Goal: Task Accomplishment & Management: Manage account settings

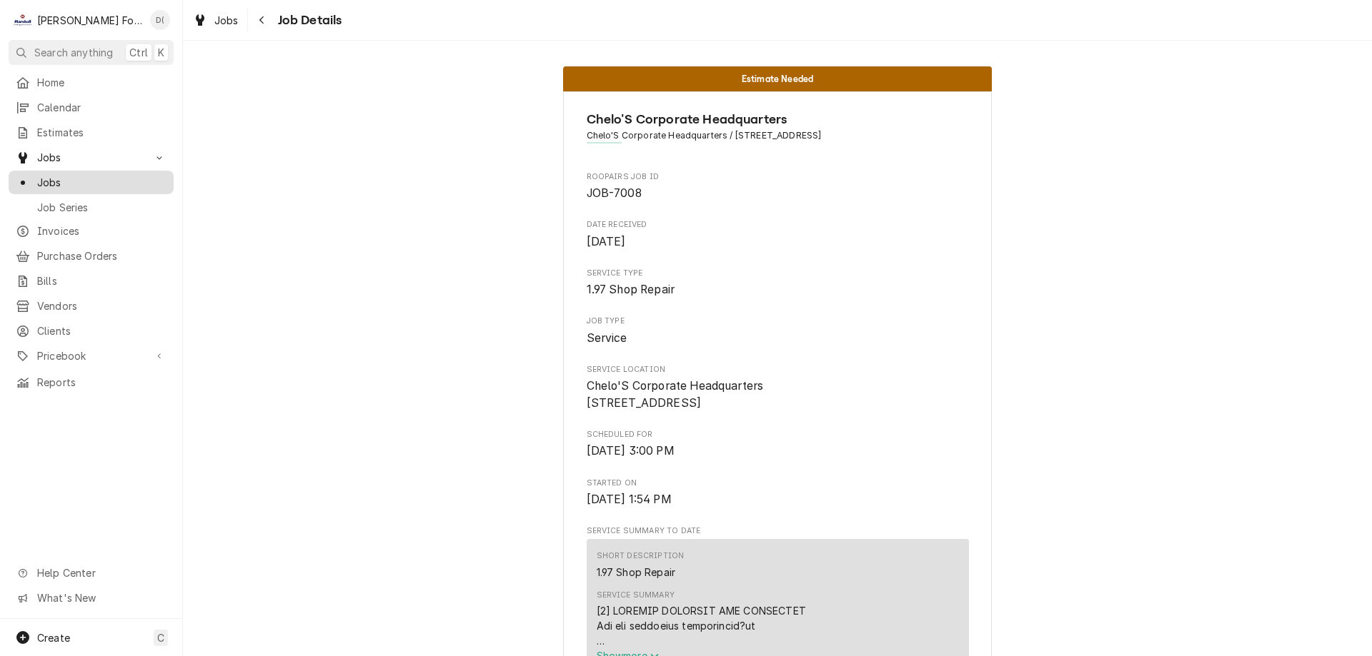
click at [123, 185] on div "Jobs" at bounding box center [90, 183] width 159 height 18
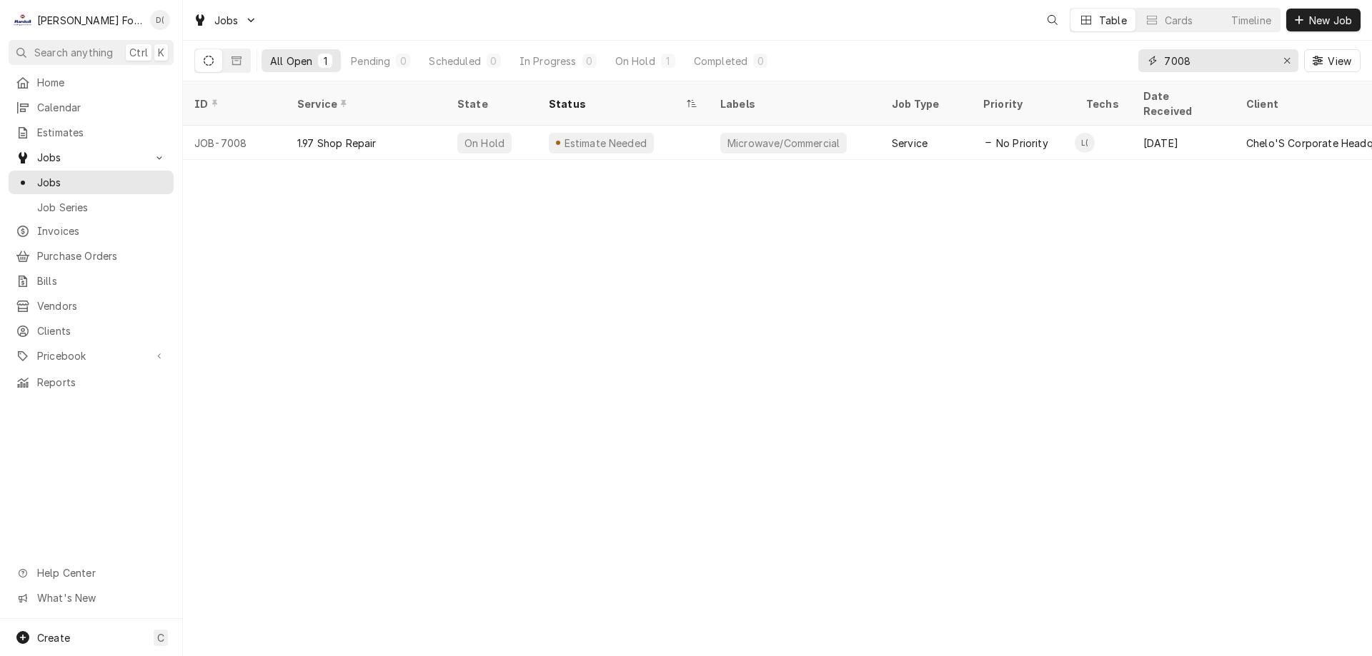
click at [1204, 59] on input "7008" at bounding box center [1217, 60] width 107 height 23
type input "7"
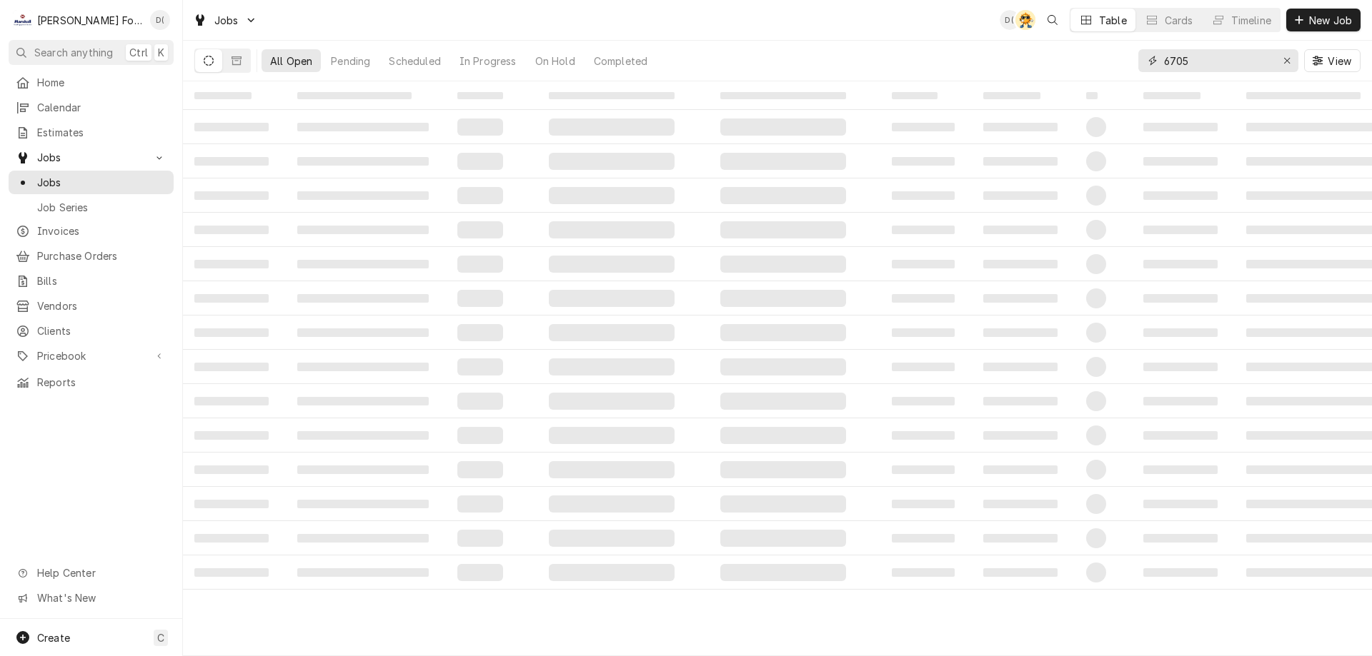
type input "6705"
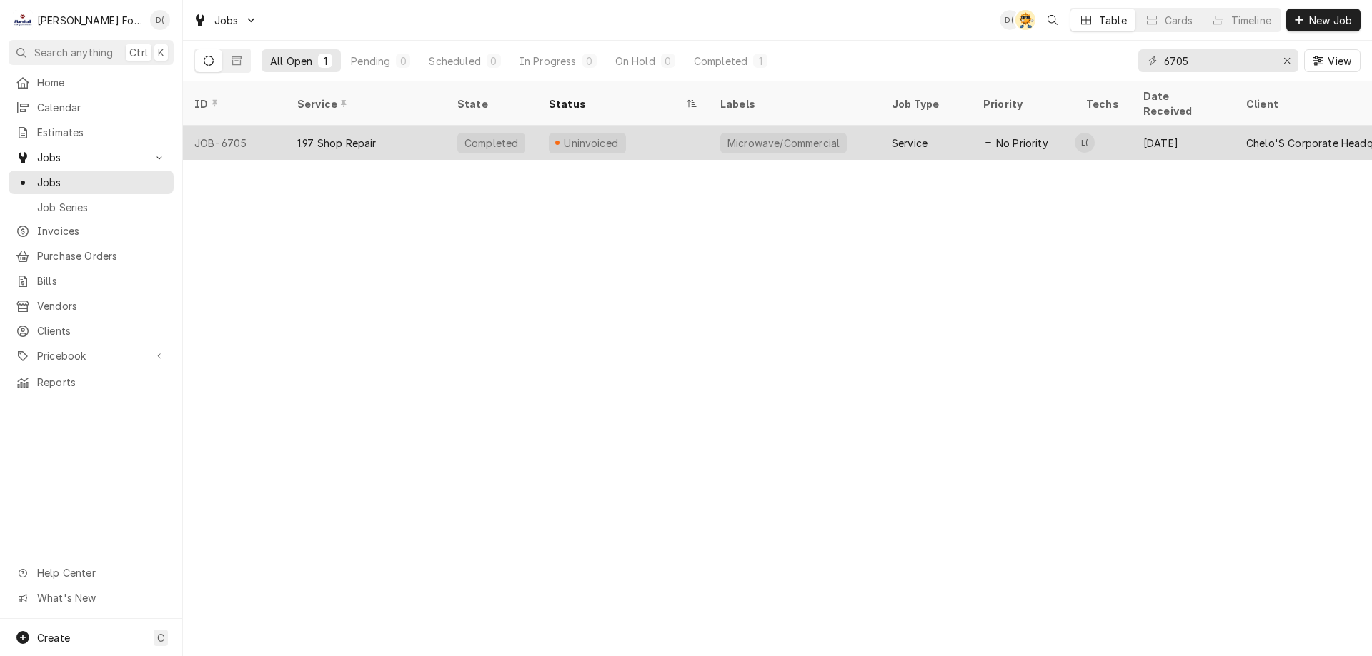
click at [684, 131] on div "Uninvoiced" at bounding box center [622, 143] width 171 height 34
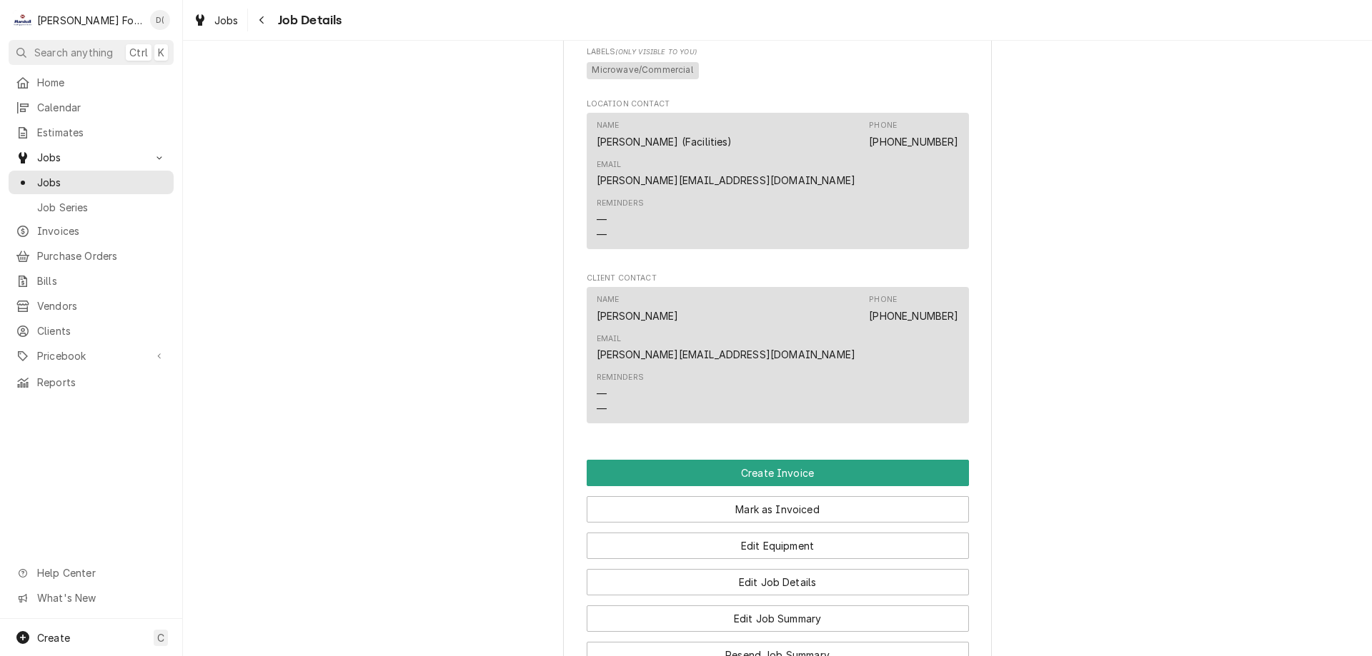
scroll to position [929, 0]
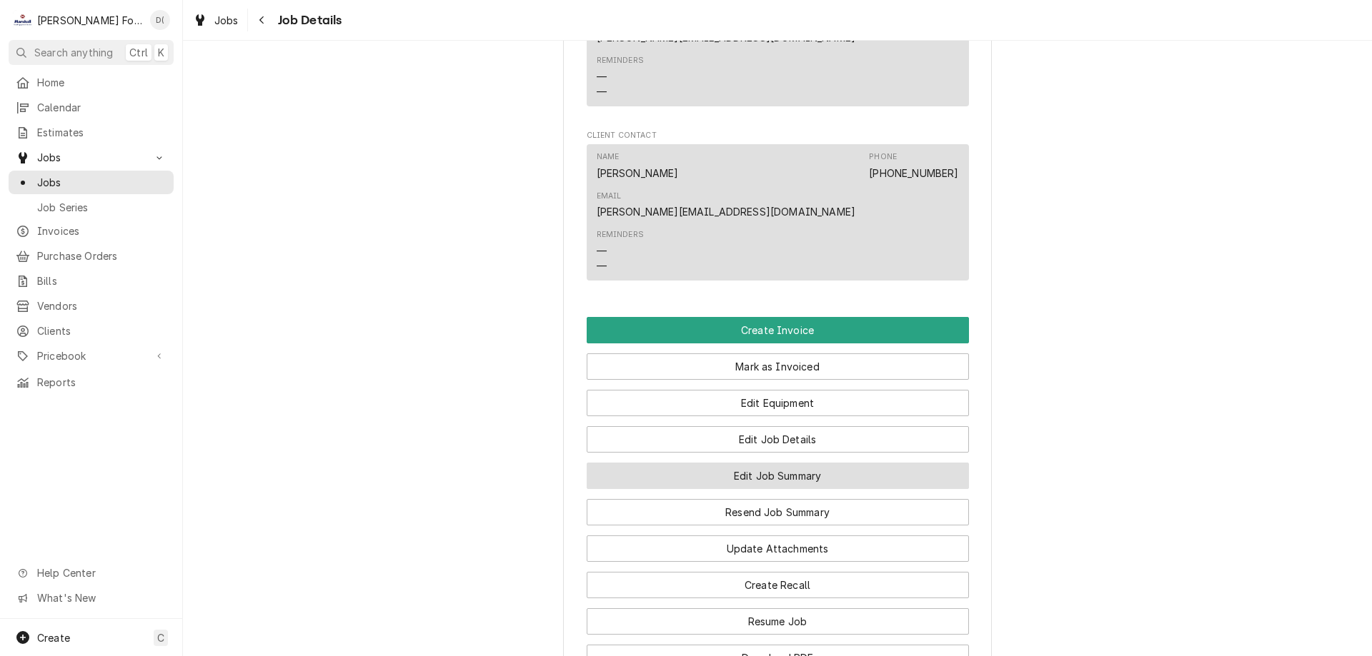
click at [732, 463] on button "Edit Job Summary" at bounding box center [777, 476] width 382 height 26
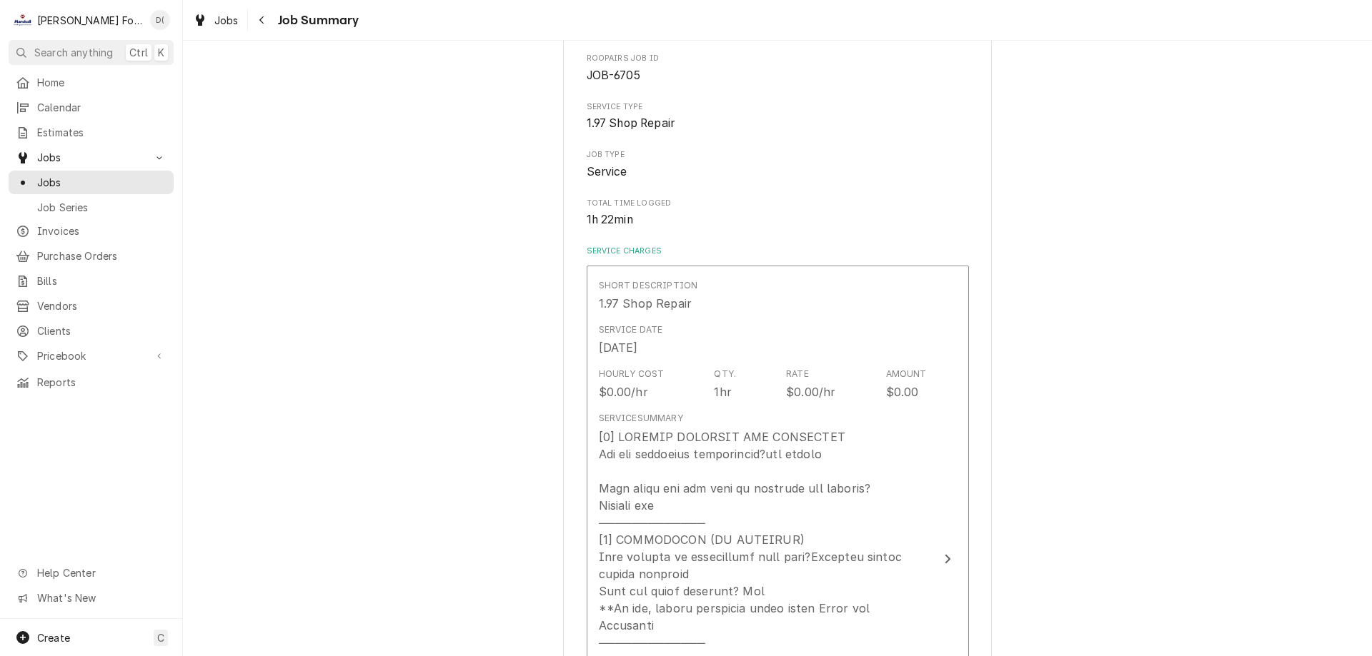
scroll to position [357, 0]
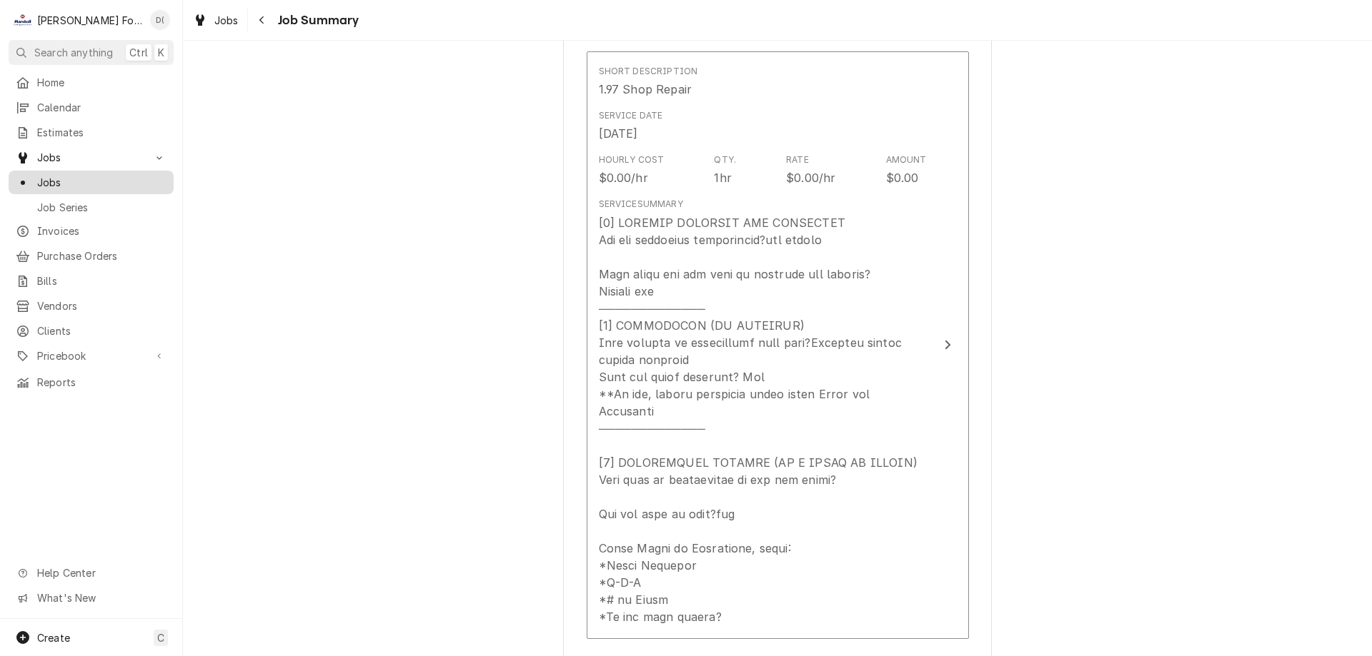
click at [121, 181] on span "Jobs" at bounding box center [101, 182] width 129 height 15
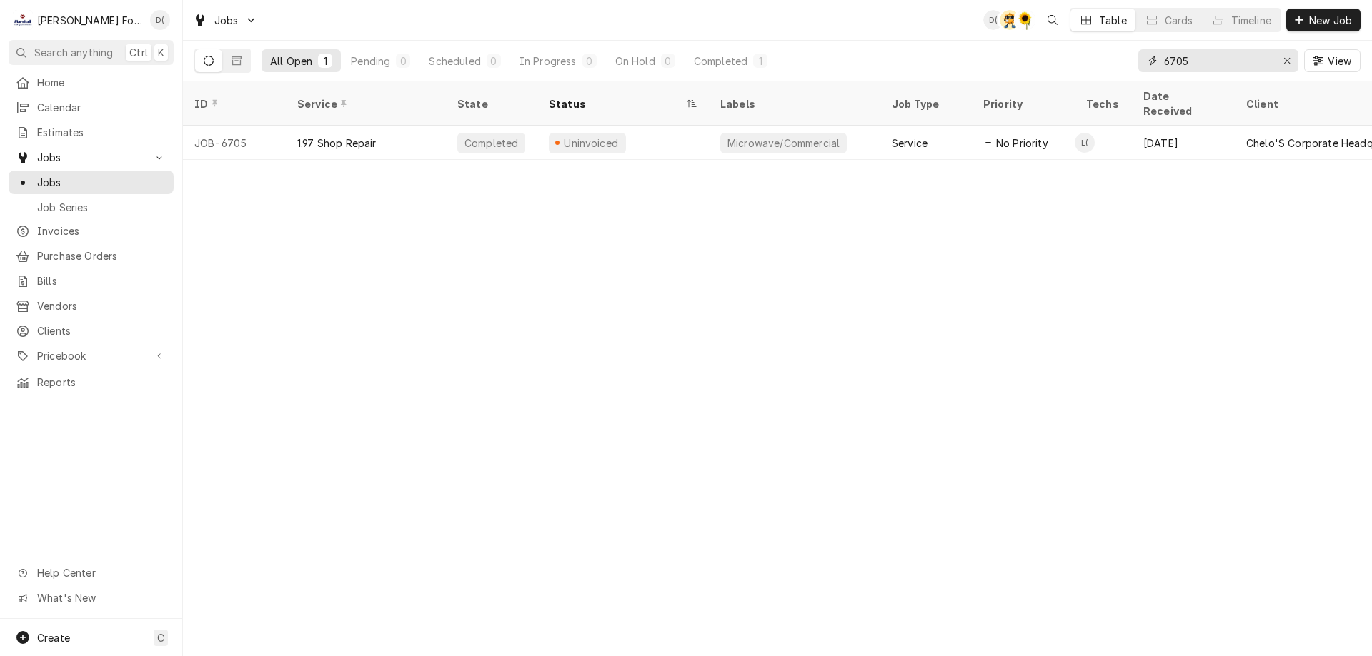
drag, startPoint x: 1197, startPoint y: 59, endPoint x: 1154, endPoint y: 67, distance: 42.9
click at [1154, 67] on div "6705" at bounding box center [1218, 60] width 160 height 23
type input "7"
type input "3"
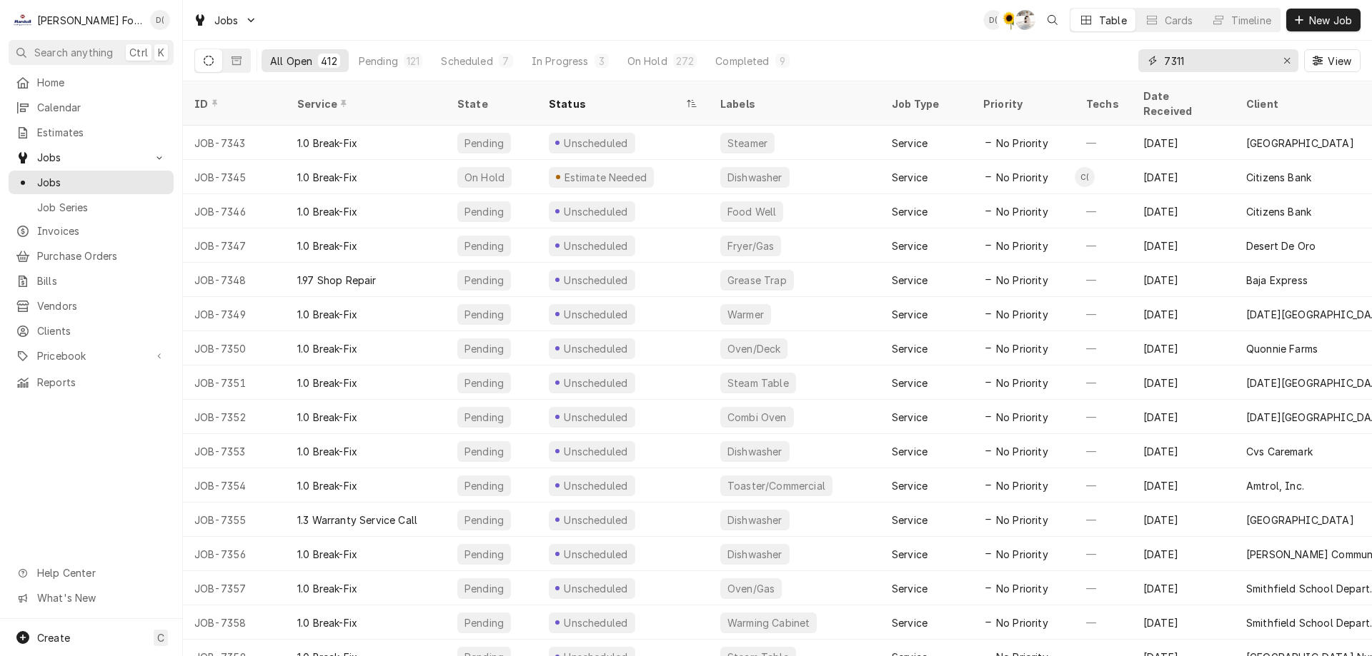
type input "7311"
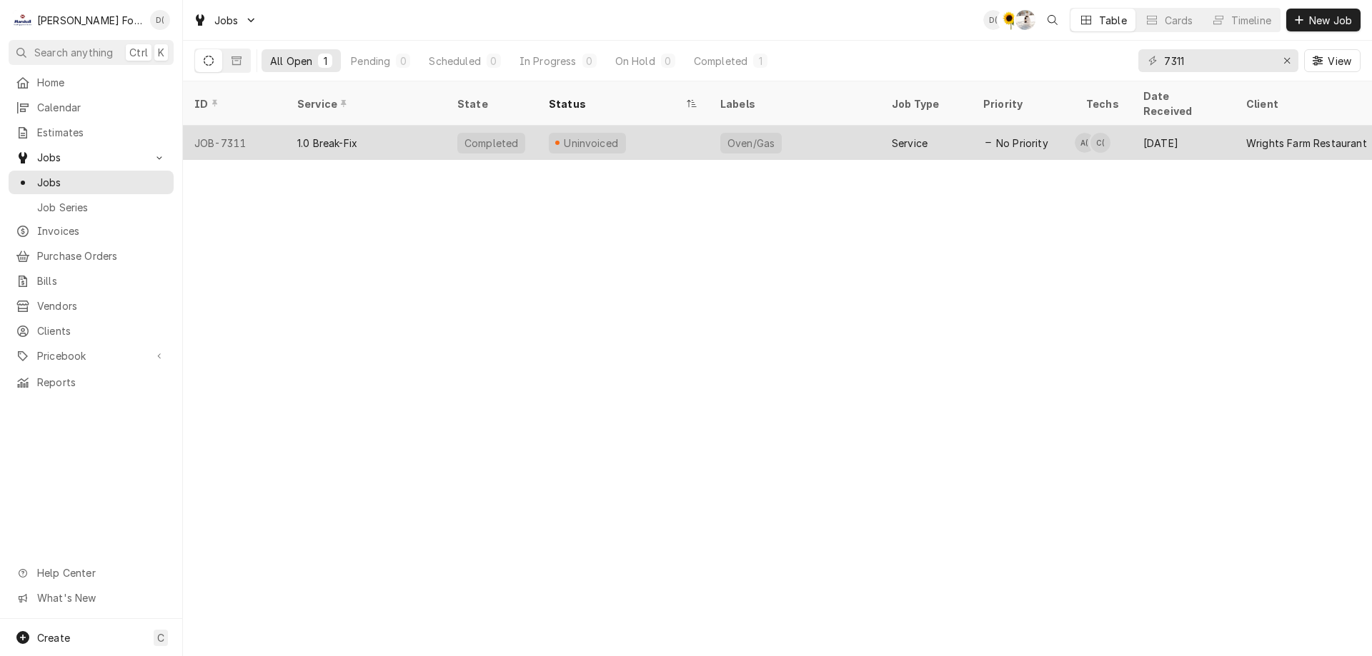
click at [713, 126] on div "Oven/Gas" at bounding box center [794, 143] width 171 height 34
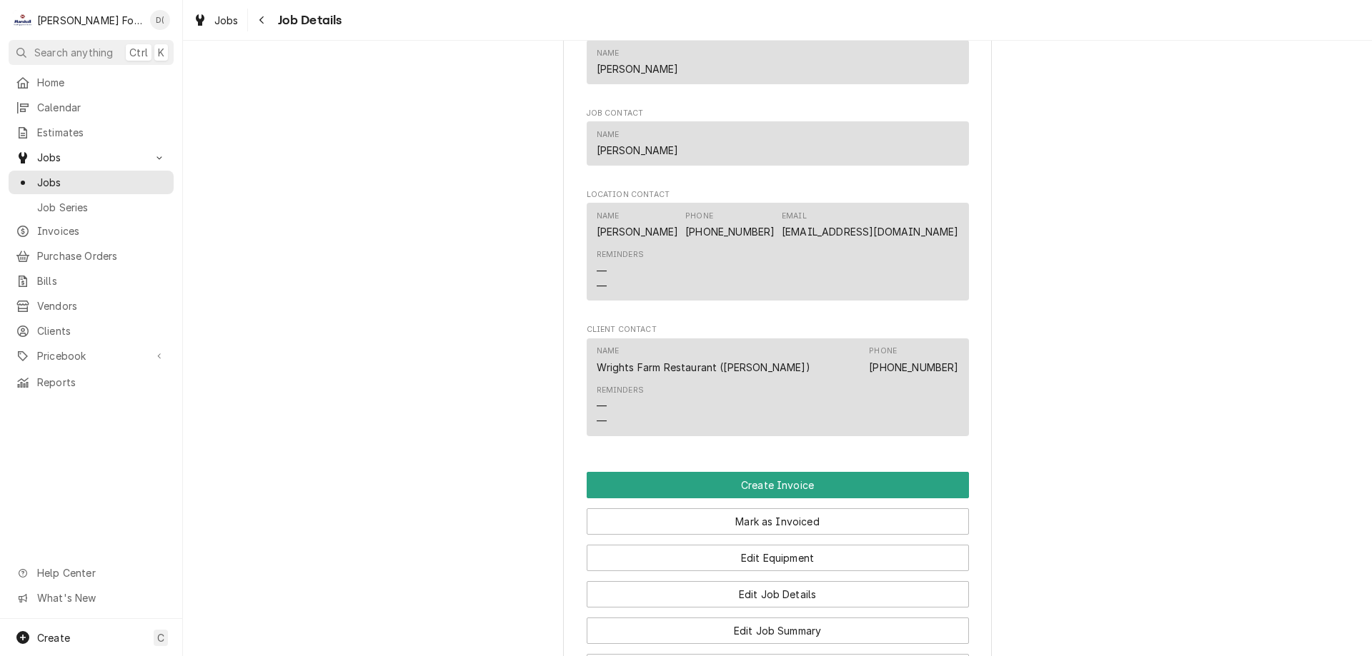
scroll to position [1357, 0]
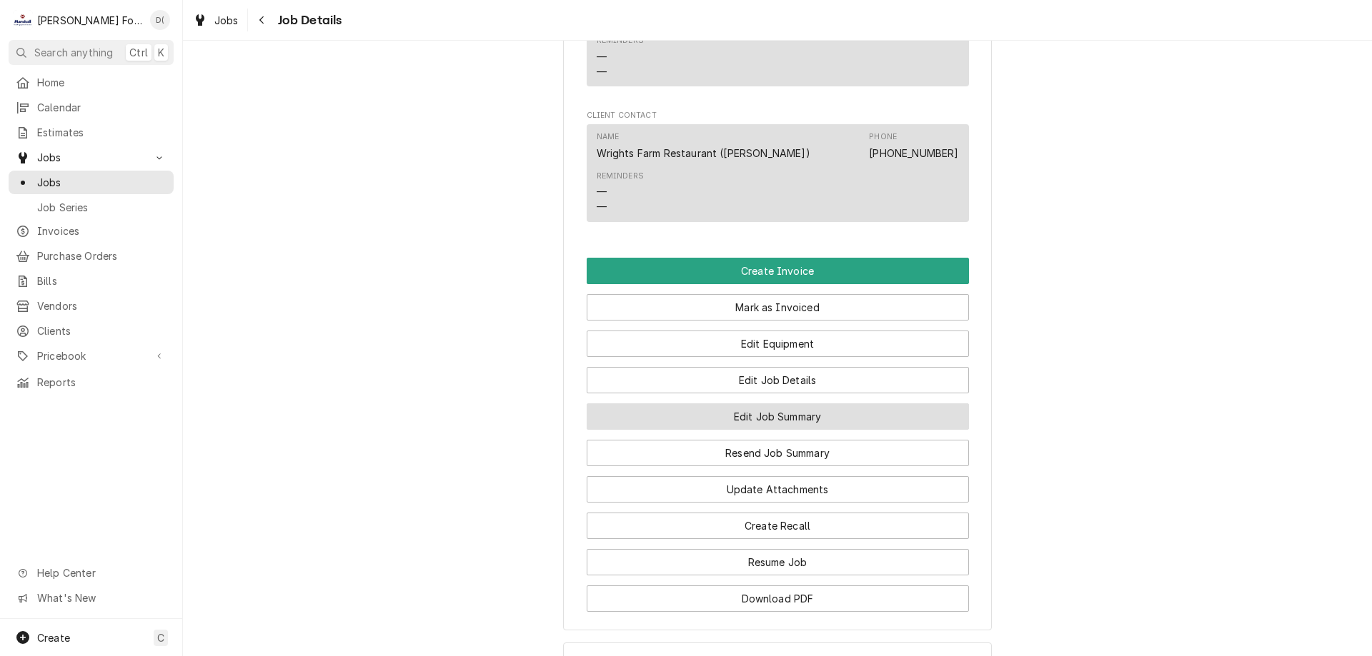
click at [755, 414] on button "Edit Job Summary" at bounding box center [777, 417] width 382 height 26
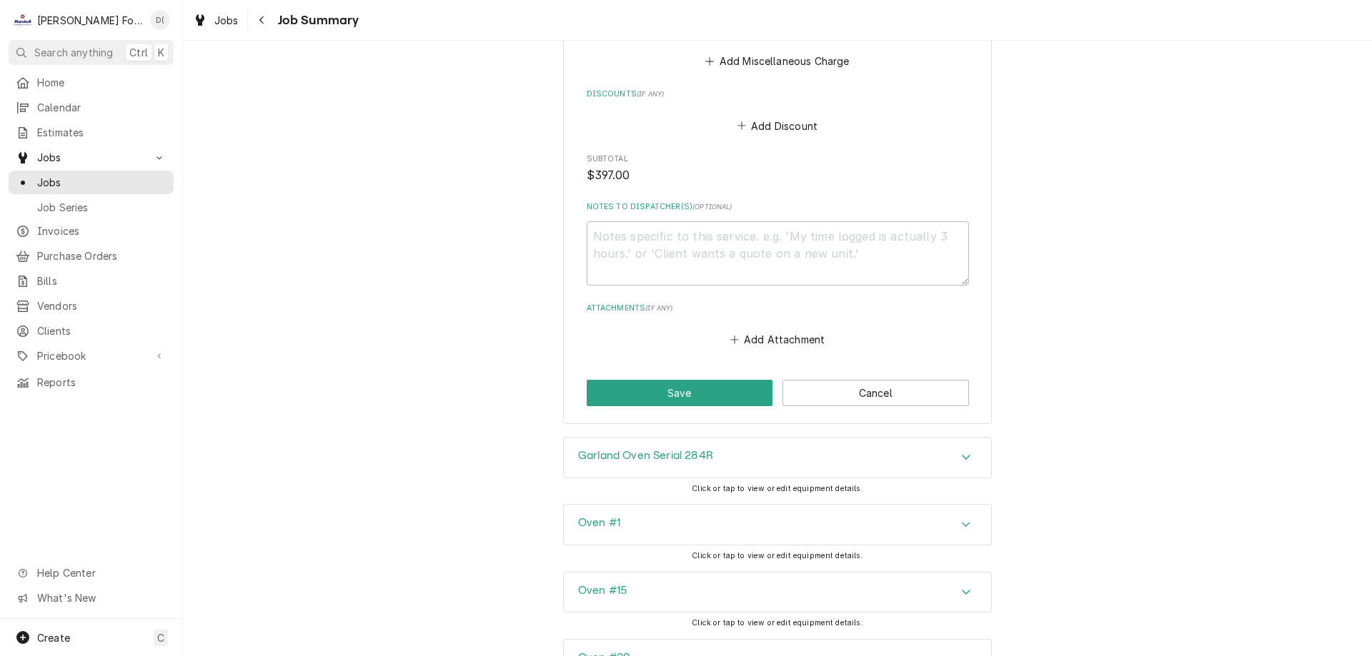
scroll to position [1811, 0]
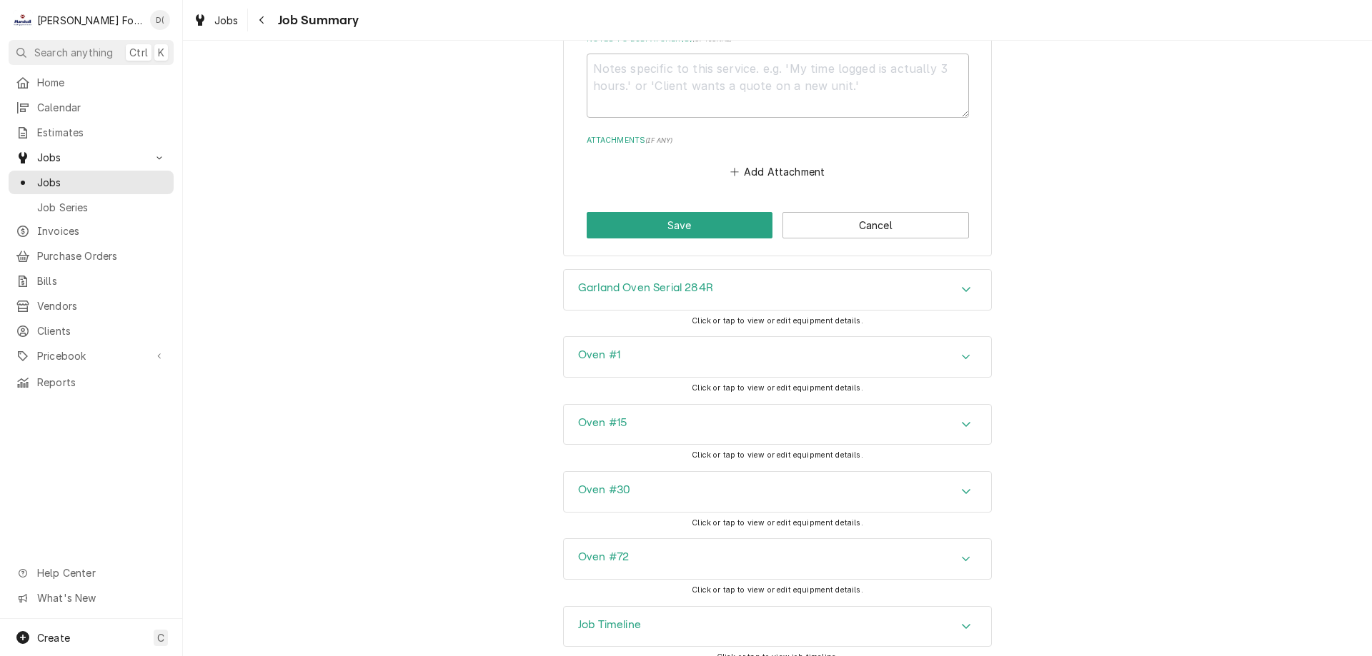
click at [646, 607] on div "Job Timeline" at bounding box center [777, 627] width 427 height 40
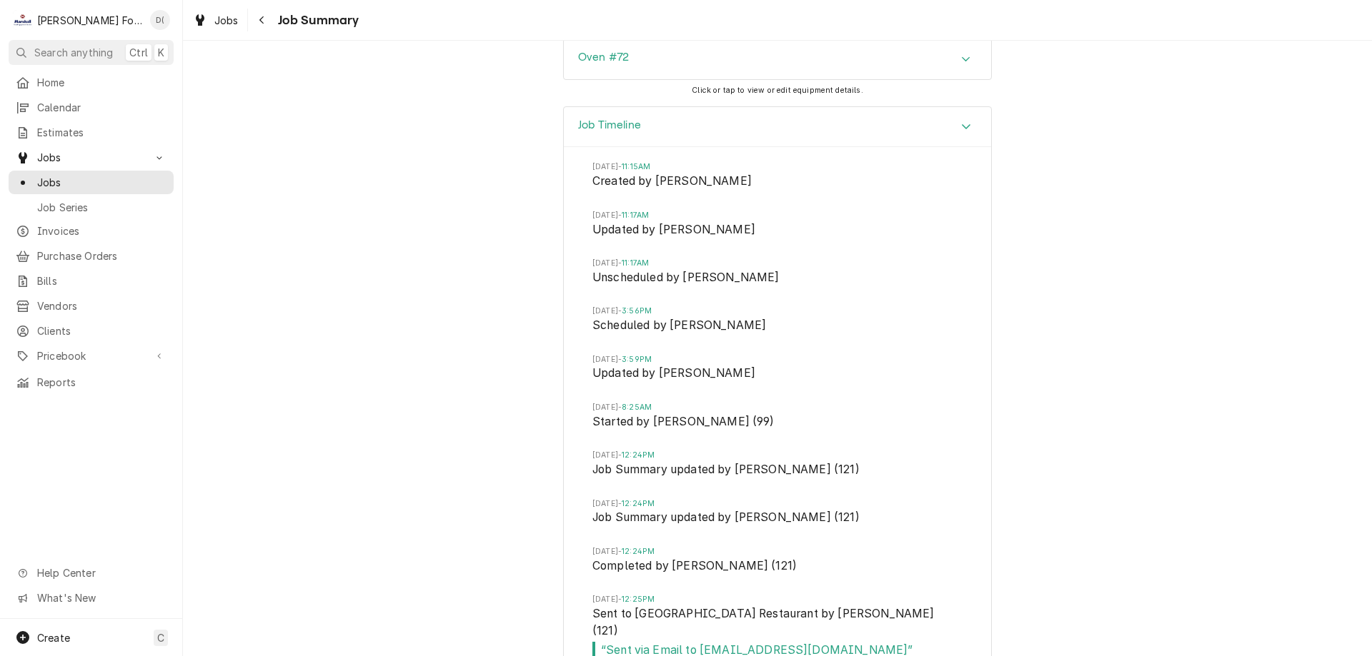
scroll to position [2345, 0]
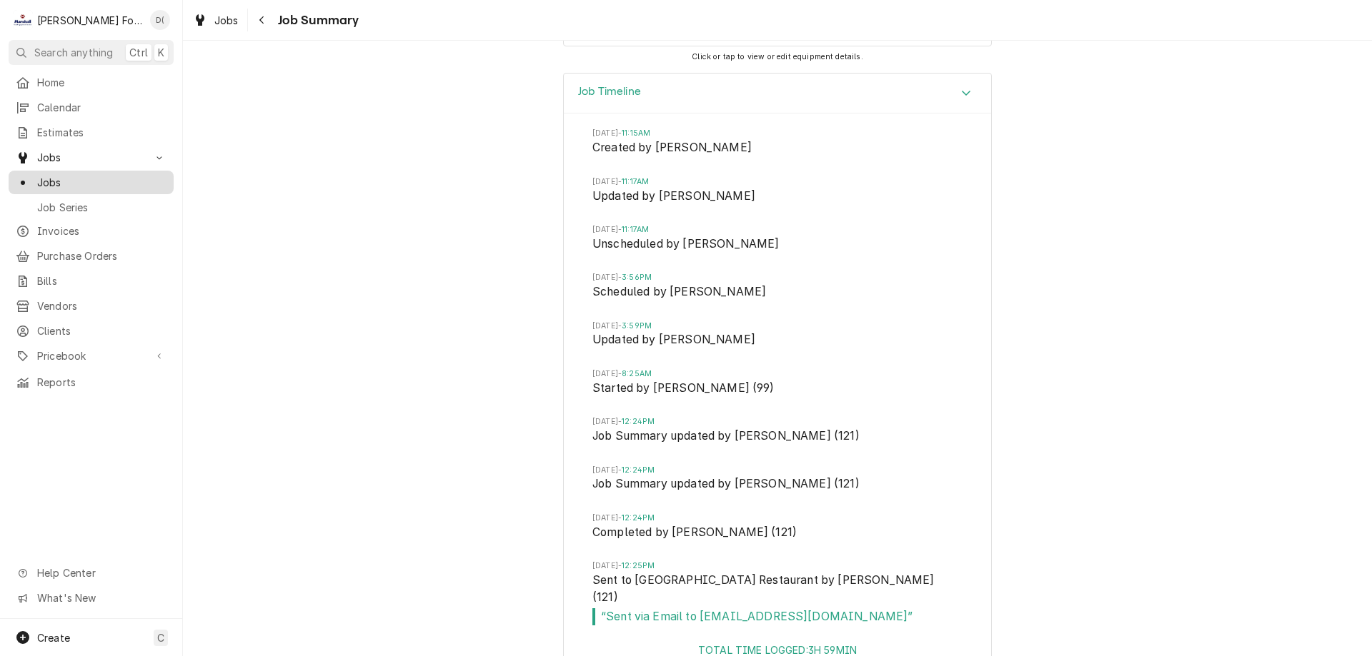
click at [84, 181] on span "Jobs" at bounding box center [101, 182] width 129 height 15
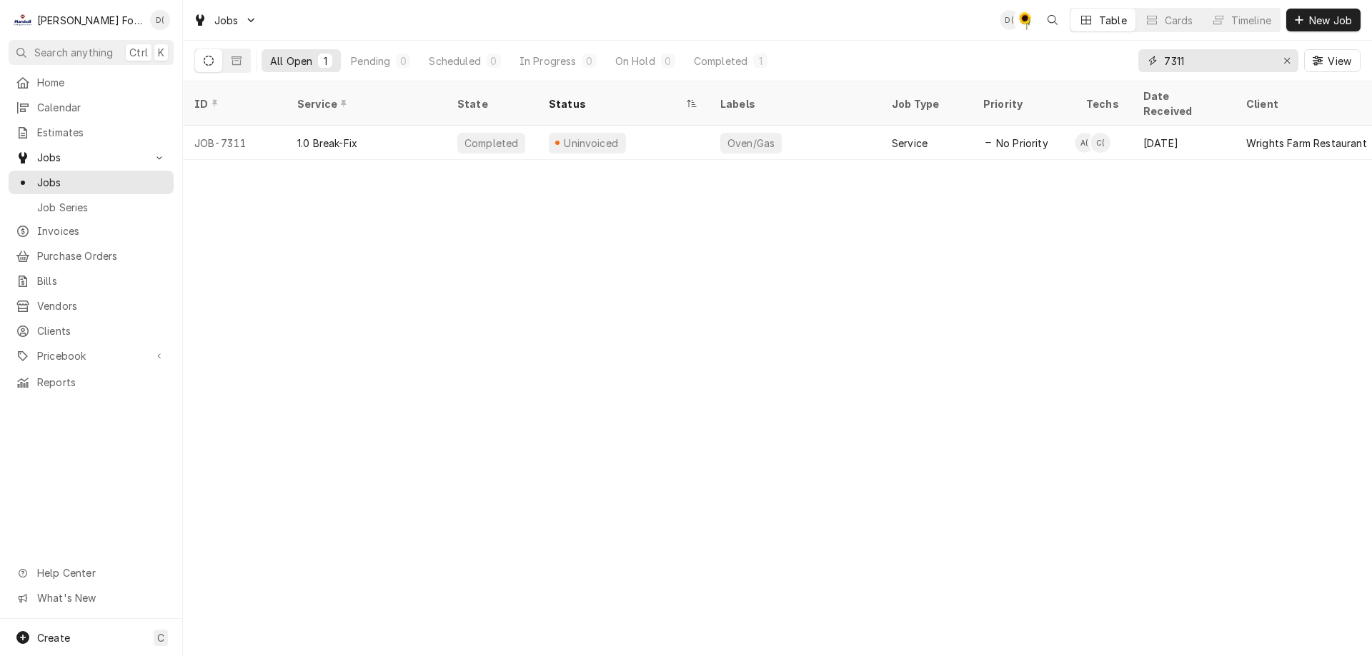
drag, startPoint x: 1197, startPoint y: 66, endPoint x: 1141, endPoint y: 71, distance: 56.0
click at [1149, 71] on div "7311" at bounding box center [1218, 60] width 160 height 23
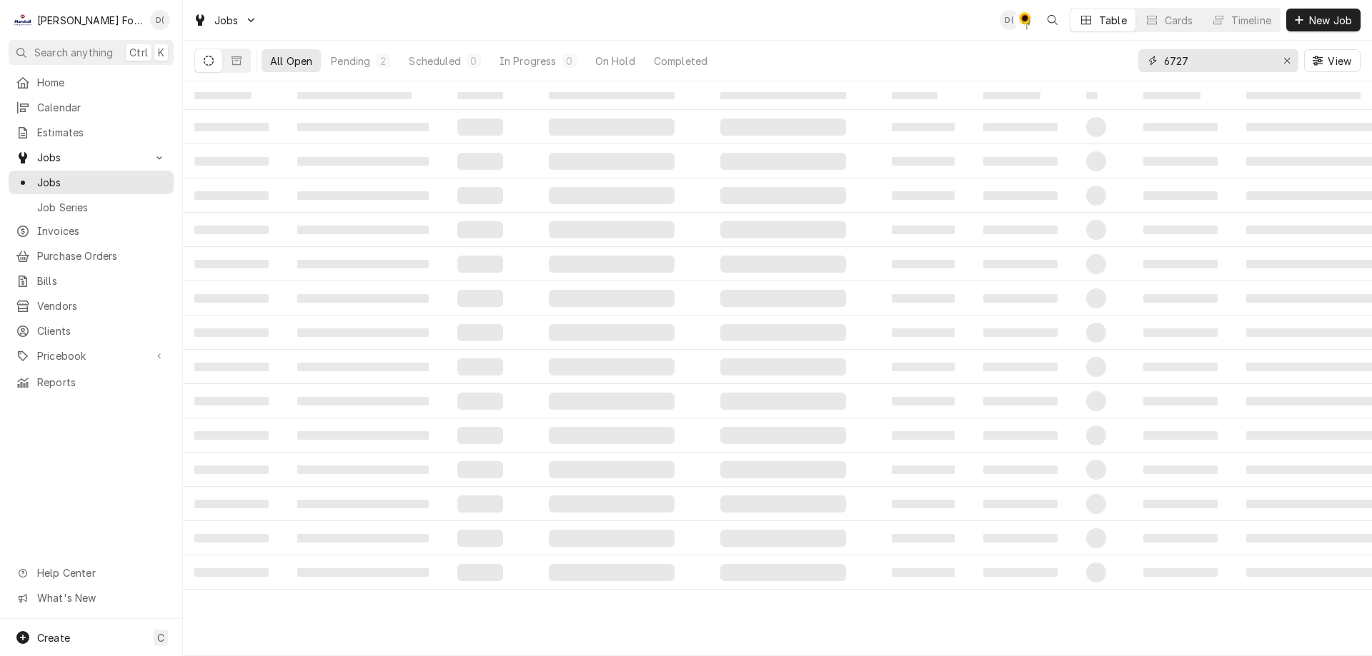
type input "6727"
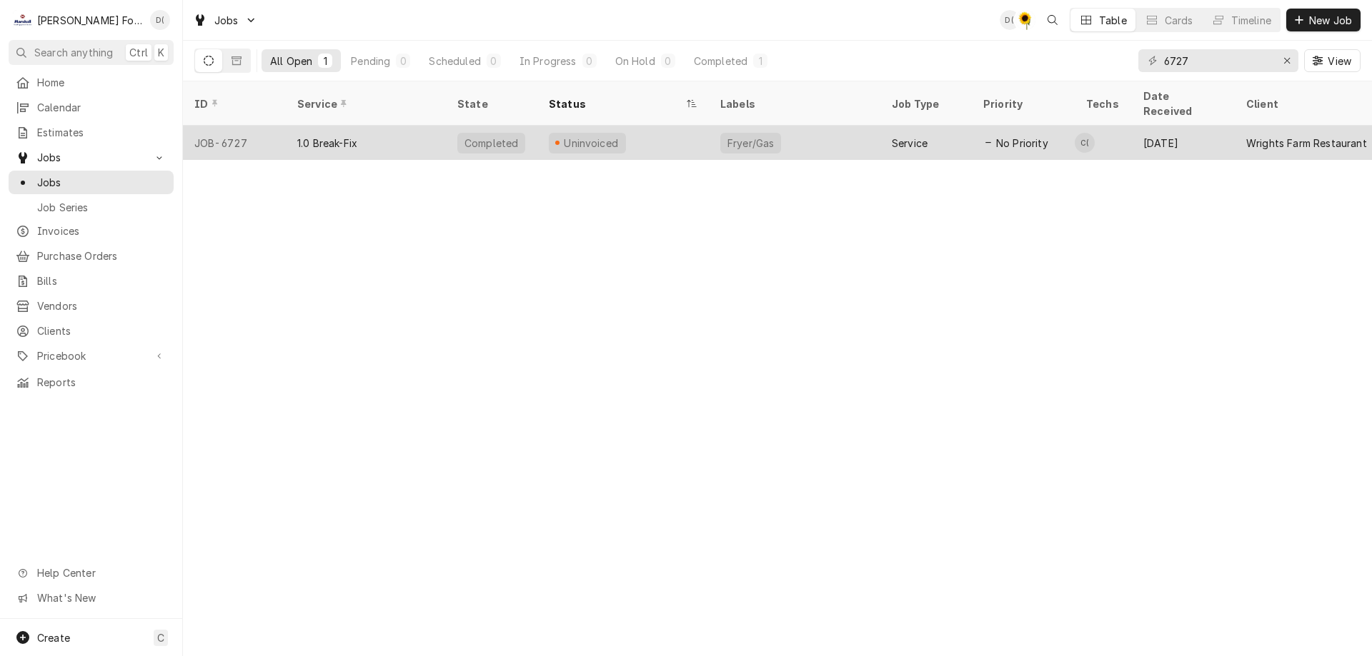
click at [424, 131] on div "1.0 Break-Fix" at bounding box center [366, 143] width 160 height 34
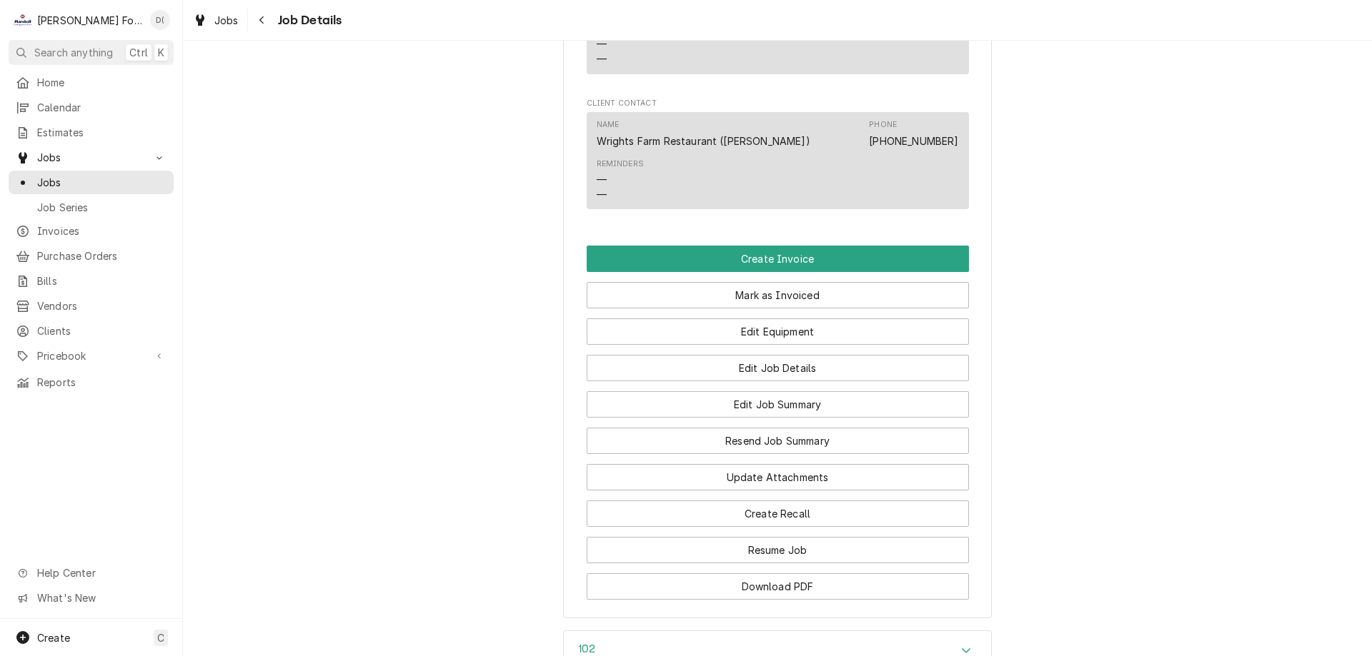
scroll to position [1214, 0]
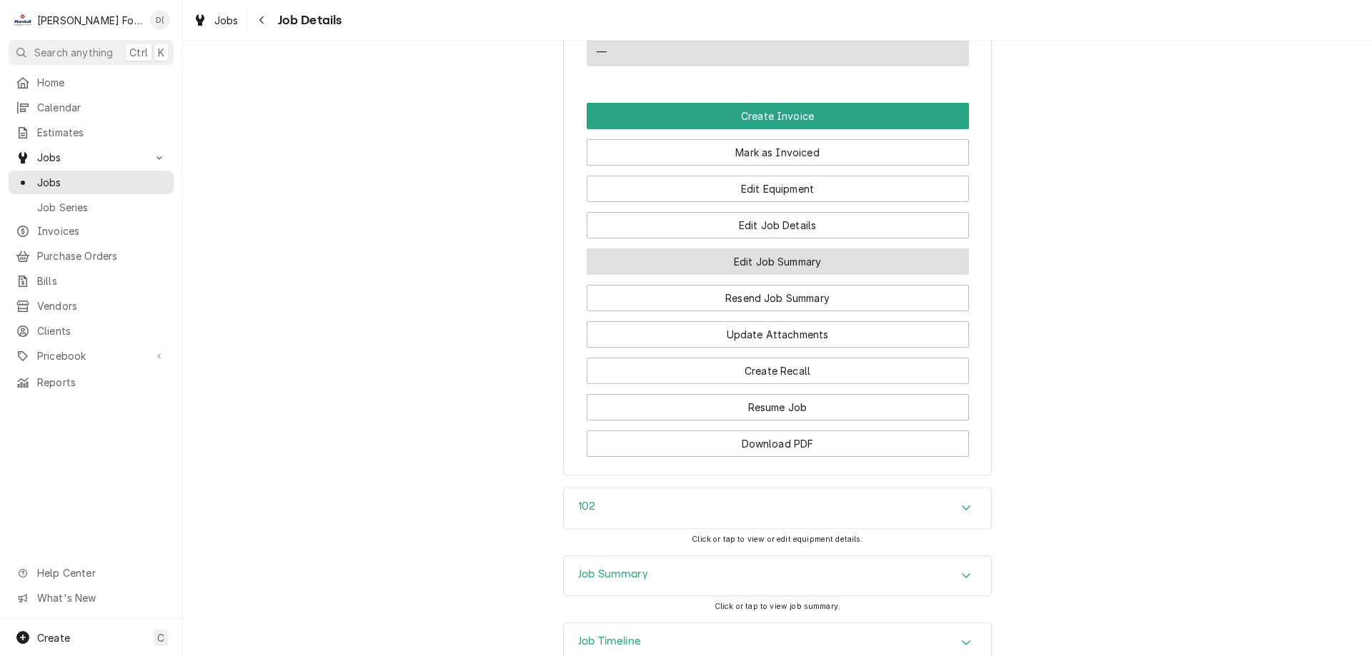
click at [754, 271] on button "Edit Job Summary" at bounding box center [777, 262] width 382 height 26
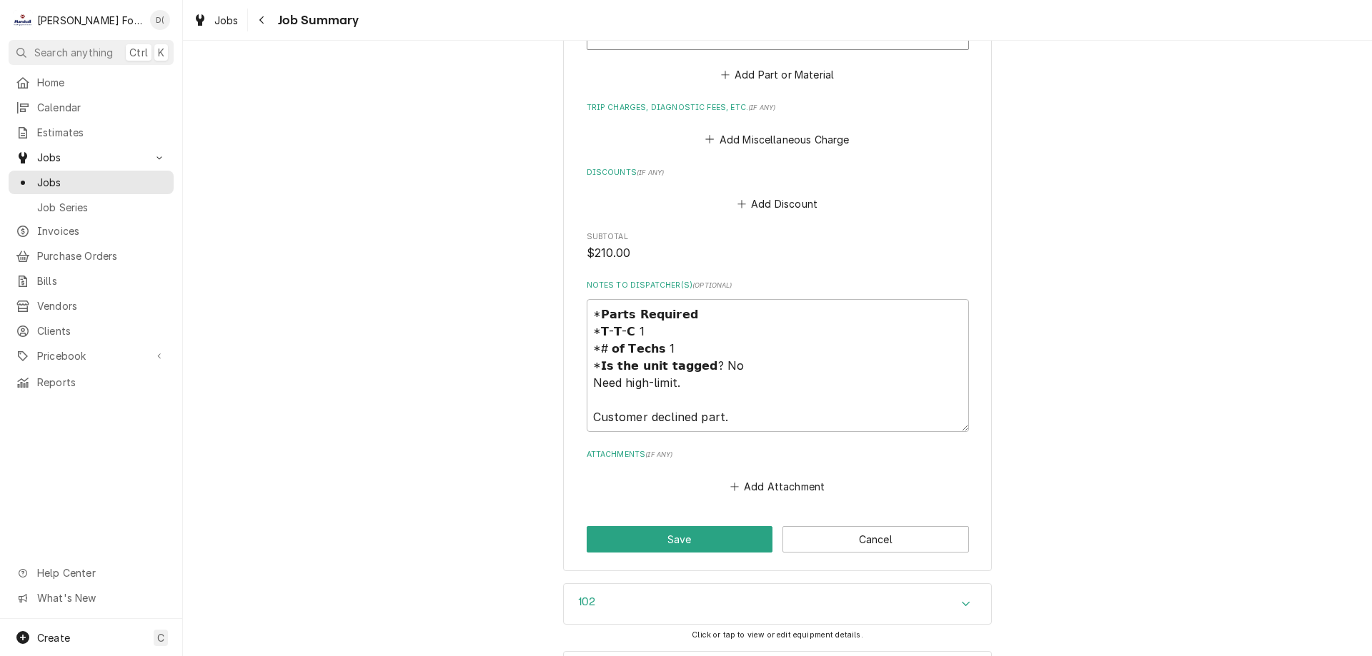
scroll to position [1402, 0]
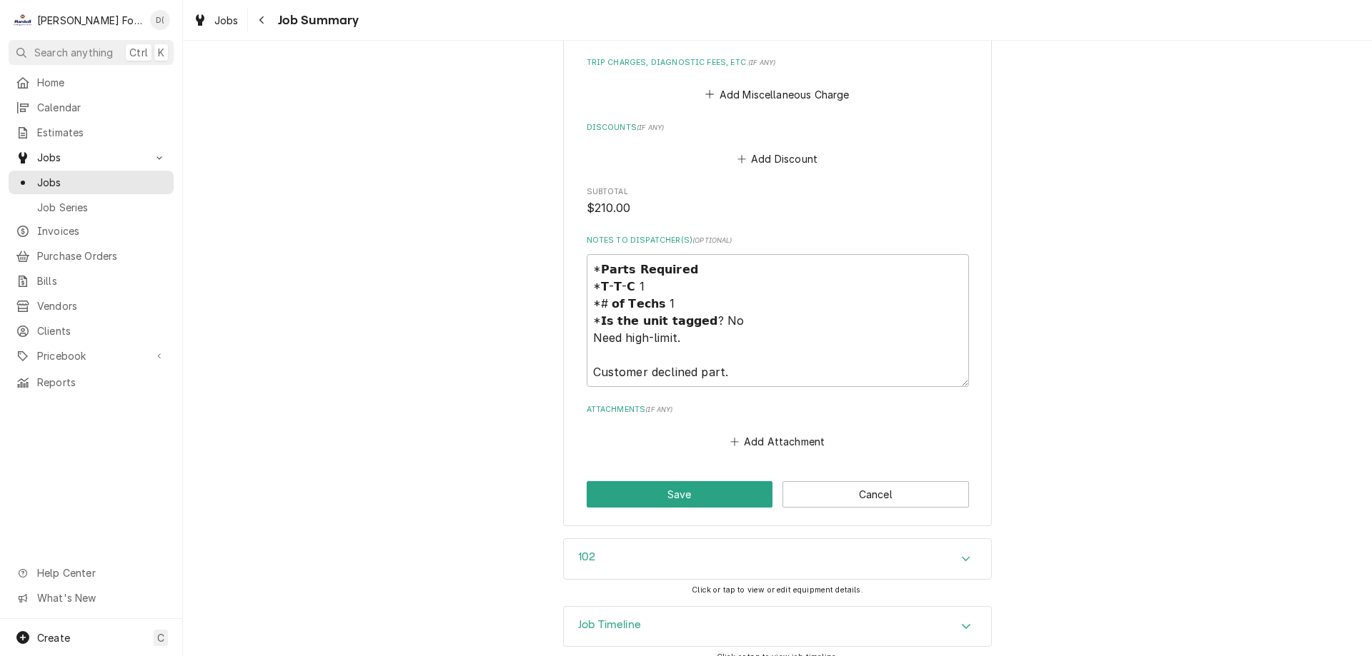
click at [644, 607] on div "Job Timeline" at bounding box center [777, 627] width 427 height 40
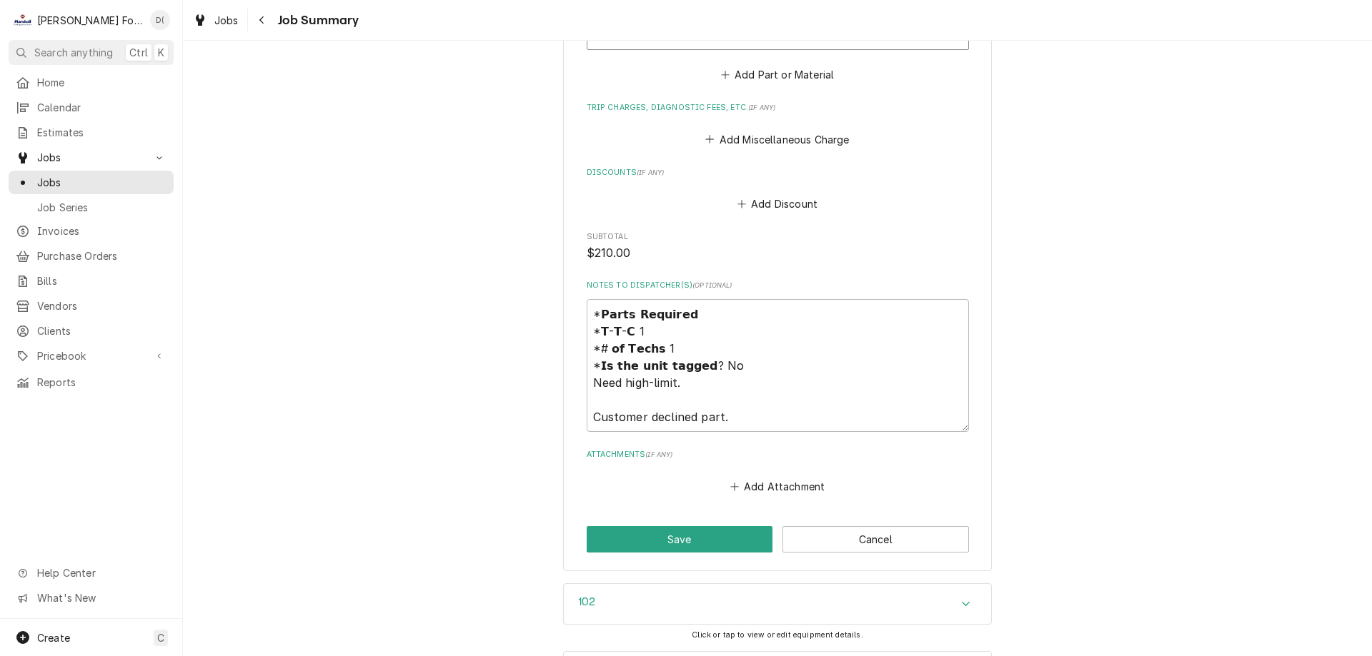
scroll to position [1500, 0]
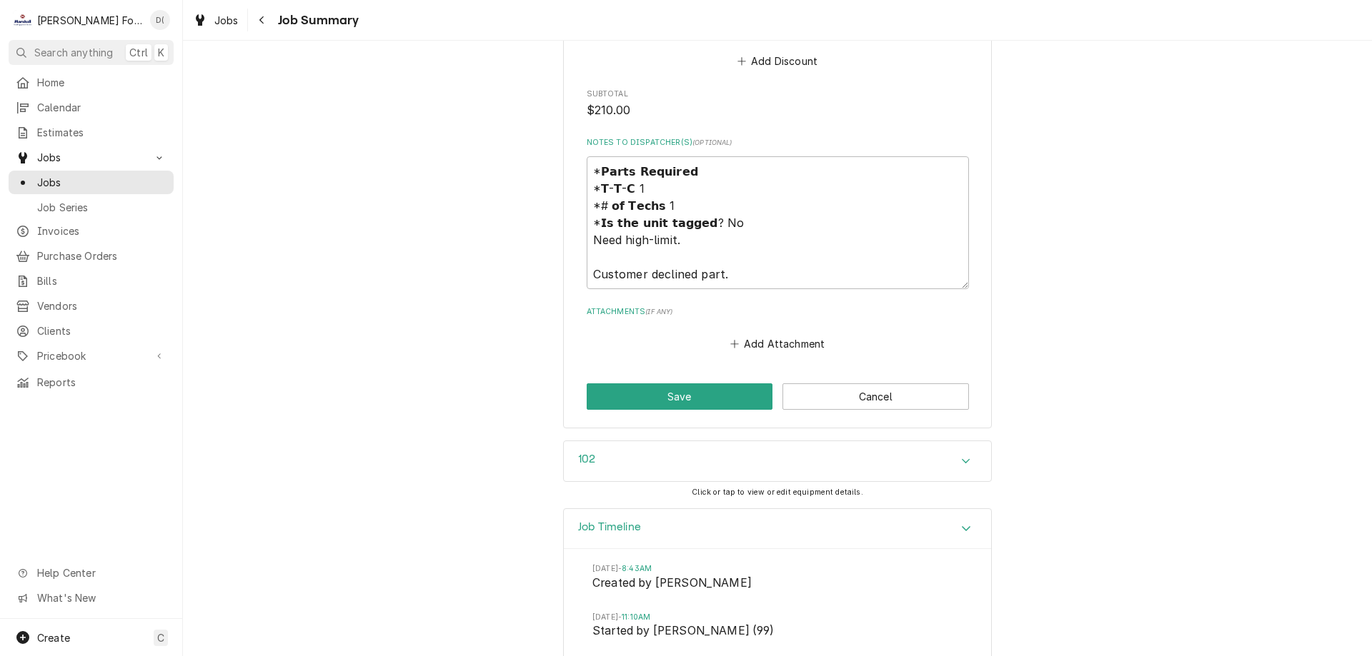
click at [623, 454] on div "102" at bounding box center [777, 461] width 427 height 40
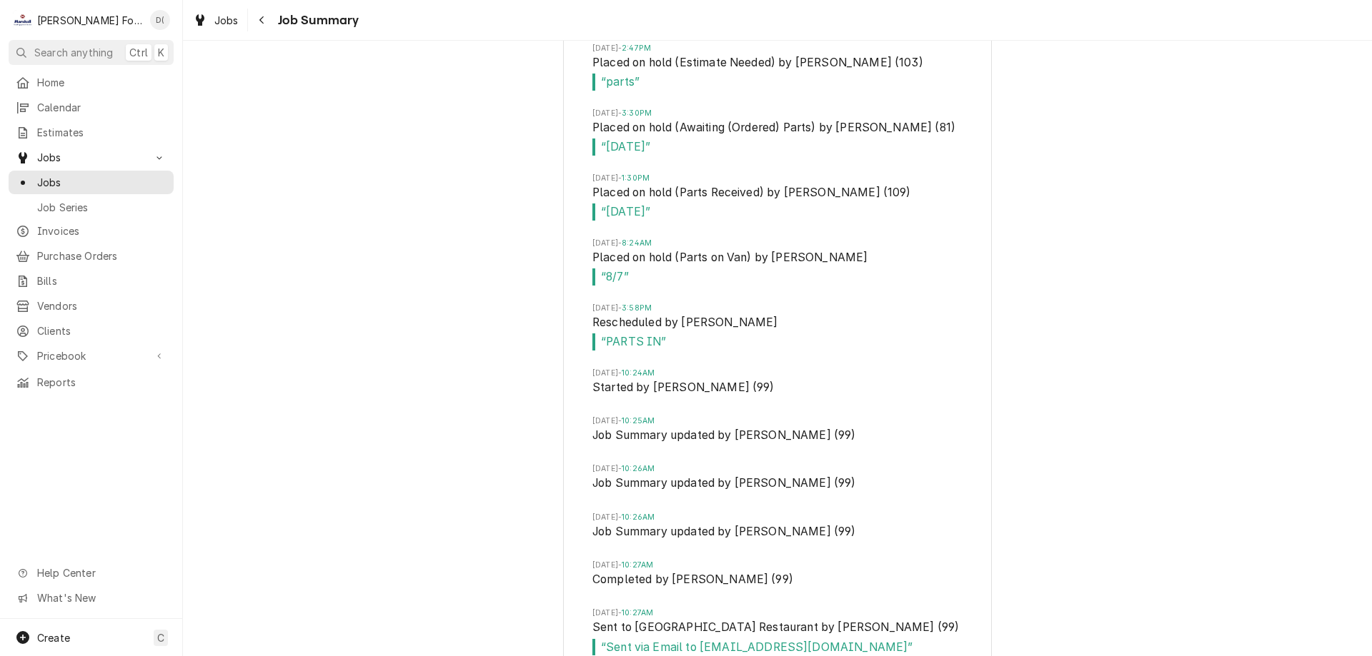
scroll to position [2745, 0]
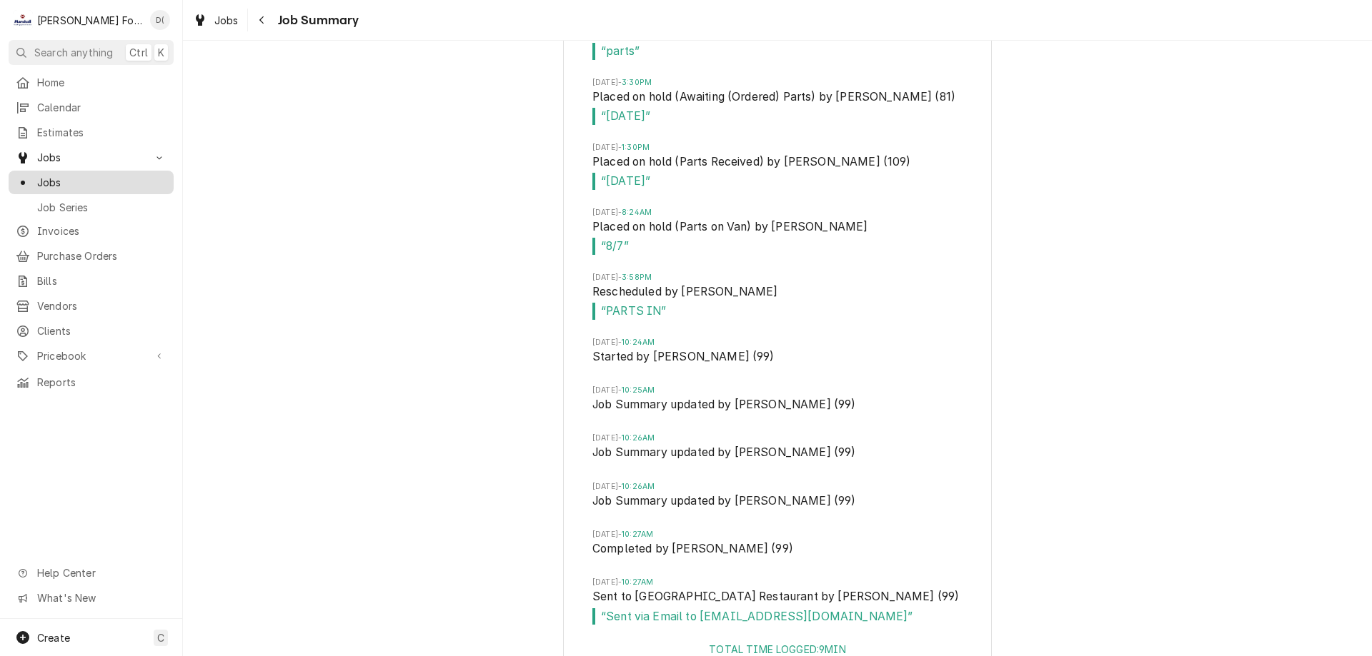
click at [92, 179] on span "Jobs" at bounding box center [101, 182] width 129 height 15
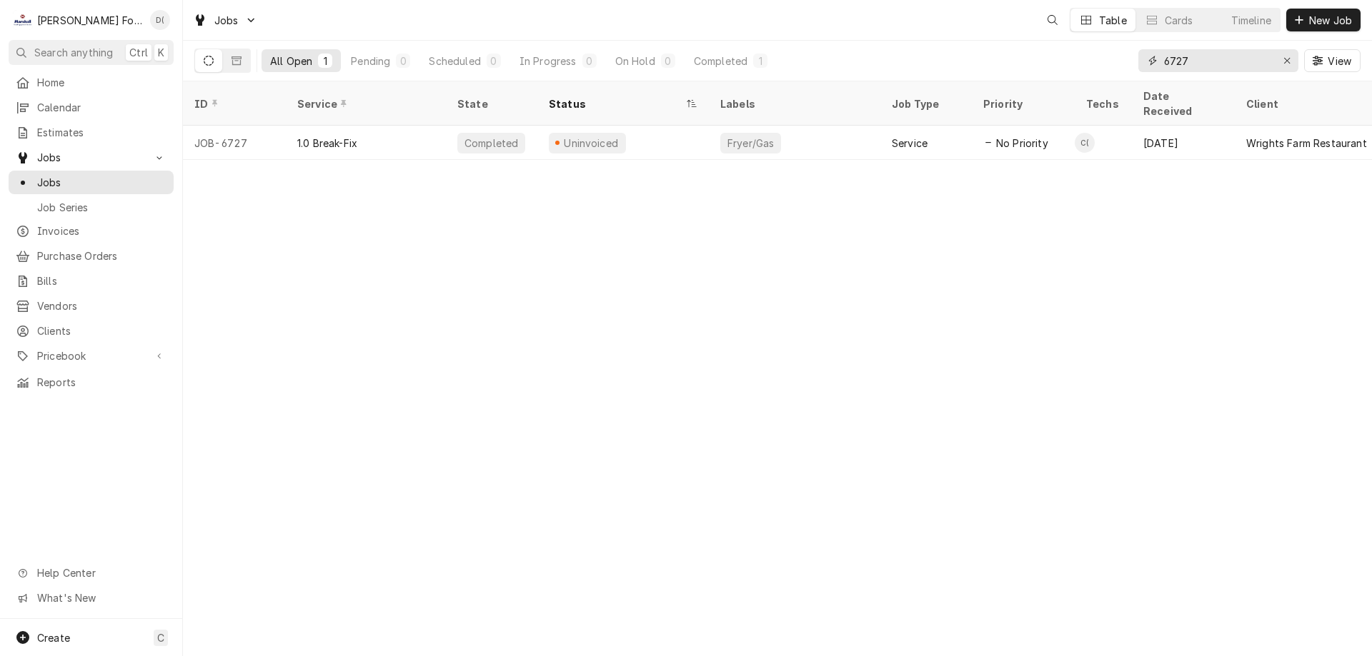
click at [1199, 66] on input "6727" at bounding box center [1217, 60] width 107 height 23
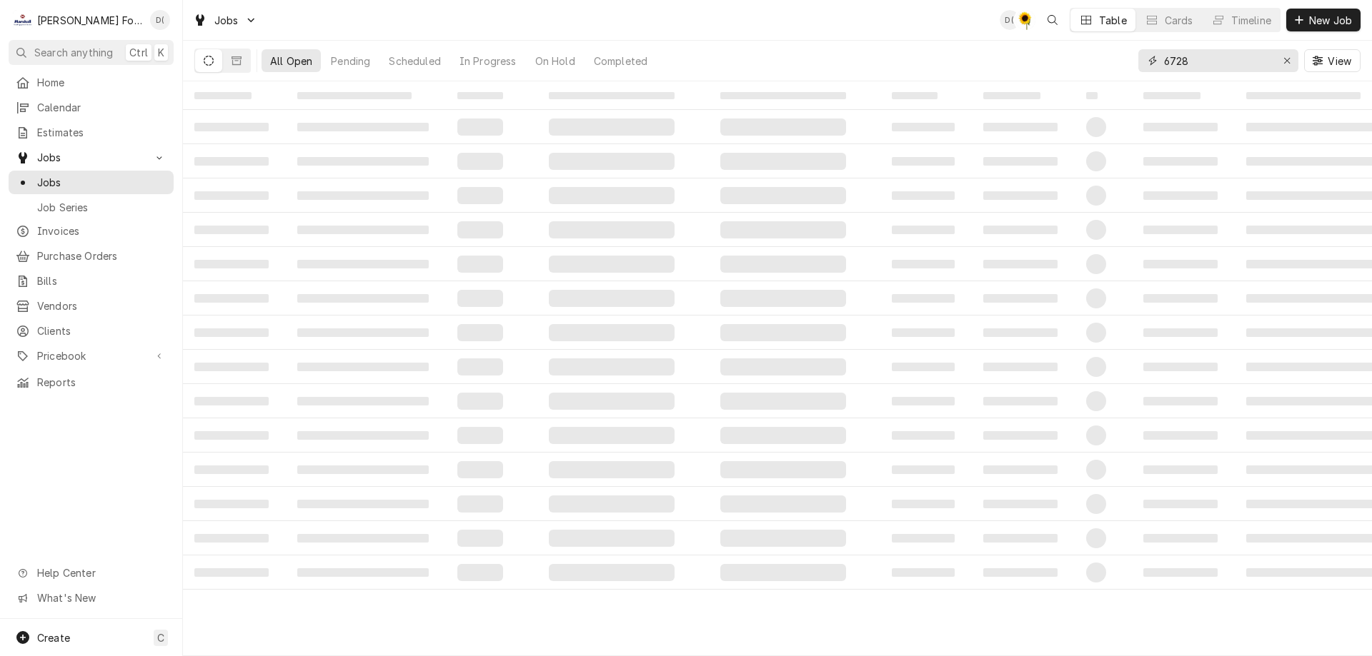
type input "6728"
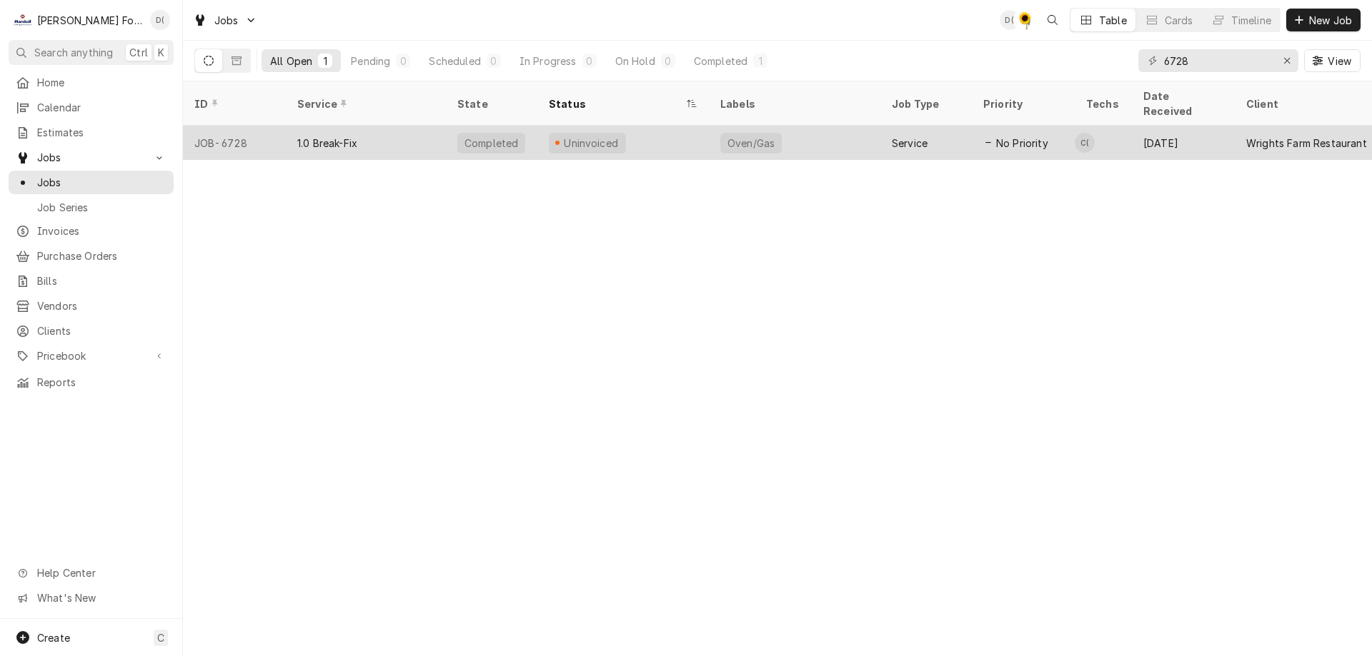
click at [657, 126] on div "Uninvoiced" at bounding box center [622, 143] width 171 height 34
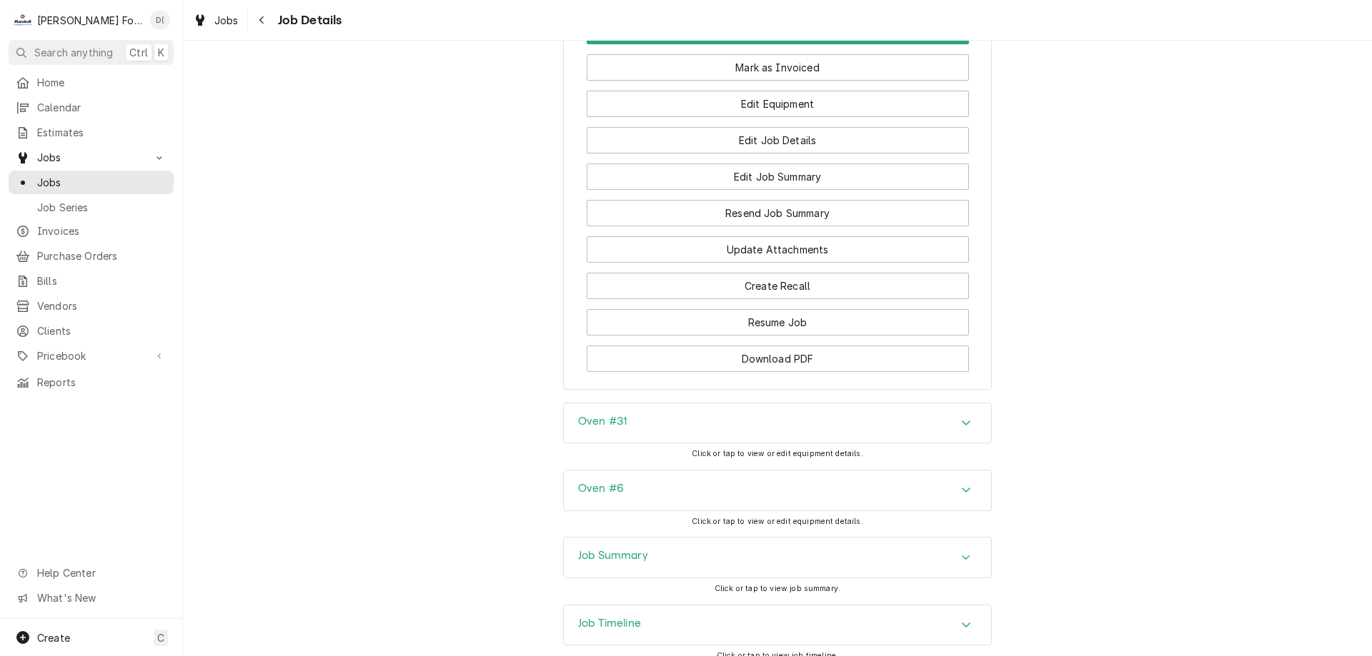
scroll to position [1512, 0]
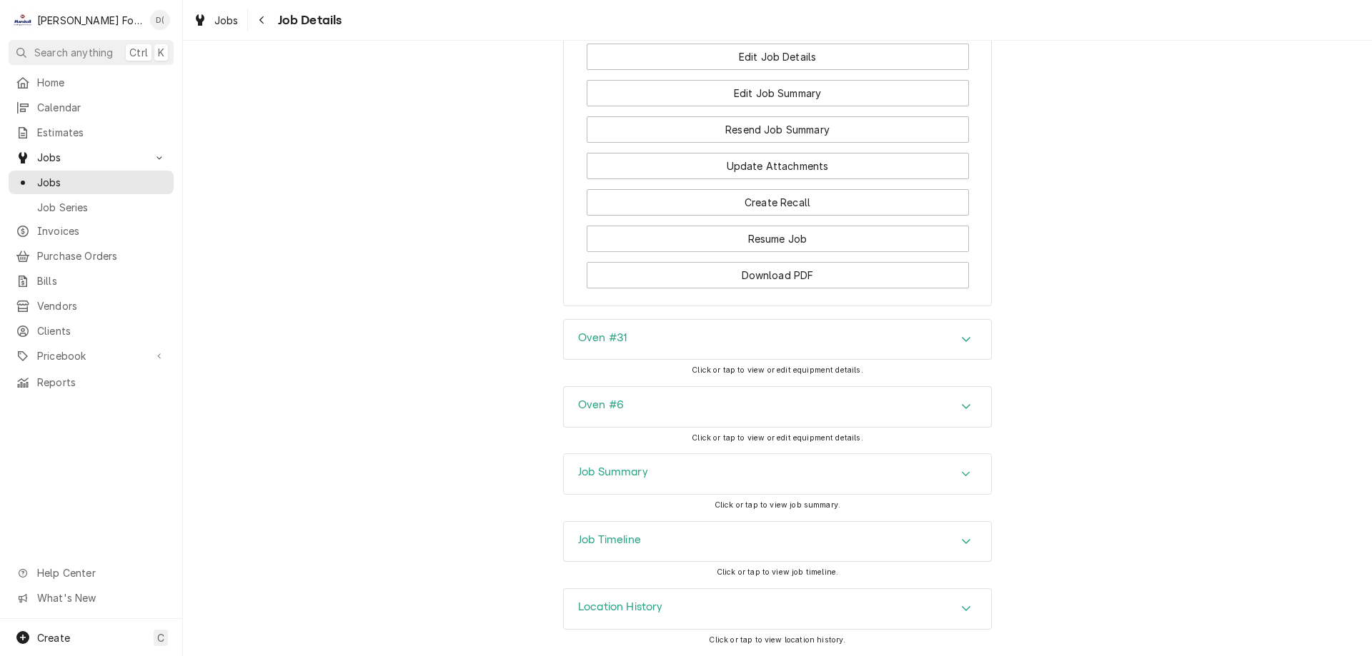
drag, startPoint x: 627, startPoint y: 536, endPoint x: 620, endPoint y: 532, distance: 8.0
click at [628, 536] on h3 "Job Timeline" at bounding box center [609, 541] width 63 height 14
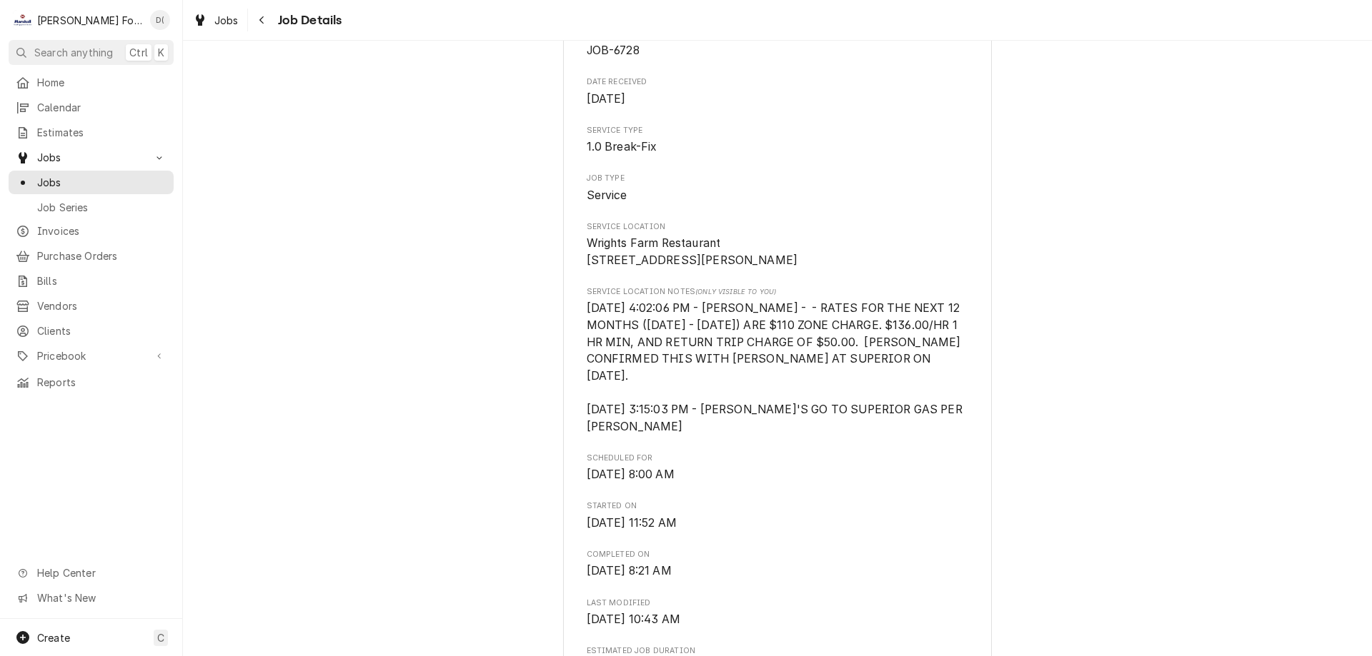
scroll to position [0, 0]
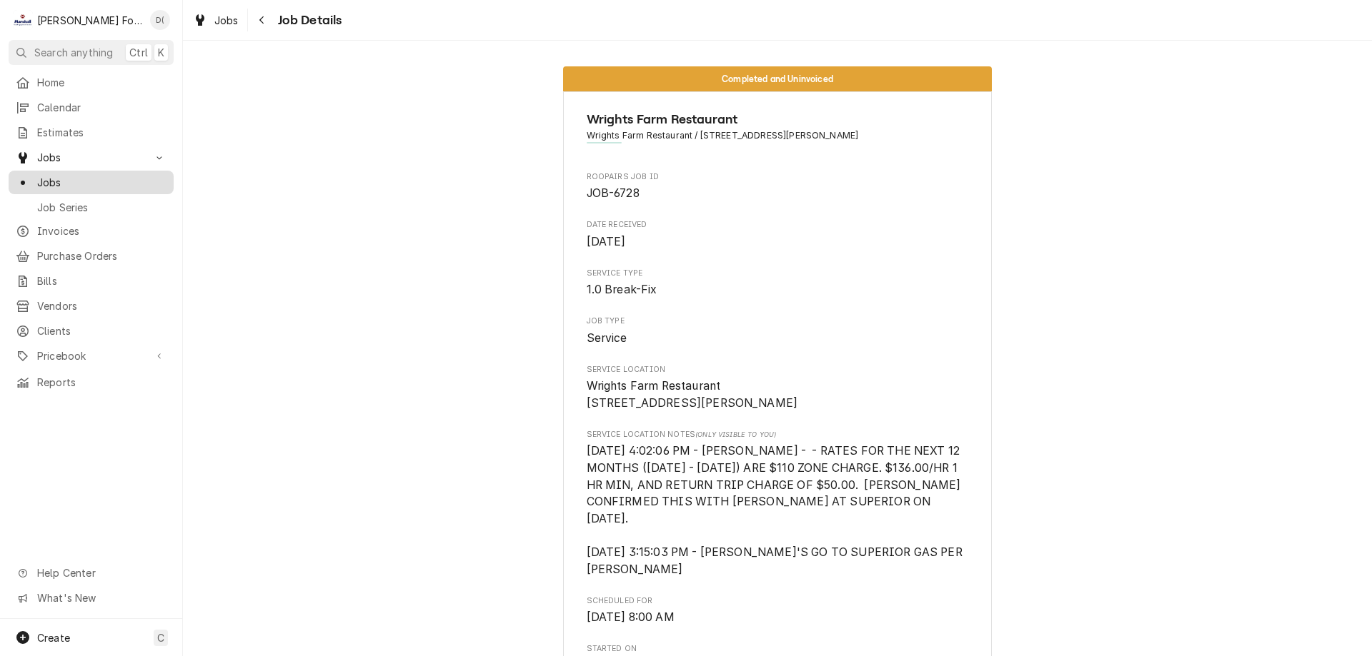
click at [86, 181] on span "Jobs" at bounding box center [101, 182] width 129 height 15
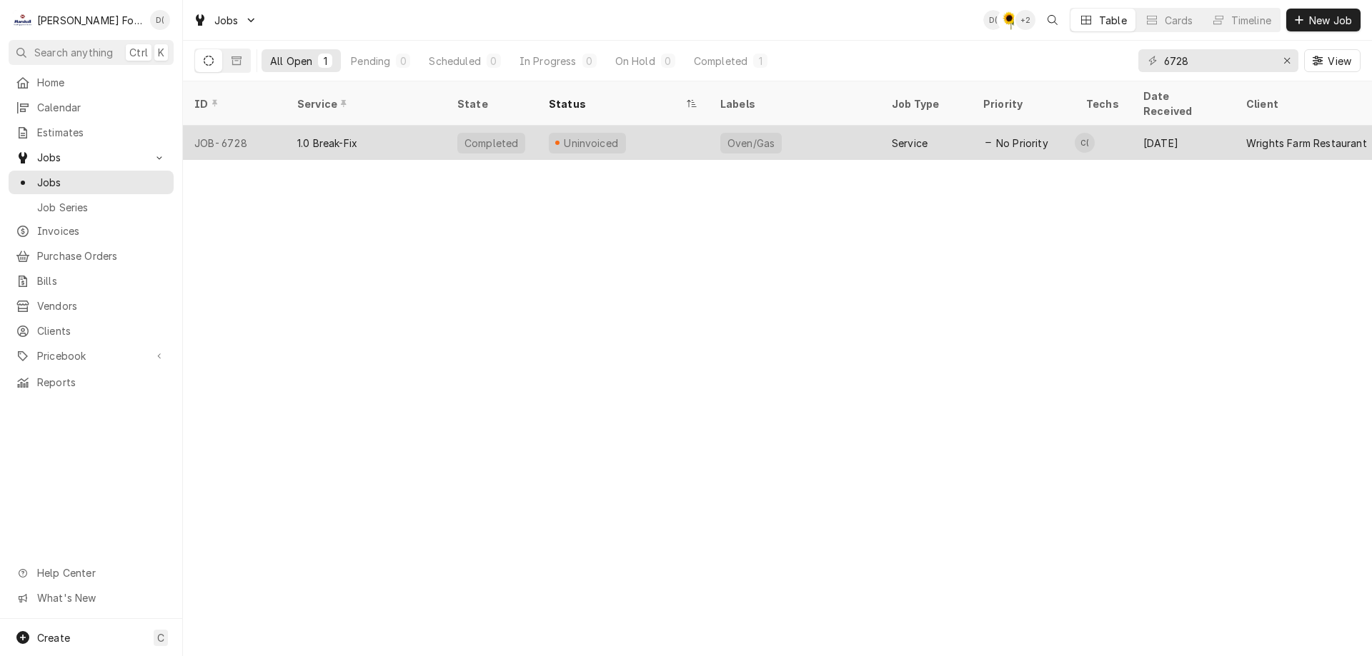
click at [693, 135] on div "Uninvoiced" at bounding box center [622, 143] width 171 height 34
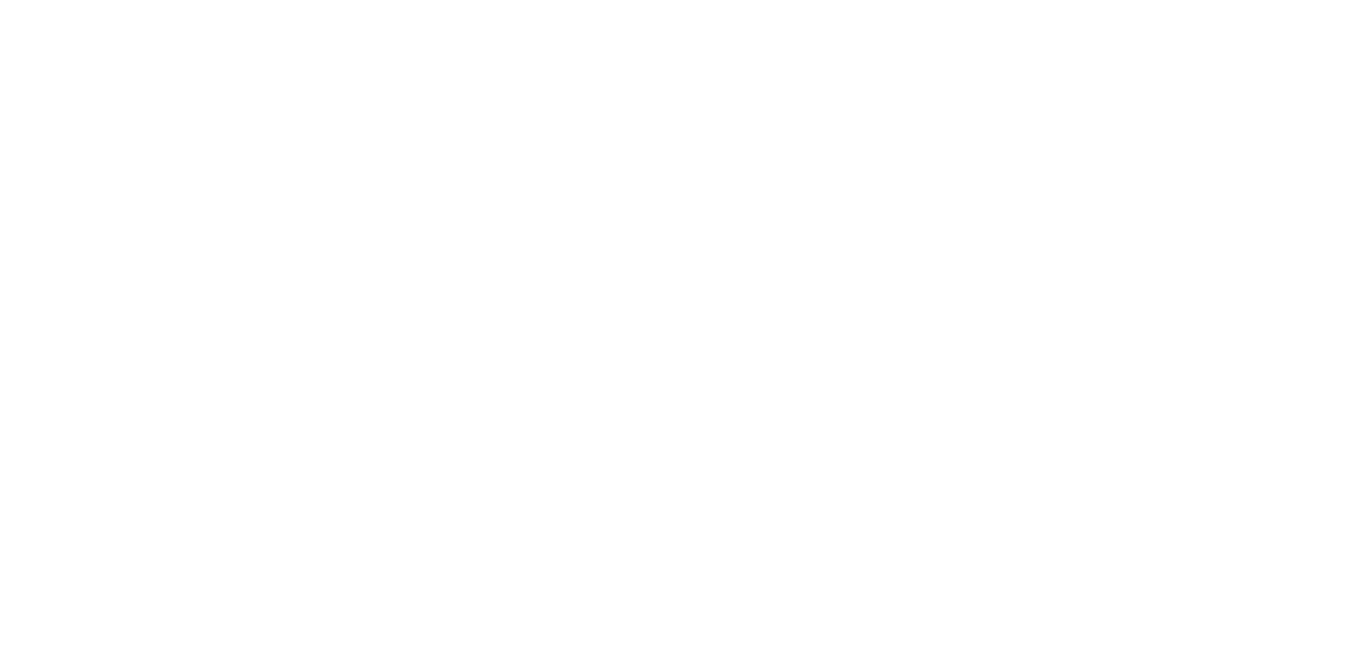
click at [684, 128] on div "Dynamic Content Wrapper" at bounding box center [686, 328] width 1372 height 656
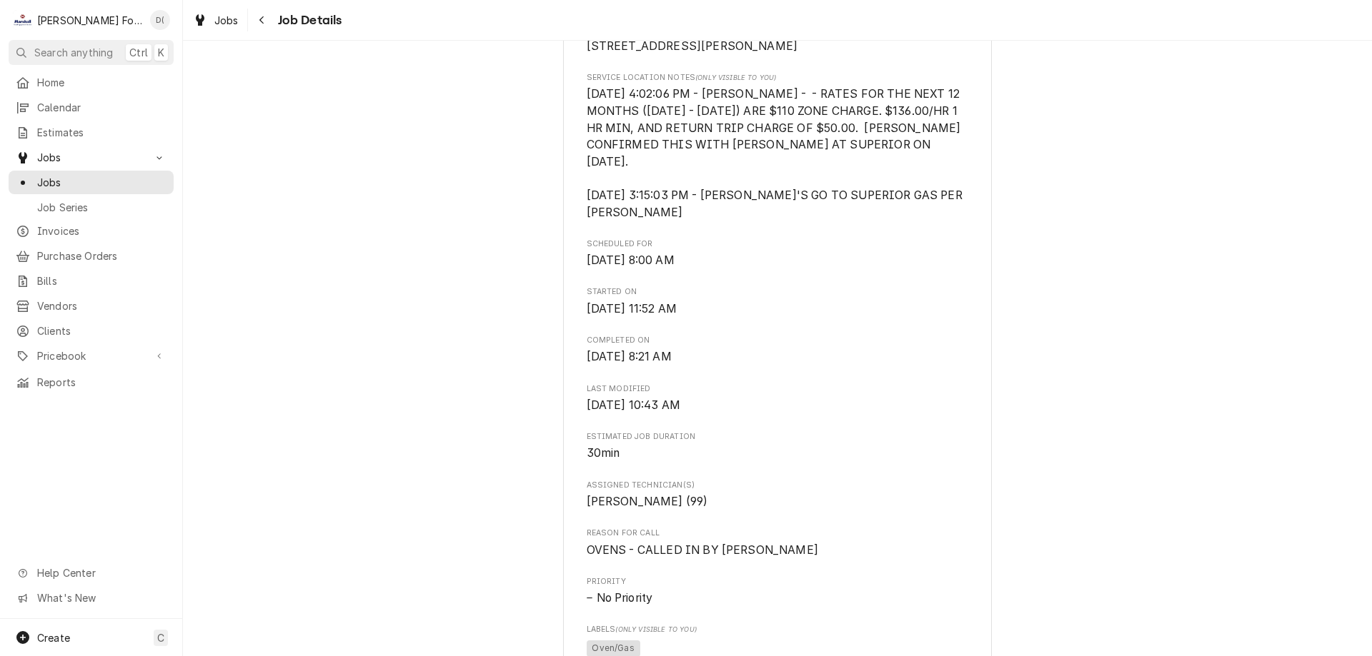
scroll to position [500, 0]
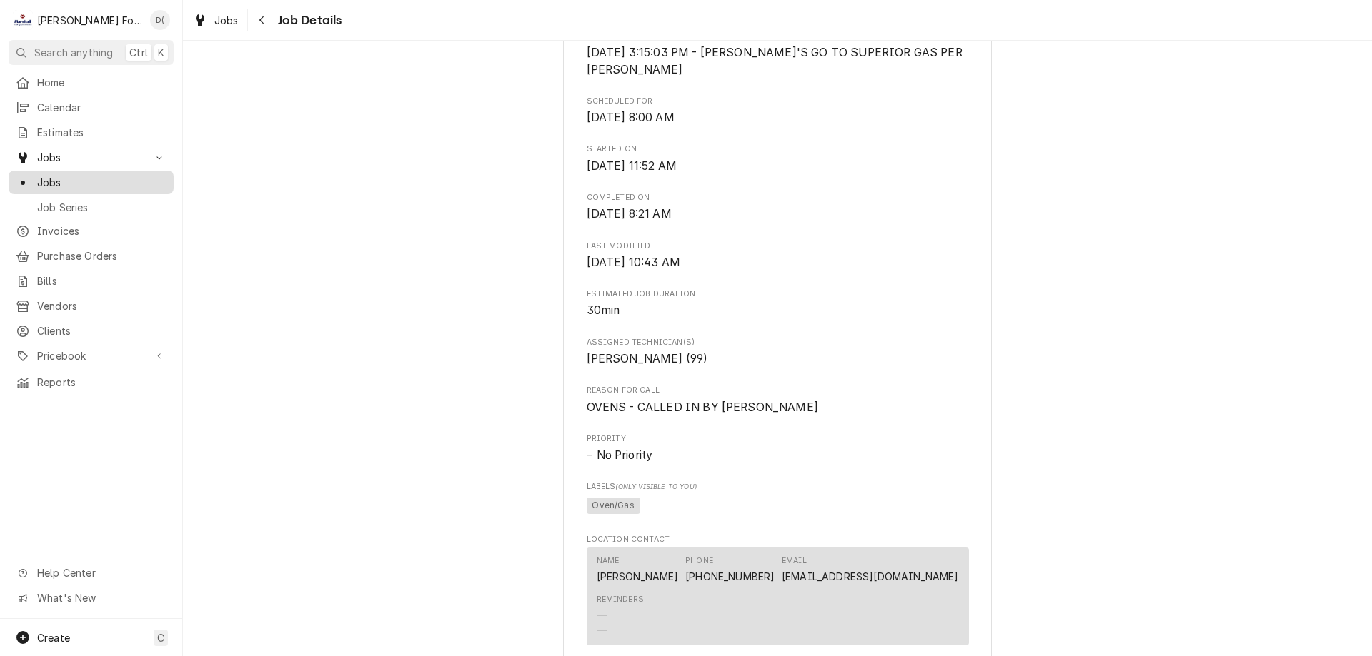
click at [116, 176] on span "Jobs" at bounding box center [101, 182] width 129 height 15
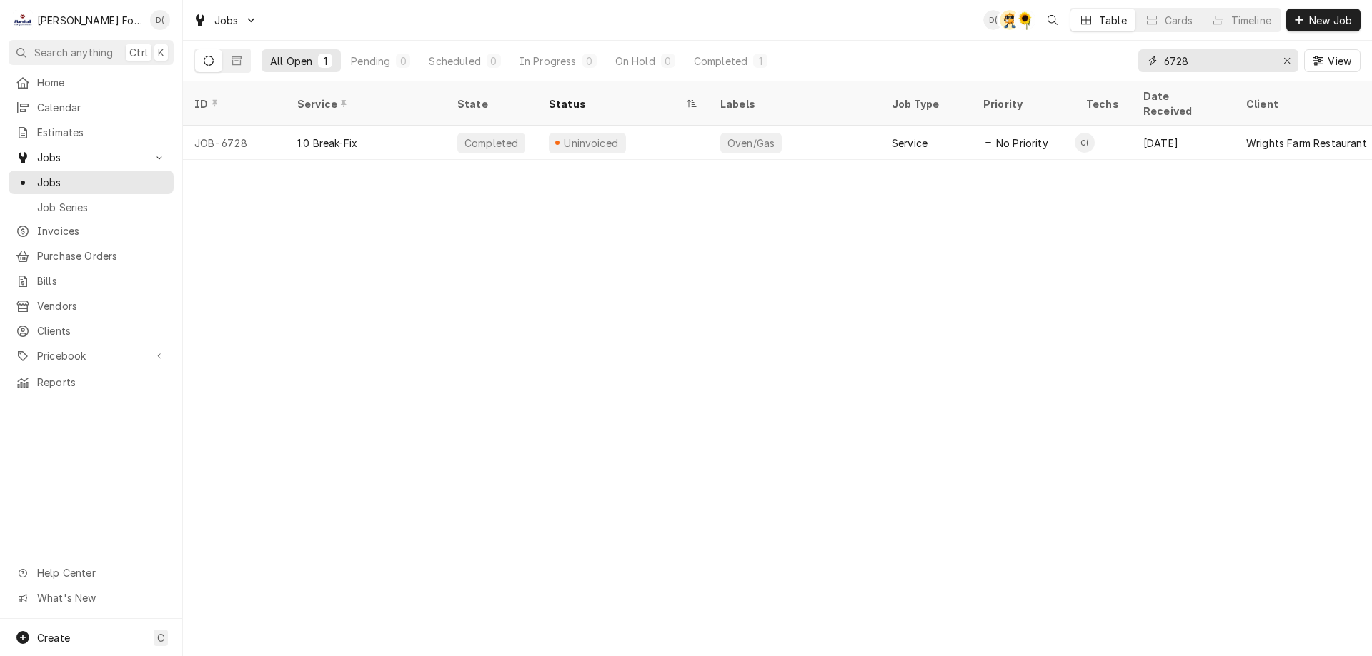
drag, startPoint x: 1200, startPoint y: 59, endPoint x: 1170, endPoint y: 61, distance: 30.1
click at [1170, 61] on input "6728" at bounding box center [1217, 60] width 107 height 23
type input "6"
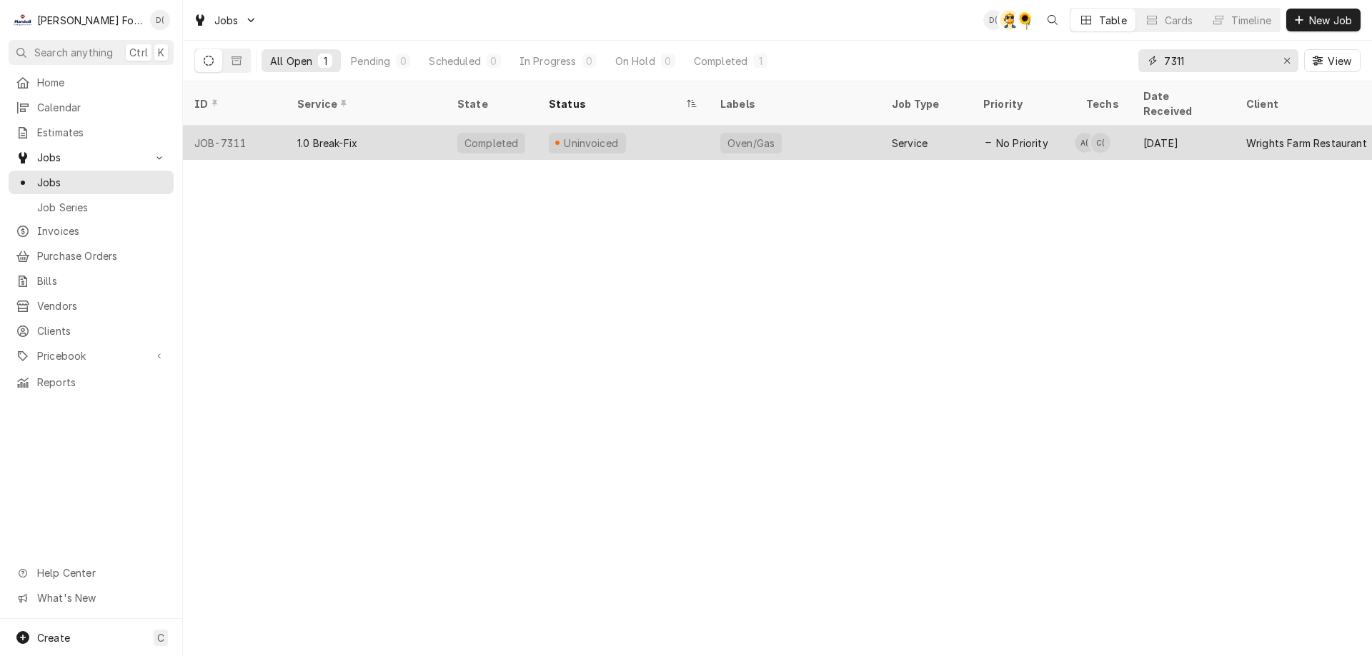
type input "7311"
click at [682, 126] on div "Uninvoiced" at bounding box center [622, 143] width 171 height 34
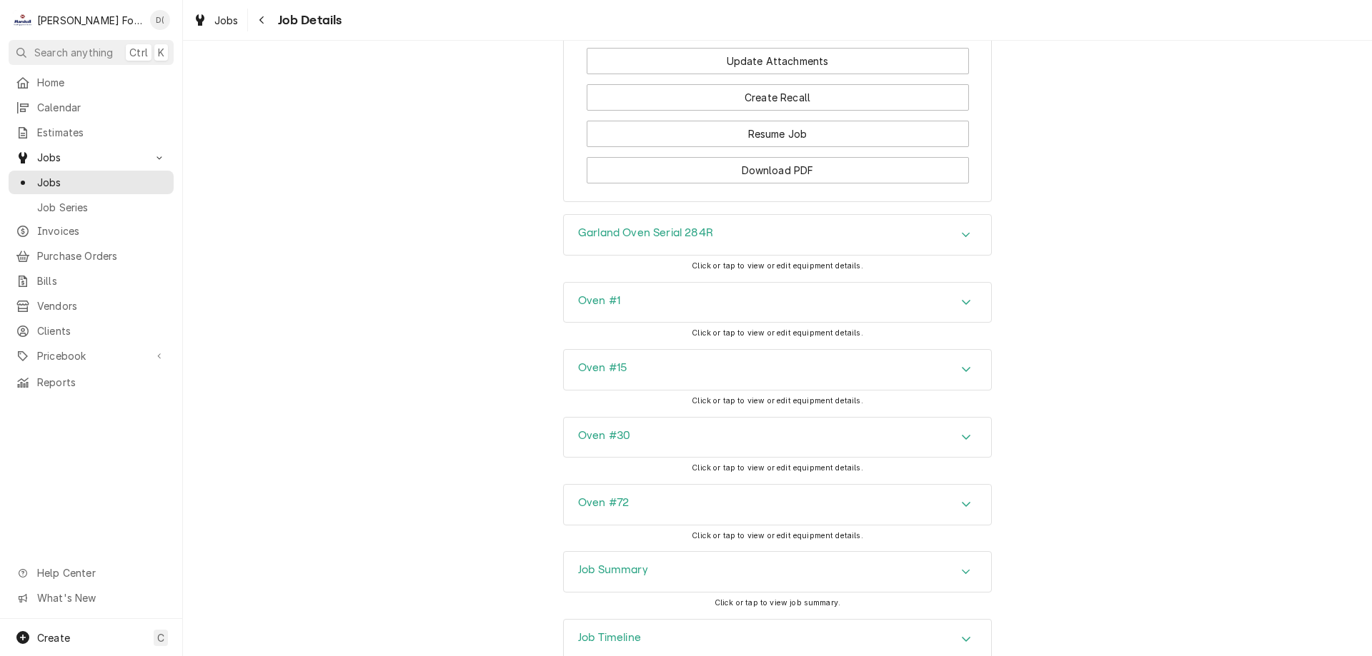
scroll to position [1883, 0]
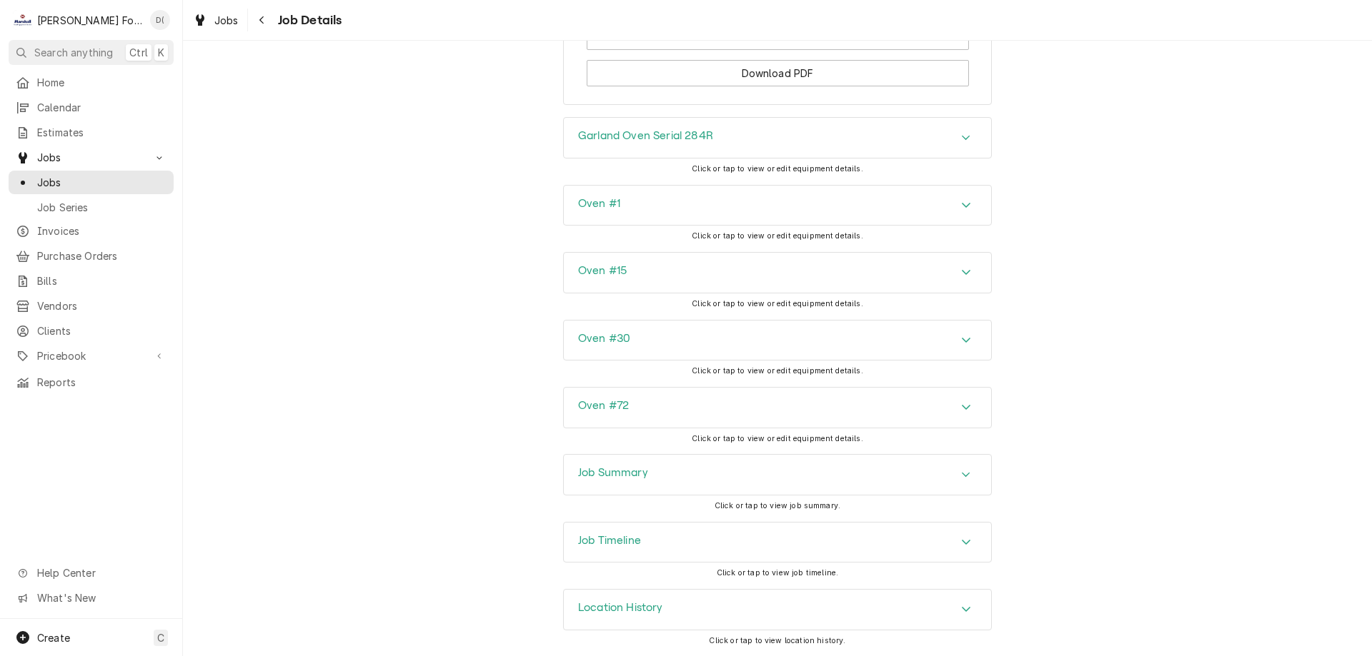
click at [674, 477] on div "Job Summary" at bounding box center [777, 475] width 427 height 40
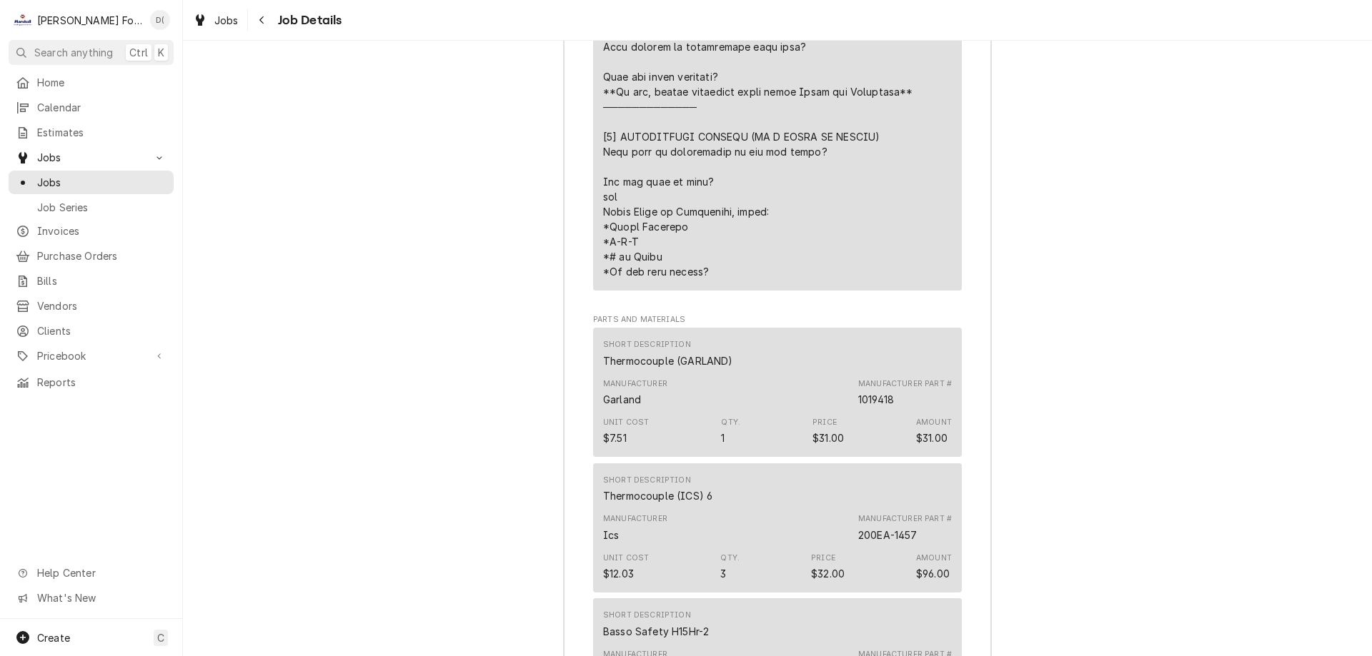
scroll to position [3026, 0]
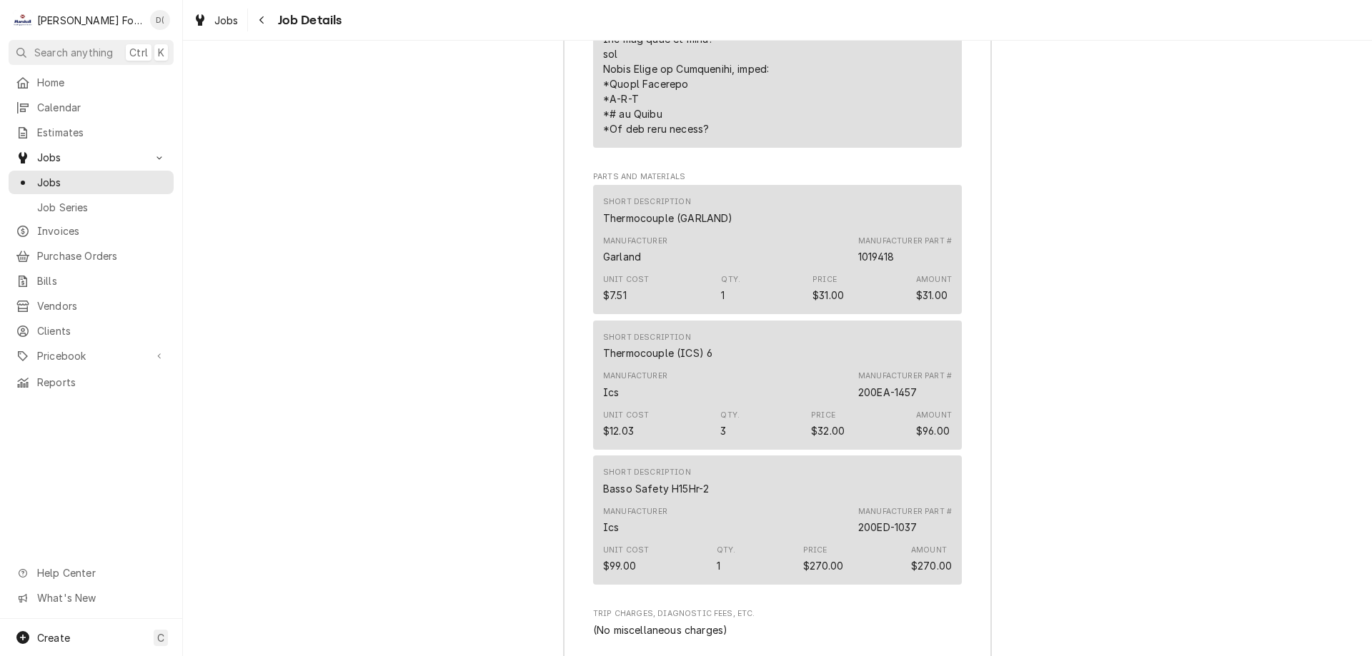
click at [740, 379] on div "Manufacturer Ics Manufacturer Part # 200EA-1457" at bounding box center [777, 385] width 349 height 39
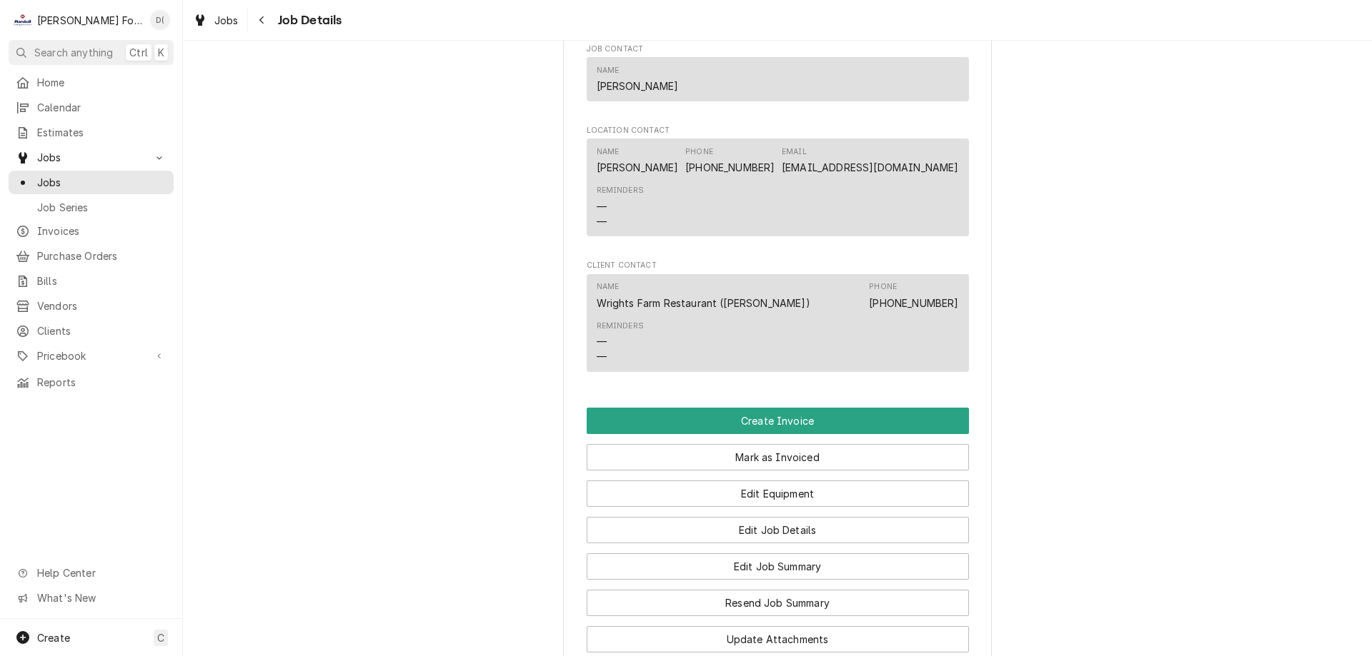
scroll to position [1422, 0]
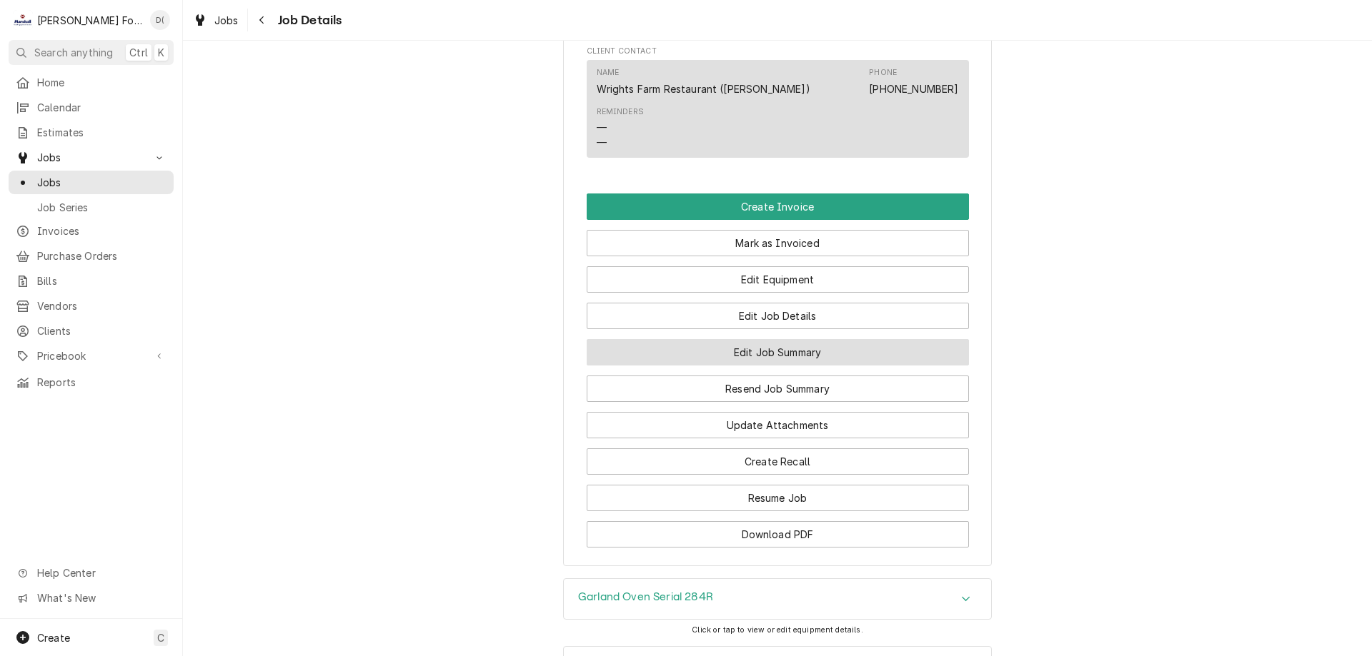
click at [690, 353] on button "Edit Job Summary" at bounding box center [777, 352] width 382 height 26
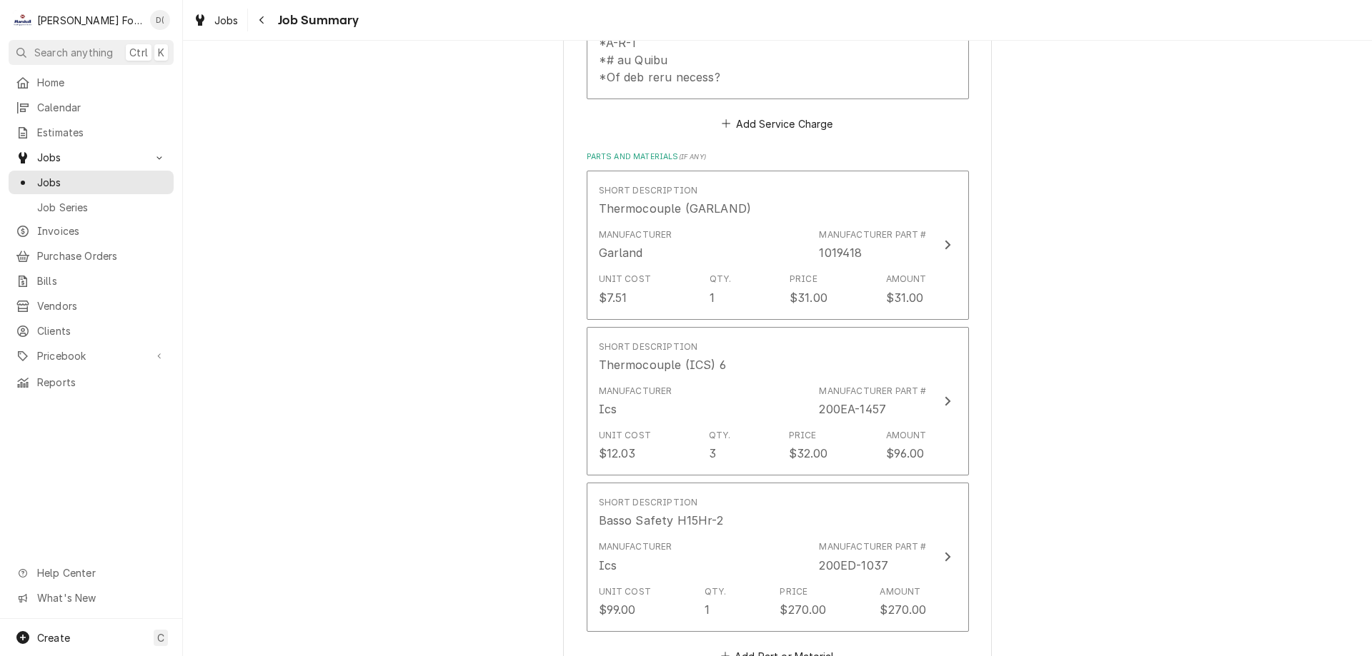
scroll to position [1143, 0]
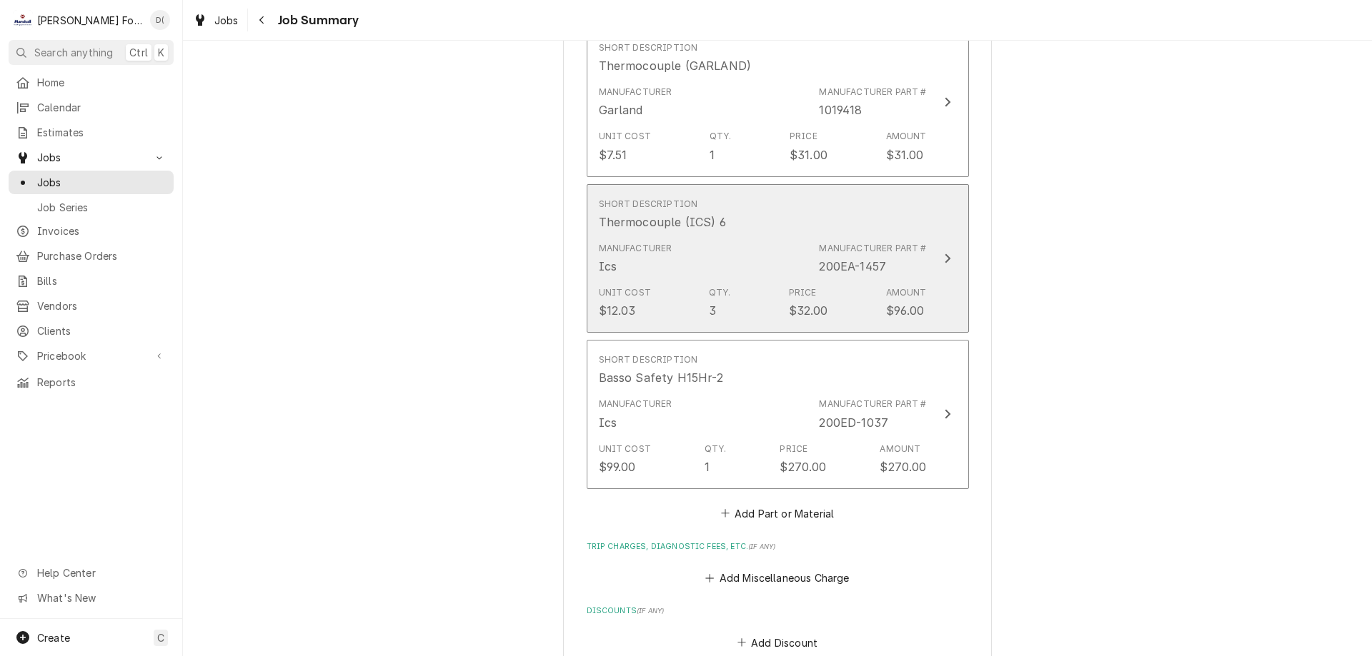
click at [761, 236] on div "Manufacturer Ics Manufacturer Part # 200EA-1457" at bounding box center [763, 258] width 328 height 44
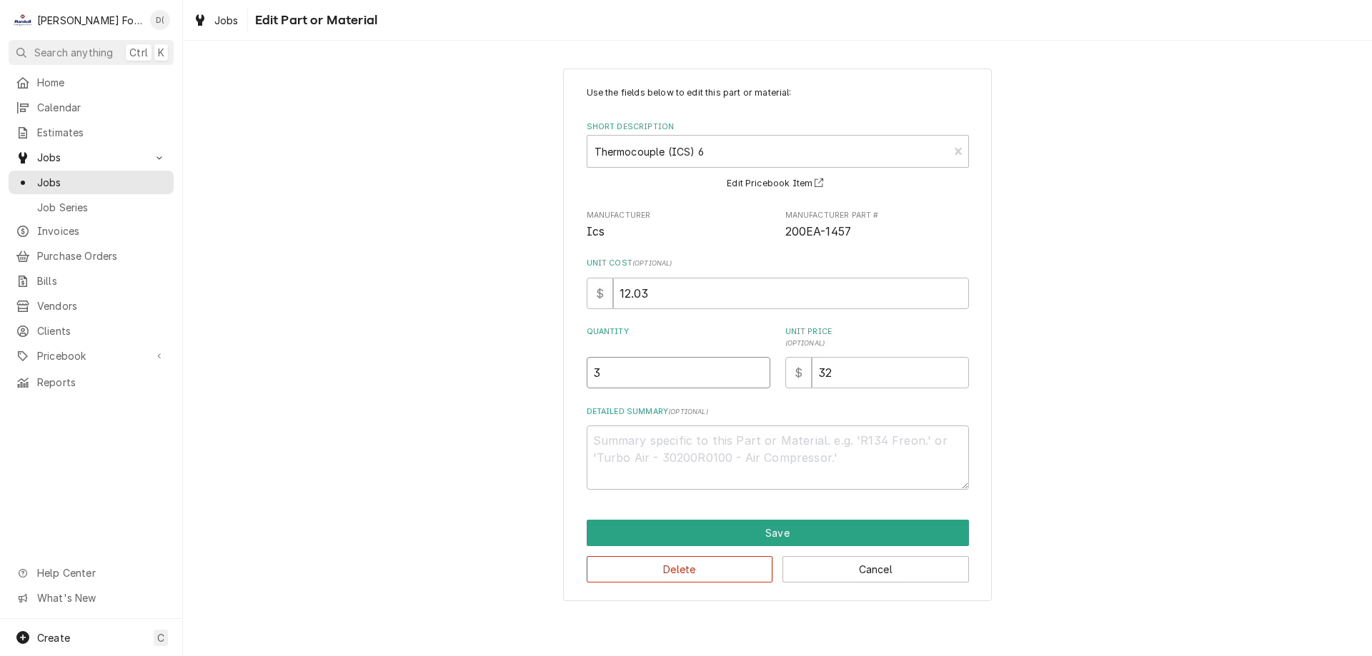
type textarea "x"
type input "3.5"
click at [757, 369] on input "3.5" at bounding box center [678, 372] width 184 height 31
type textarea "x"
type input "4"
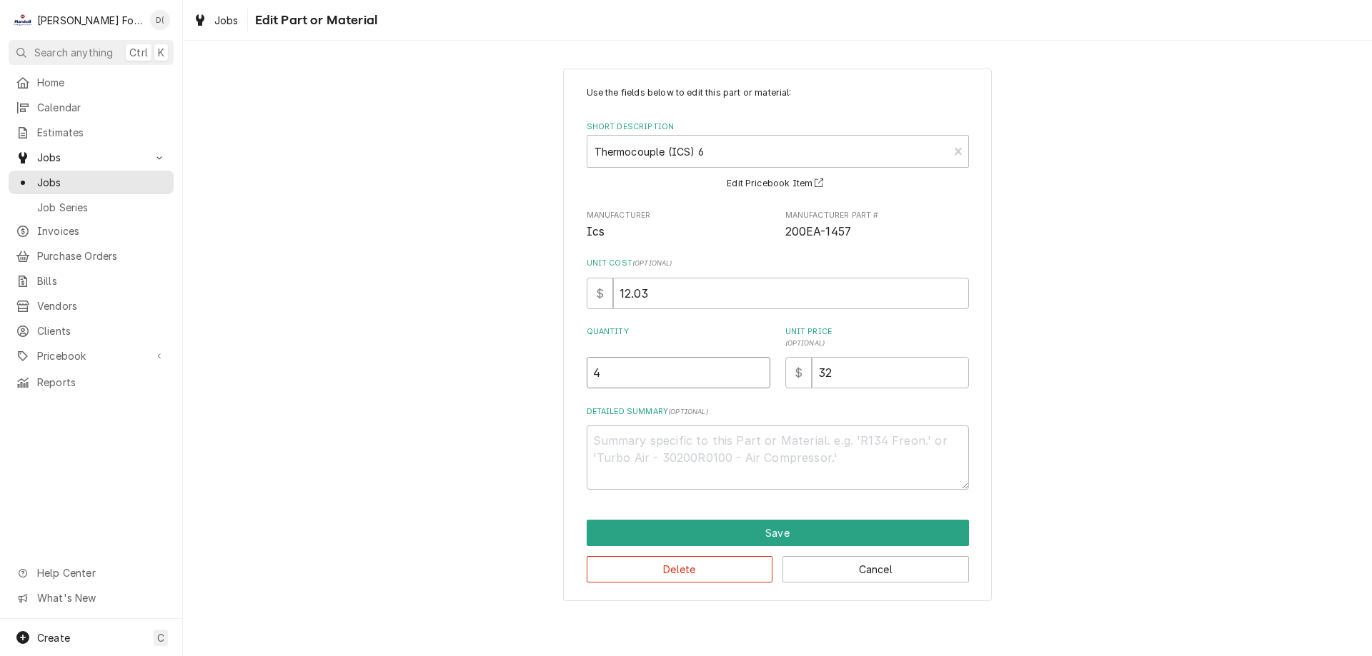
click at [757, 369] on input "4" at bounding box center [678, 372] width 184 height 31
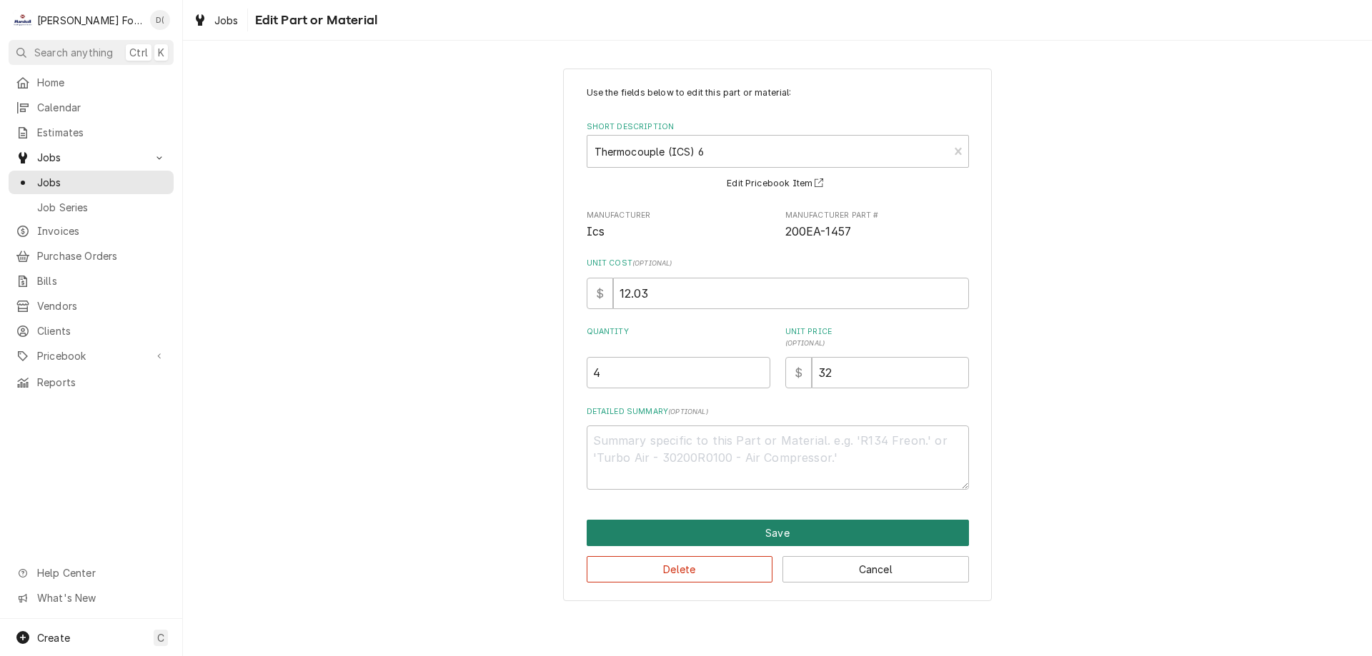
click at [761, 536] on button "Save" at bounding box center [777, 533] width 382 height 26
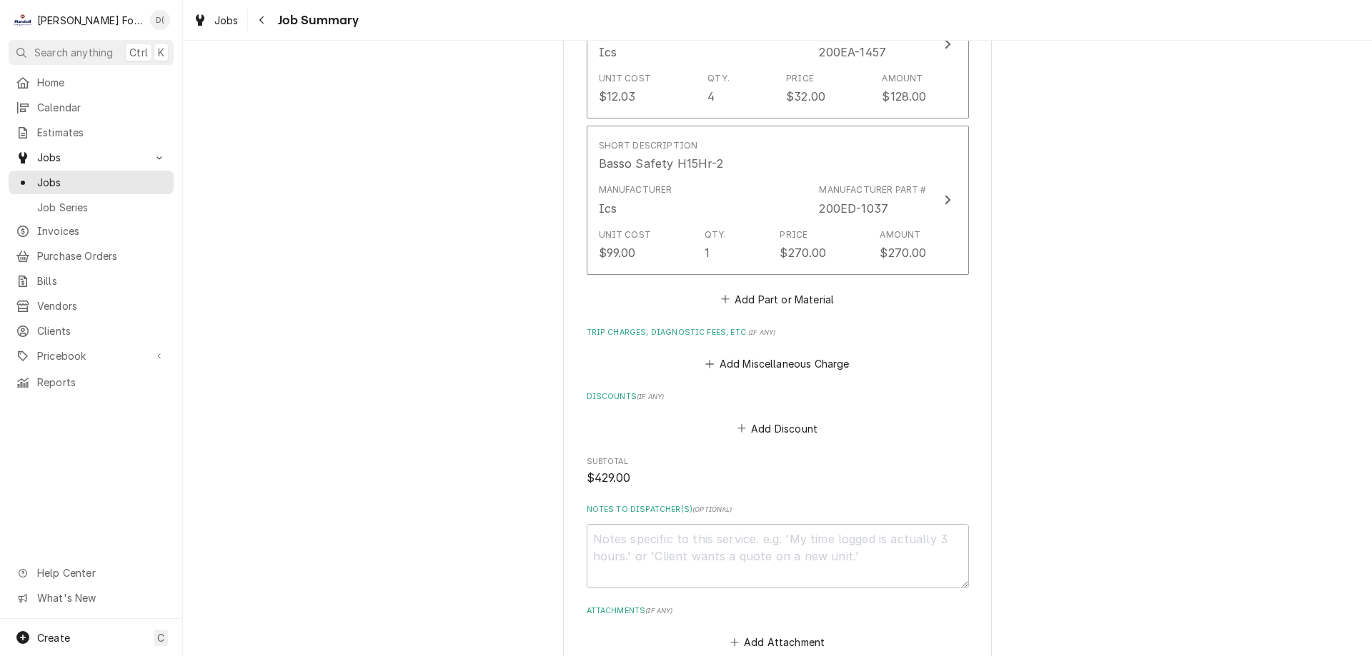
scroll to position [1643, 0]
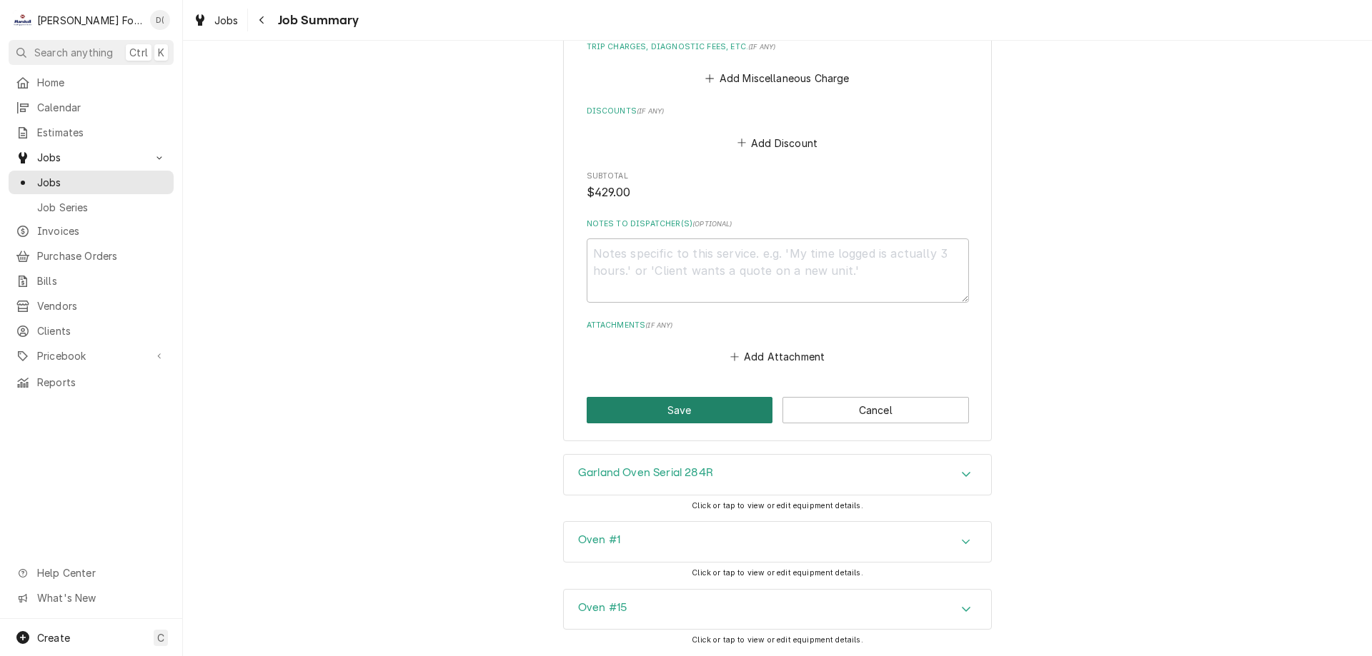
click at [684, 397] on button "Save" at bounding box center [679, 410] width 186 height 26
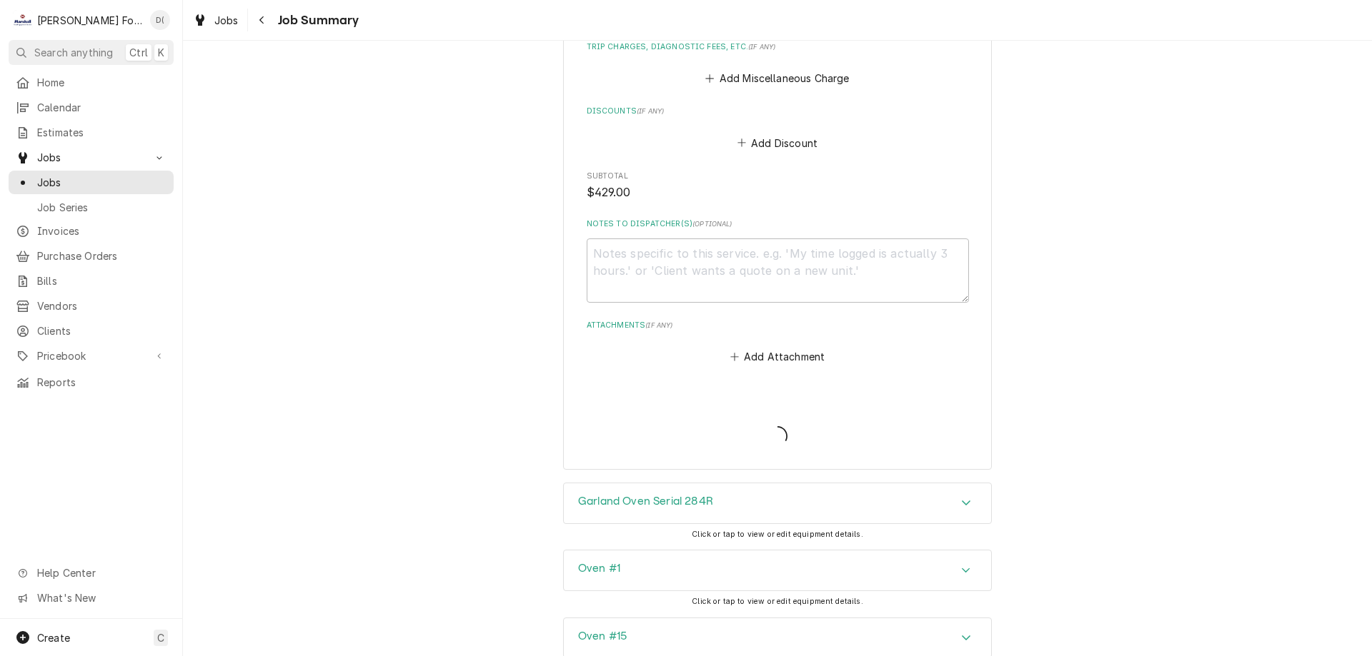
type textarea "x"
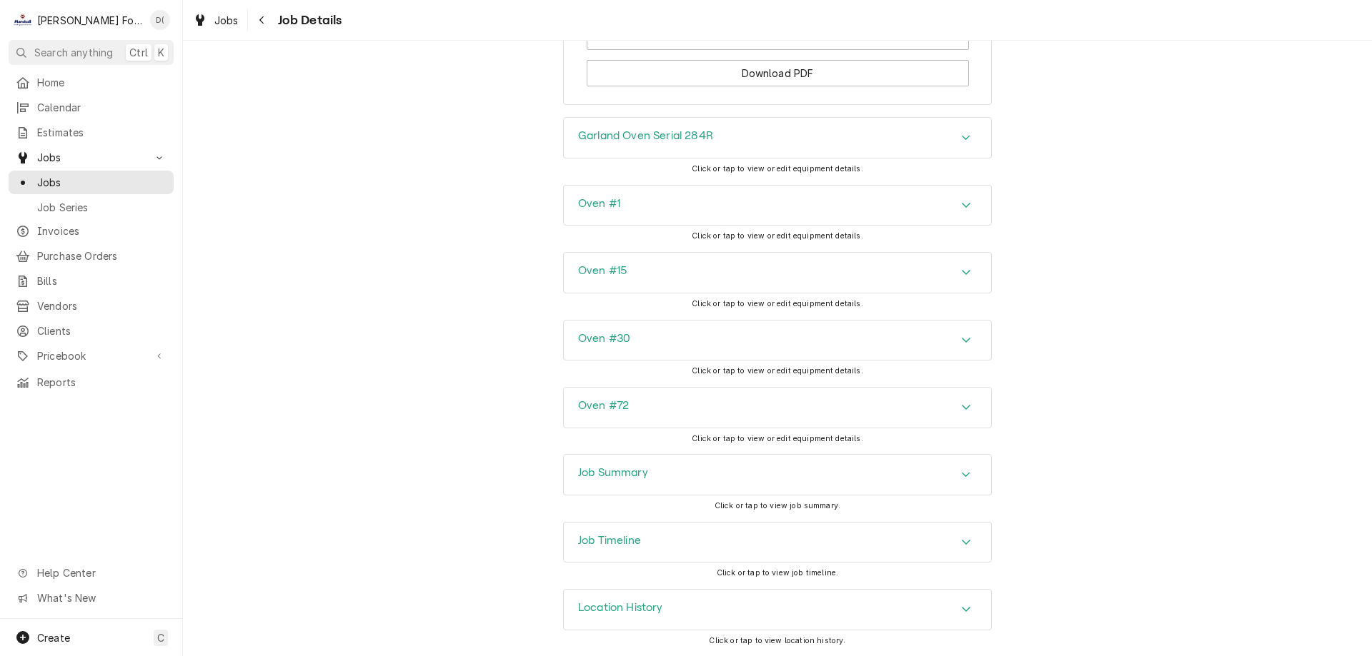
scroll to position [1597, 0]
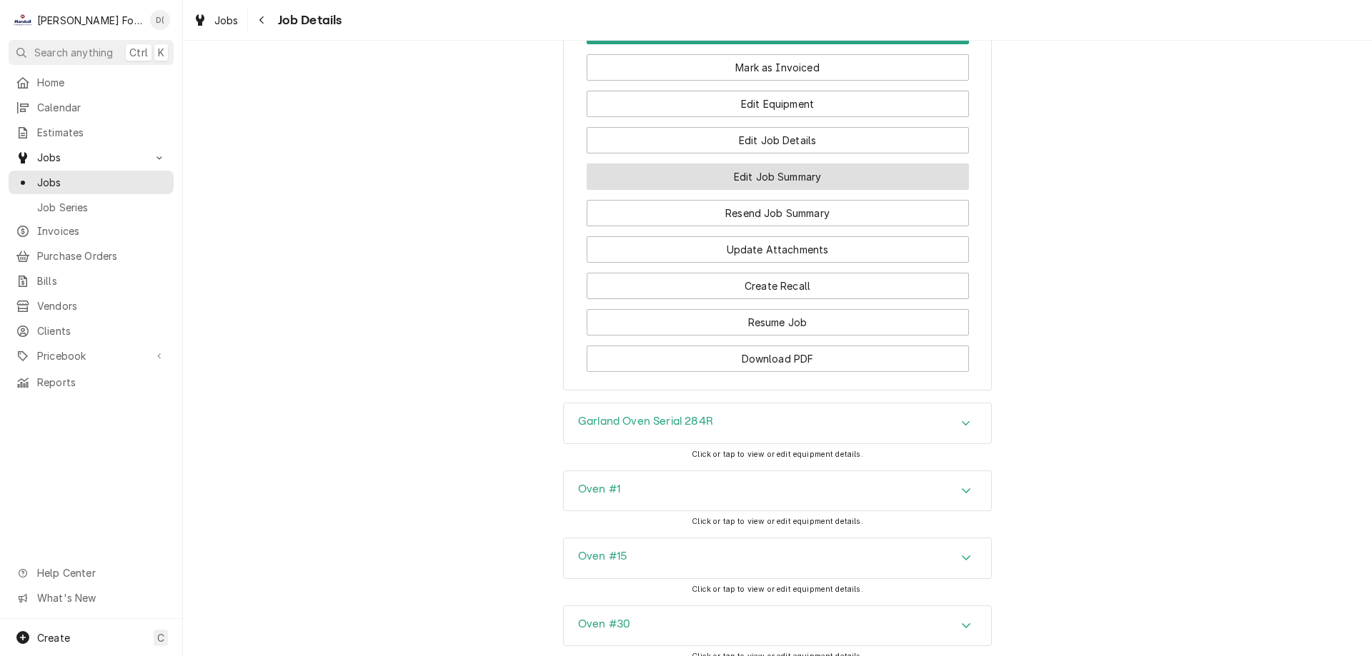
click at [769, 173] on button "Edit Job Summary" at bounding box center [777, 177] width 382 height 26
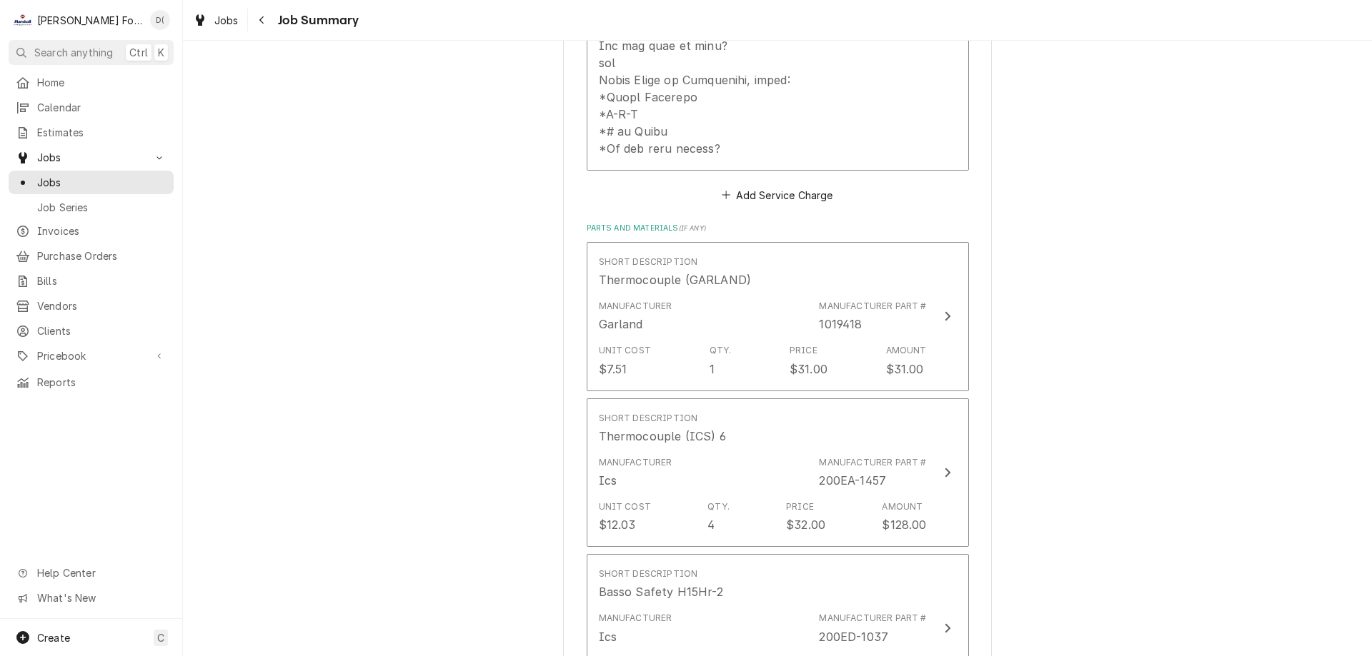
scroll to position [1143, 0]
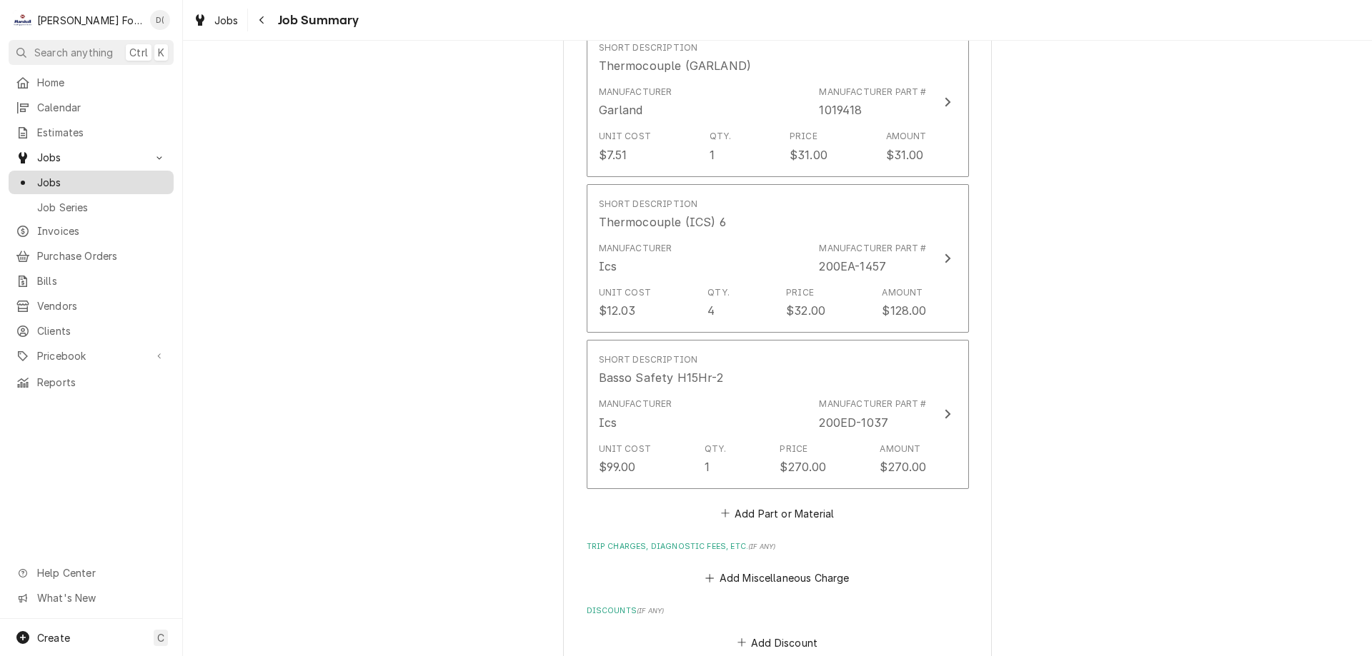
click at [106, 175] on span "Jobs" at bounding box center [101, 182] width 129 height 15
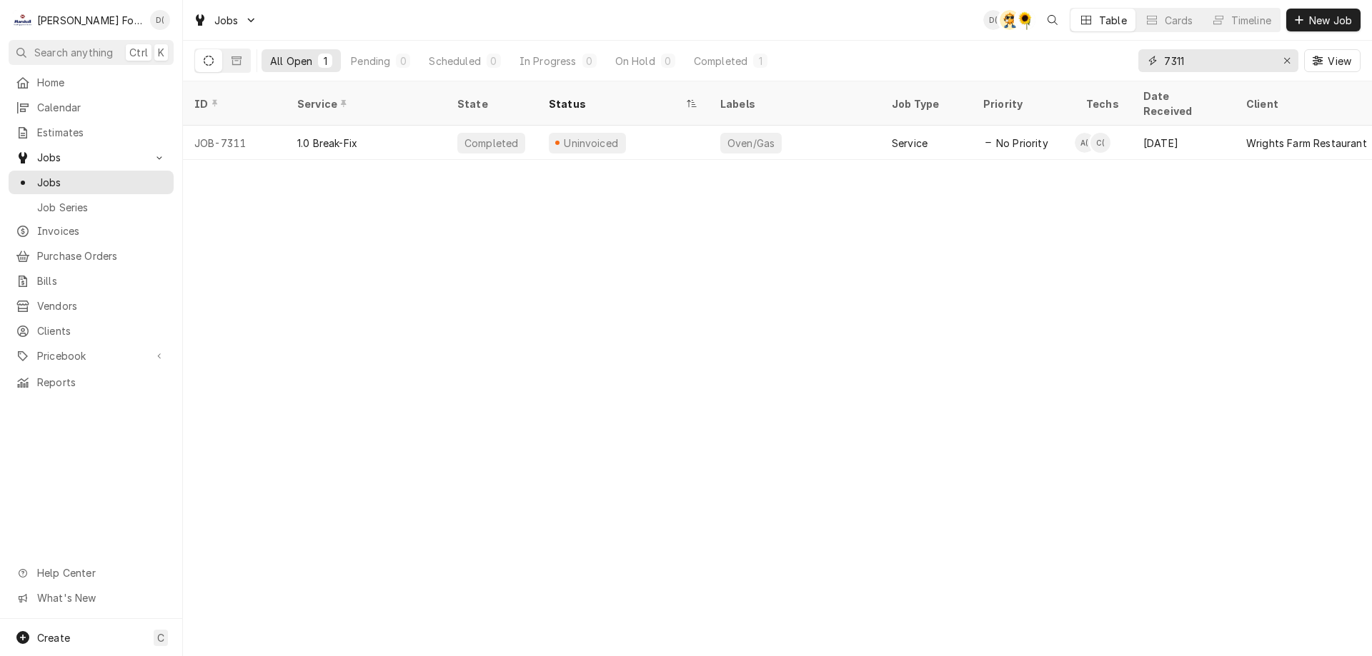
drag, startPoint x: 1199, startPoint y: 57, endPoint x: 1144, endPoint y: 66, distance: 55.8
click at [1144, 66] on div "7311" at bounding box center [1218, 60] width 160 height 23
type input "7186"
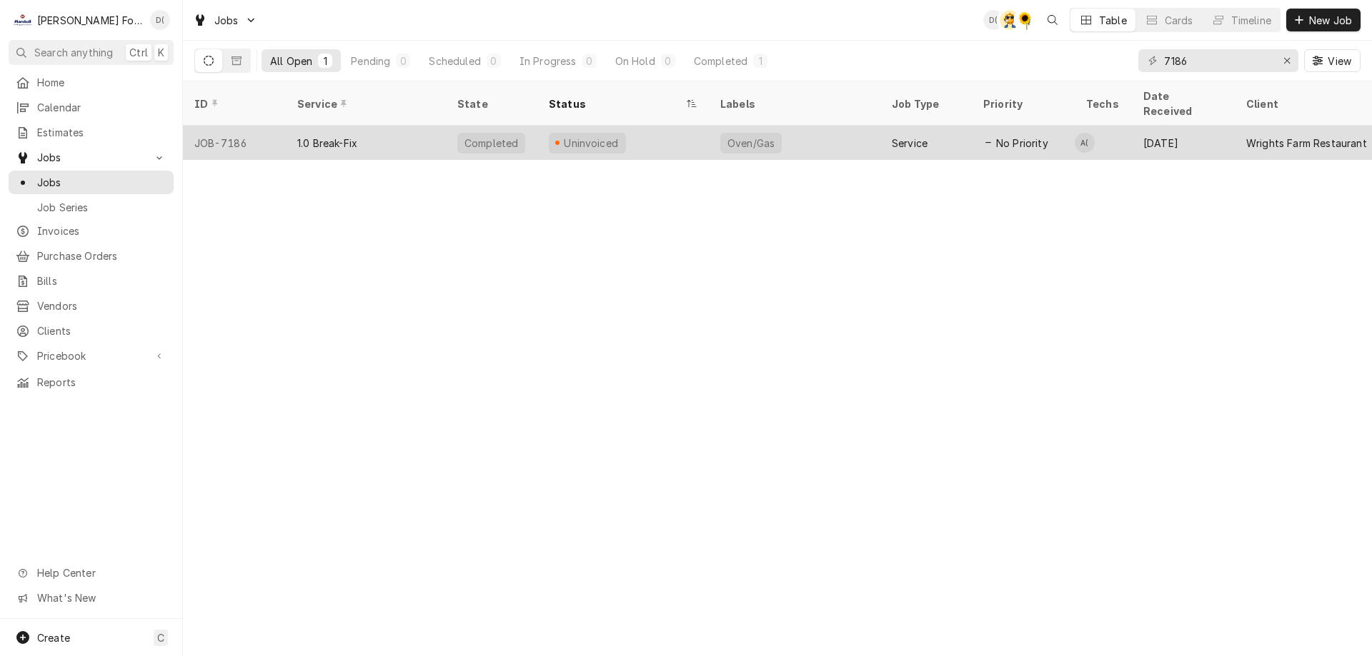
click at [834, 126] on div "Oven/Gas" at bounding box center [794, 143] width 171 height 34
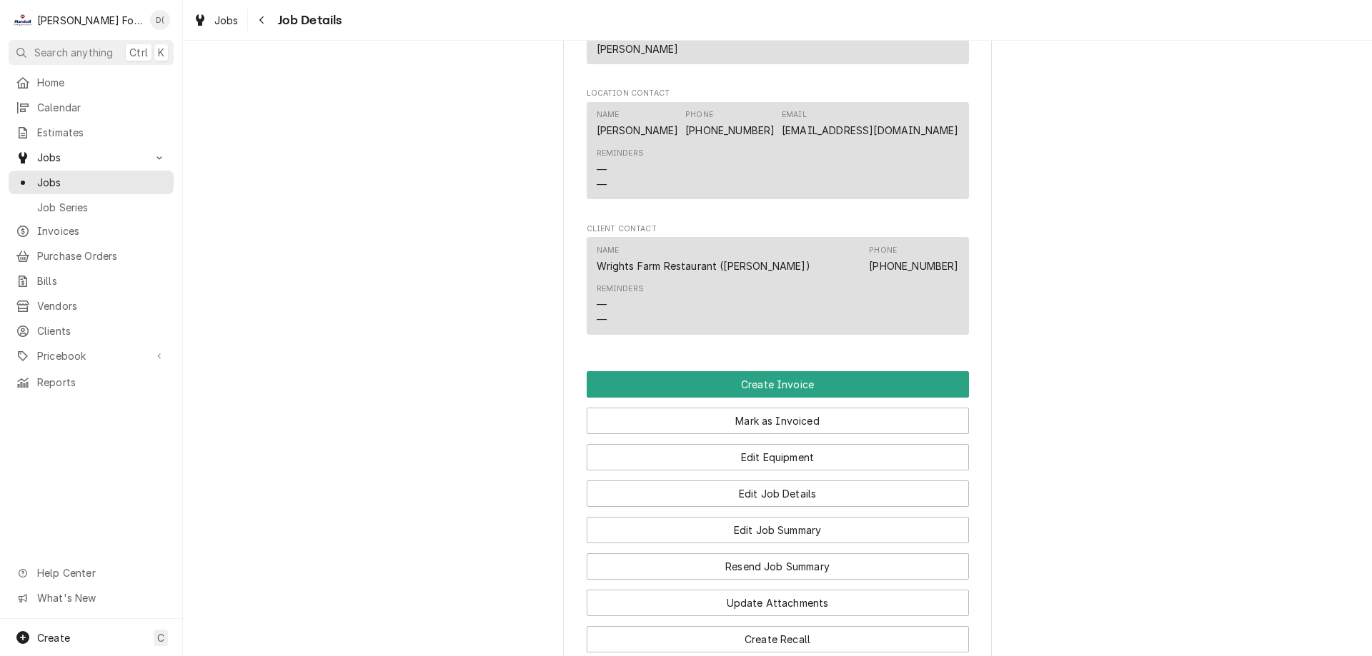
scroll to position [1286, 0]
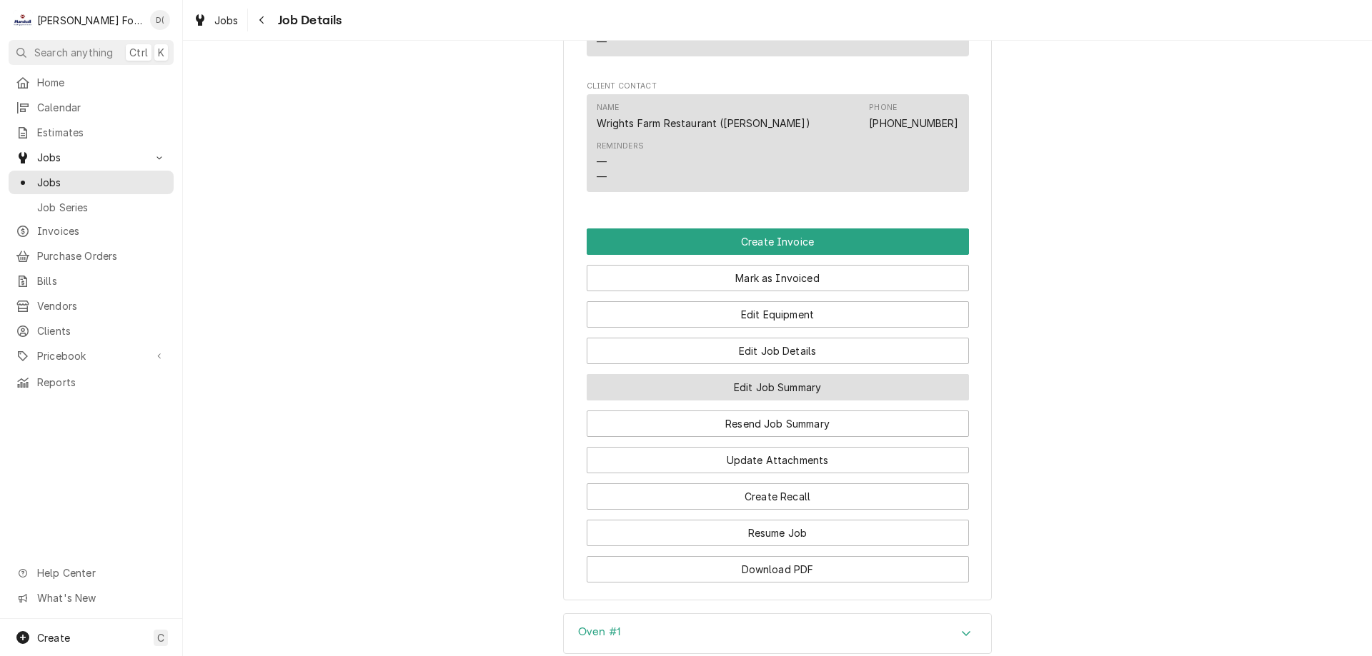
click at [755, 374] on button "Edit Job Summary" at bounding box center [777, 387] width 382 height 26
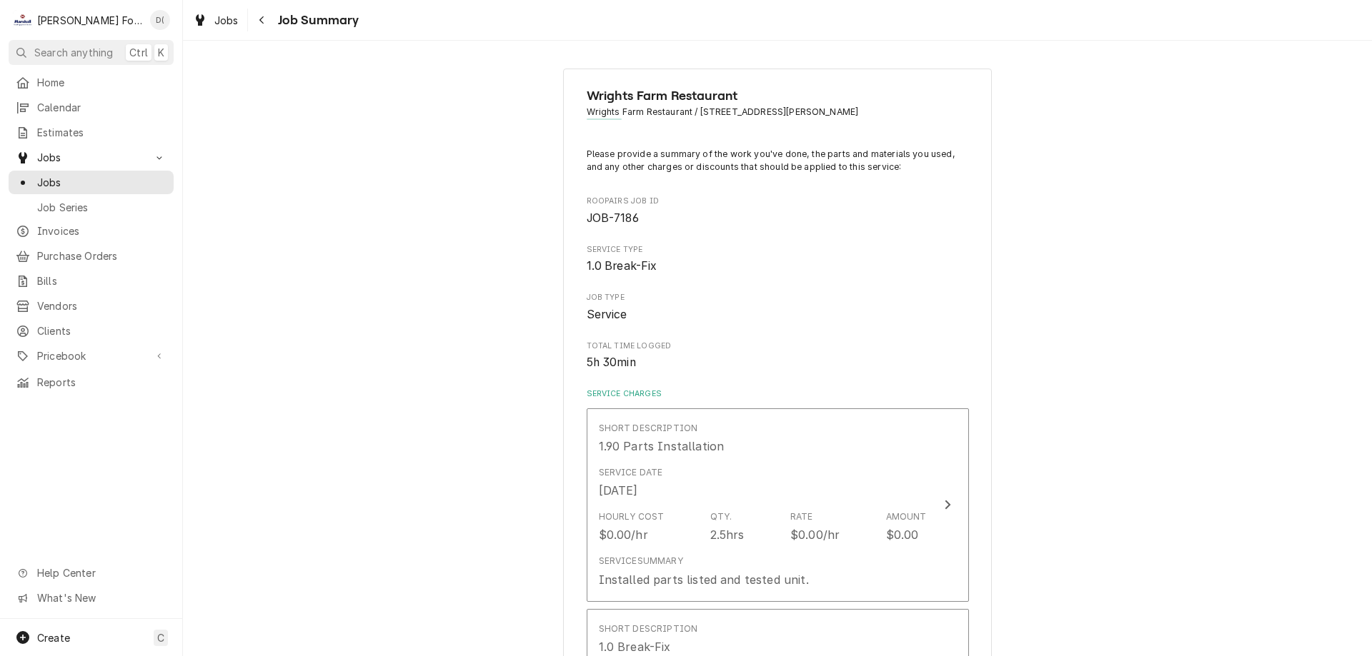
scroll to position [71, 0]
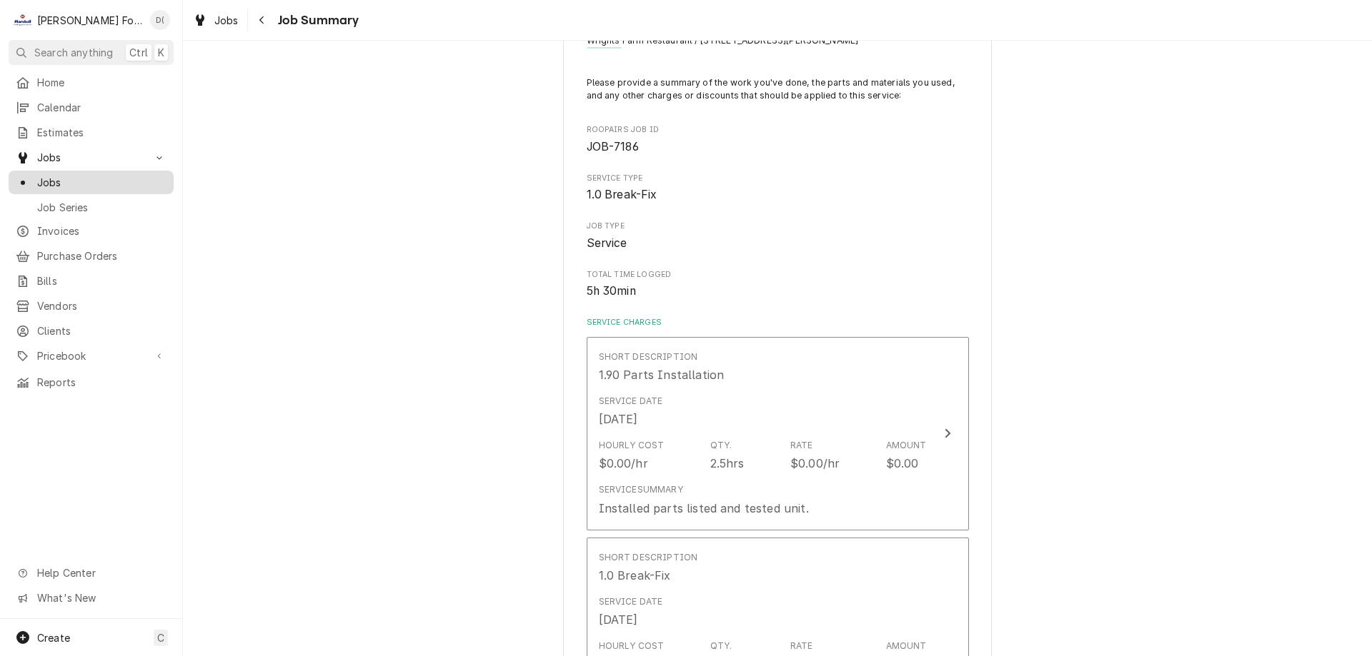
click at [78, 176] on span "Jobs" at bounding box center [101, 182] width 129 height 15
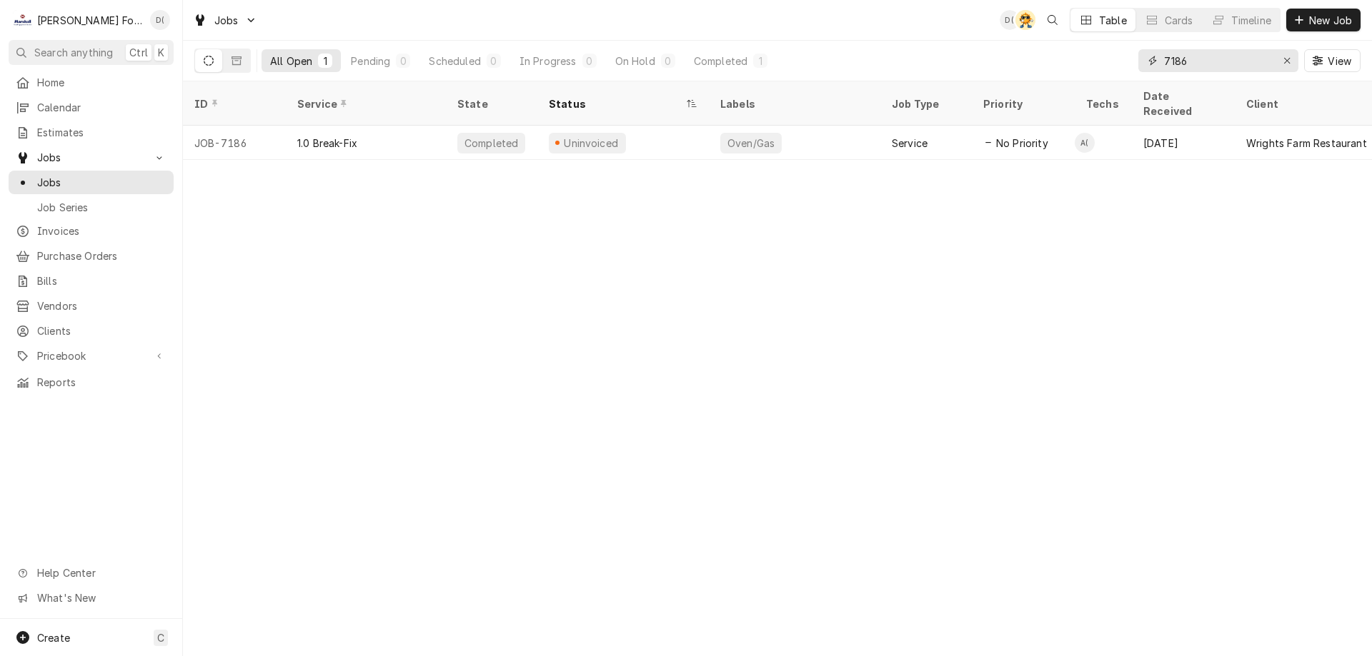
drag, startPoint x: 1210, startPoint y: 61, endPoint x: 1150, endPoint y: 67, distance: 60.3
click at [1151, 66] on div "7186" at bounding box center [1218, 60] width 160 height 23
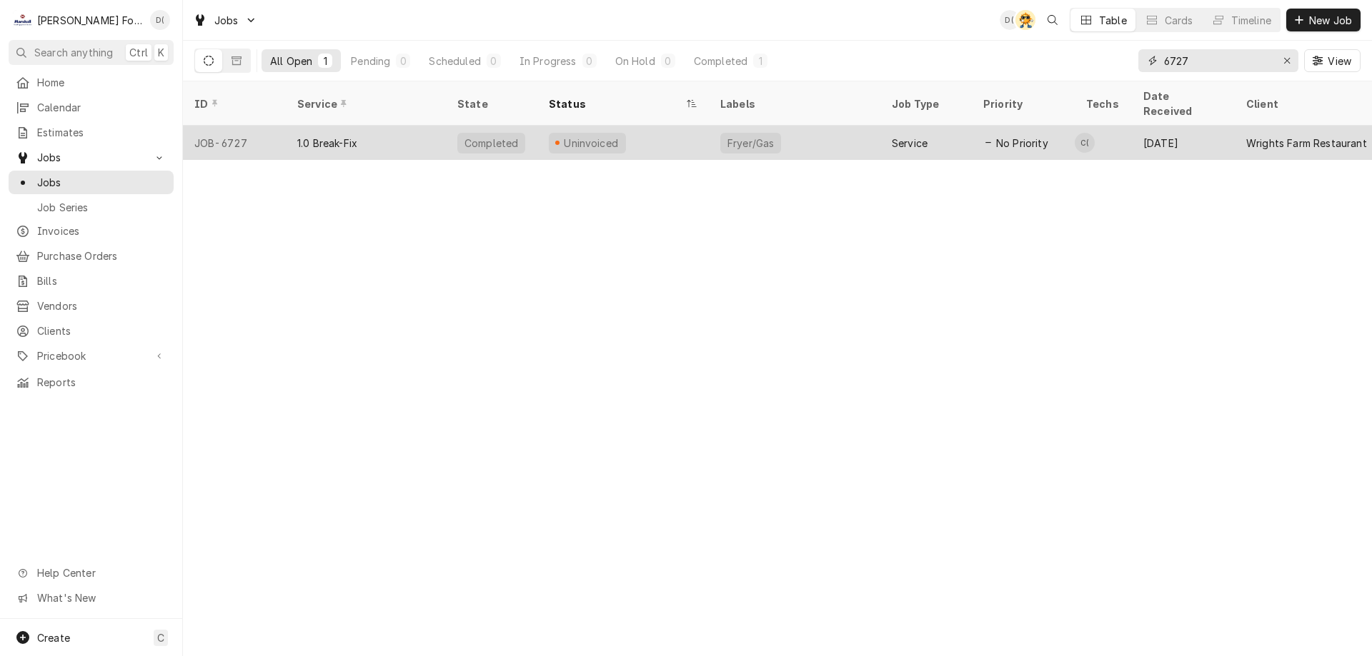
type input "6727"
click at [667, 131] on div "Uninvoiced" at bounding box center [622, 143] width 171 height 34
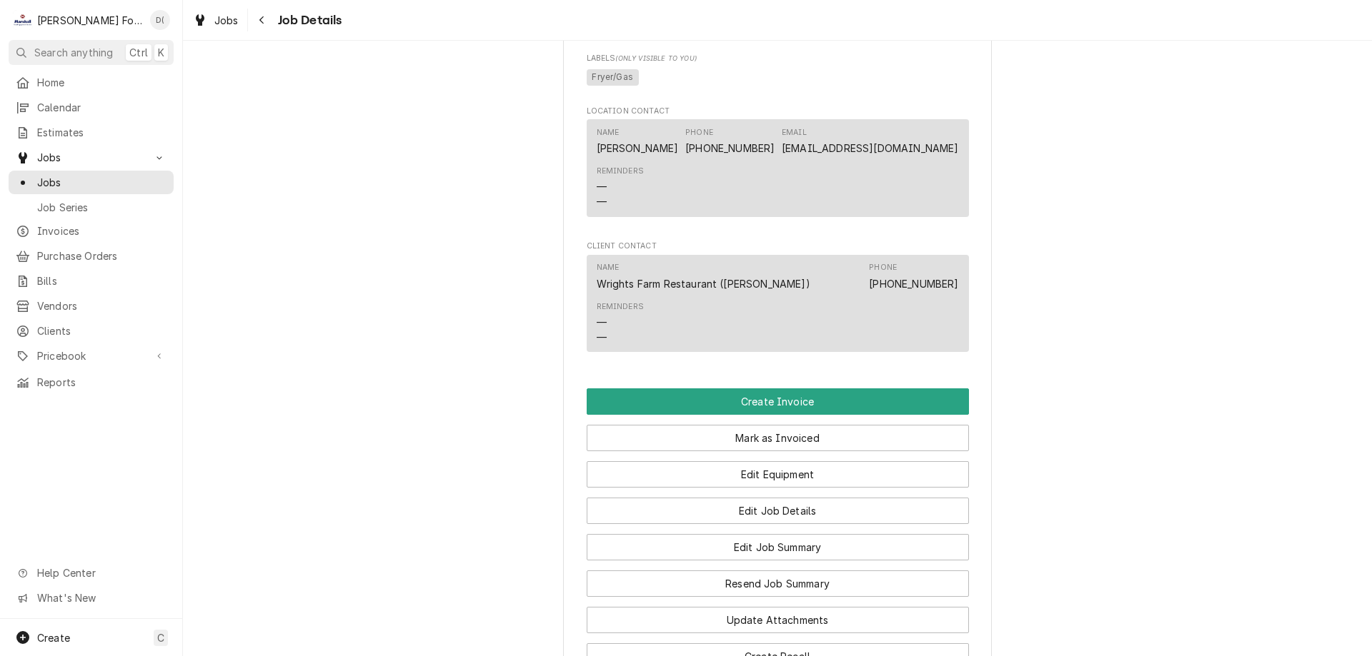
scroll to position [1143, 0]
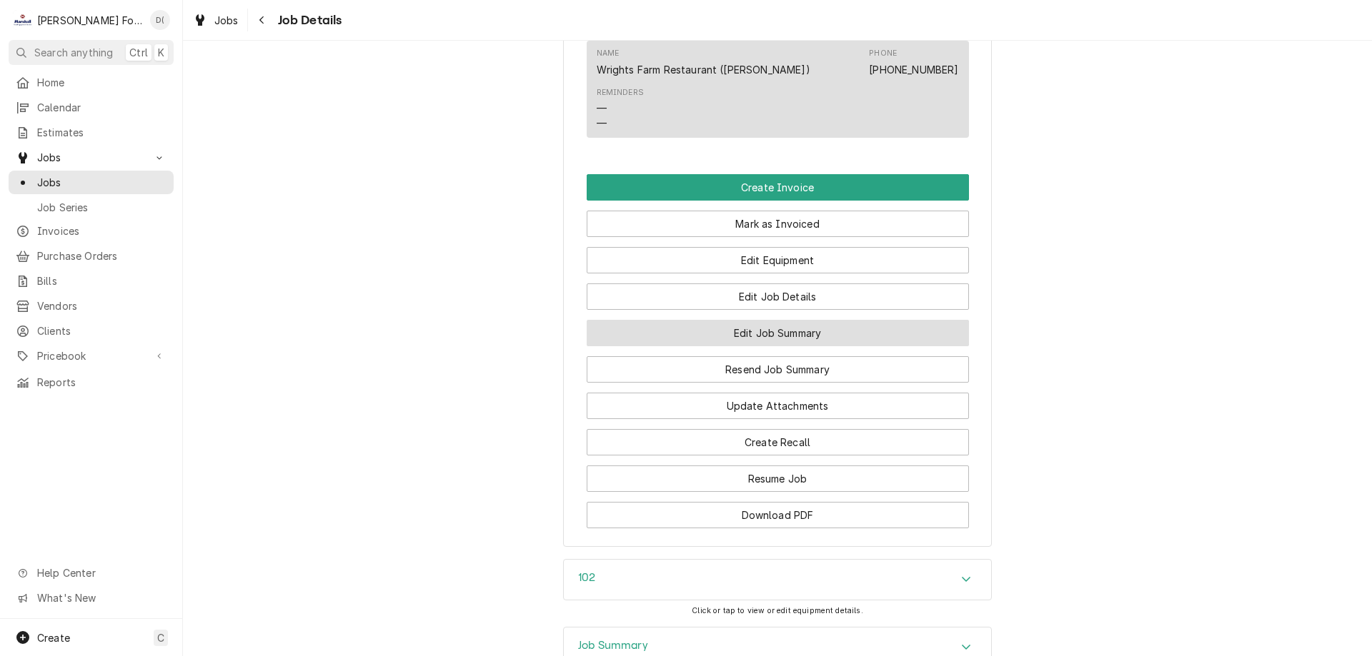
click at [754, 338] on button "Edit Job Summary" at bounding box center [777, 333] width 382 height 26
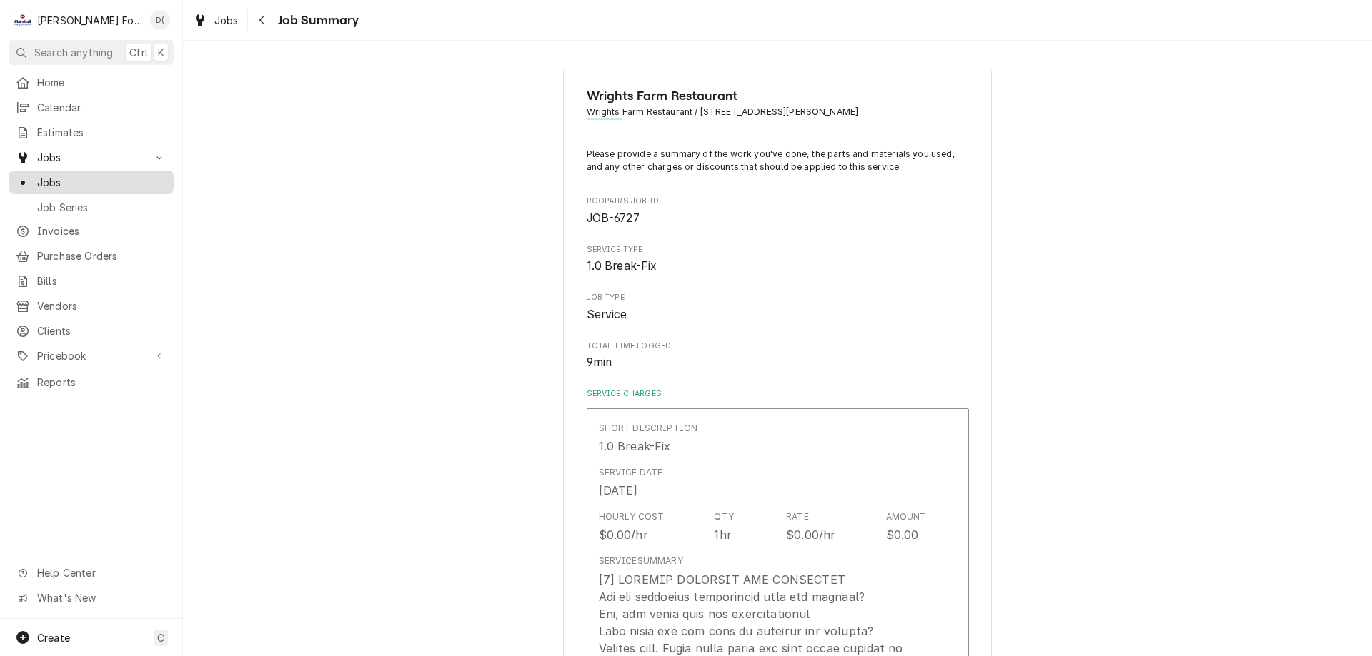
click at [109, 179] on span "Jobs" at bounding box center [101, 182] width 129 height 15
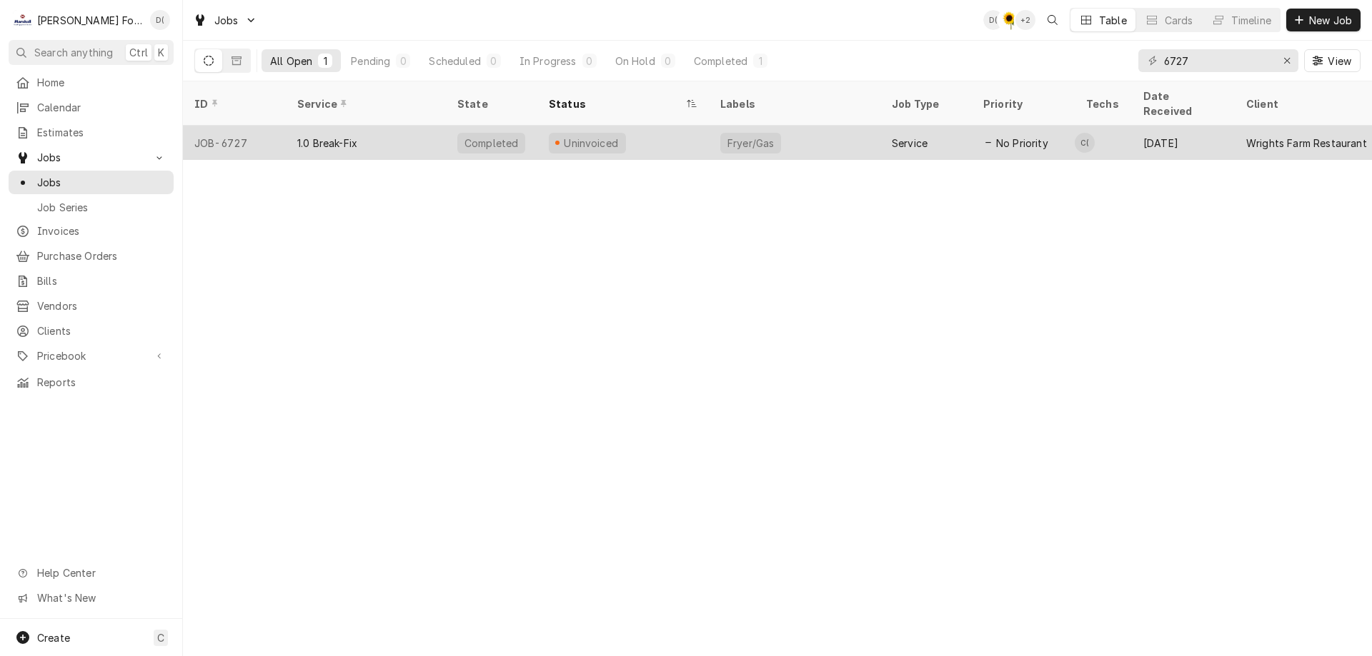
click at [636, 131] on div "Uninvoiced" at bounding box center [622, 143] width 171 height 34
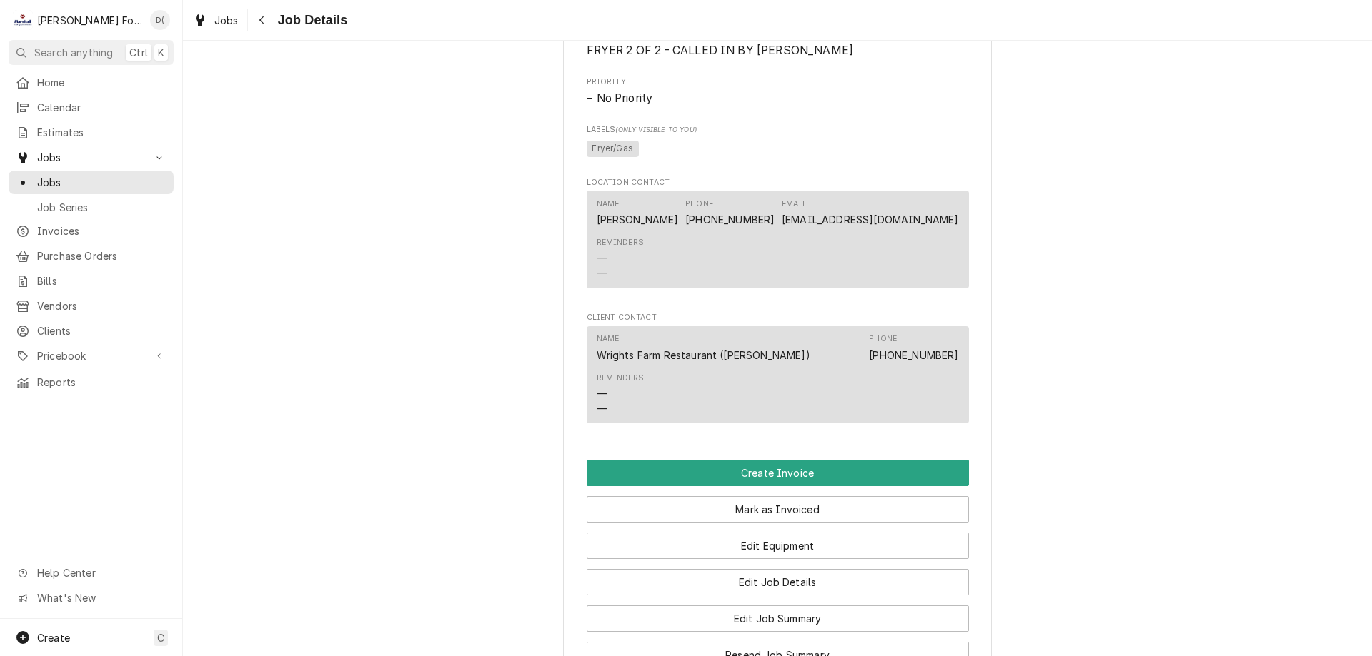
scroll to position [1072, 0]
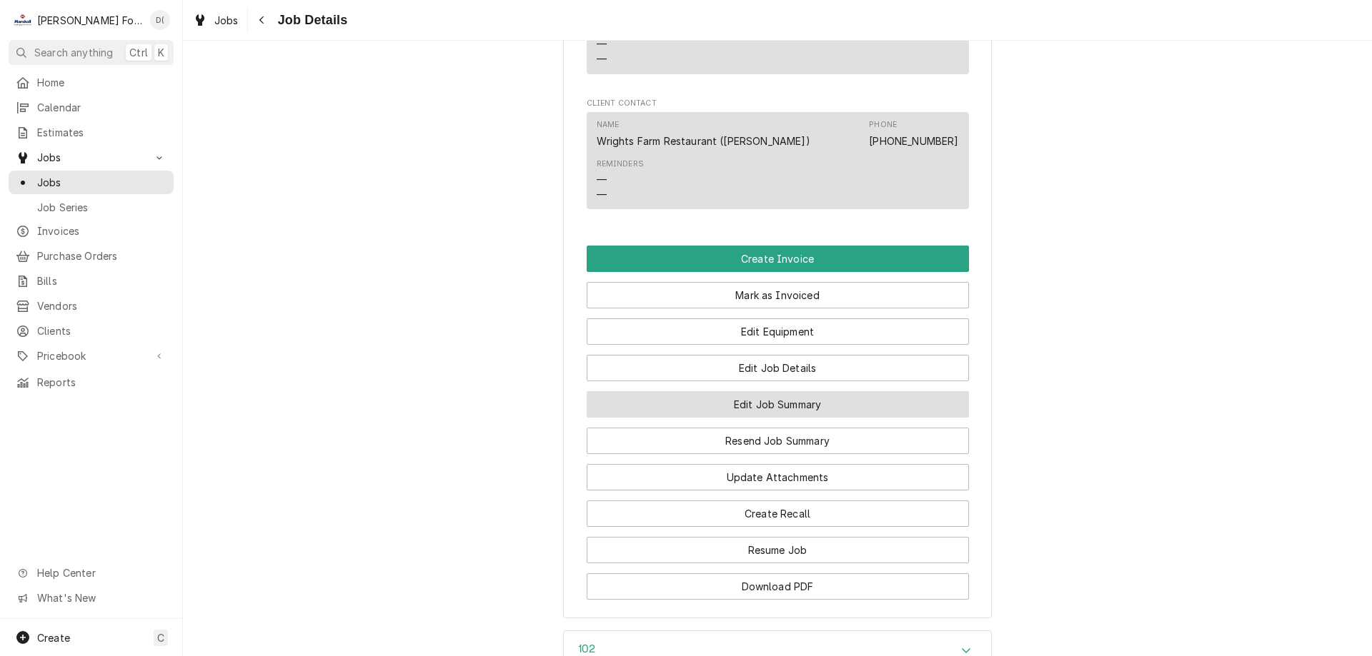
click at [750, 402] on button "Edit Job Summary" at bounding box center [777, 404] width 382 height 26
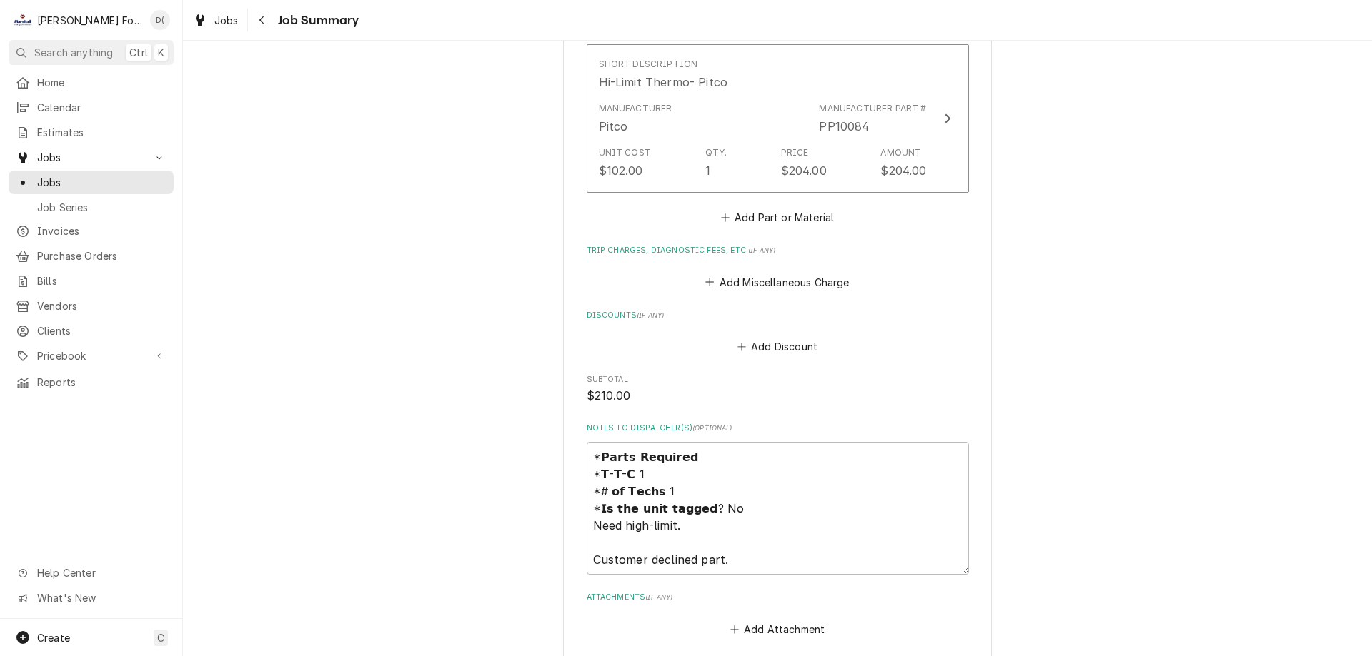
scroll to position [1286, 0]
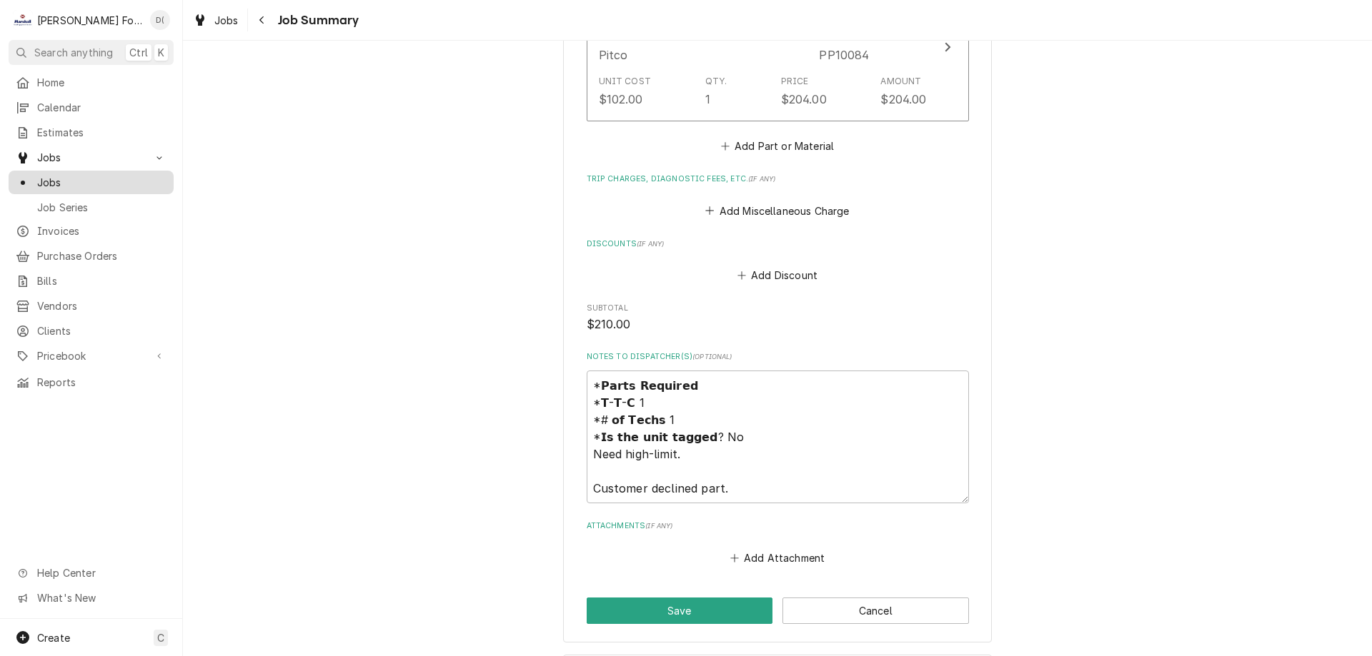
click at [109, 183] on span "Jobs" at bounding box center [101, 182] width 129 height 15
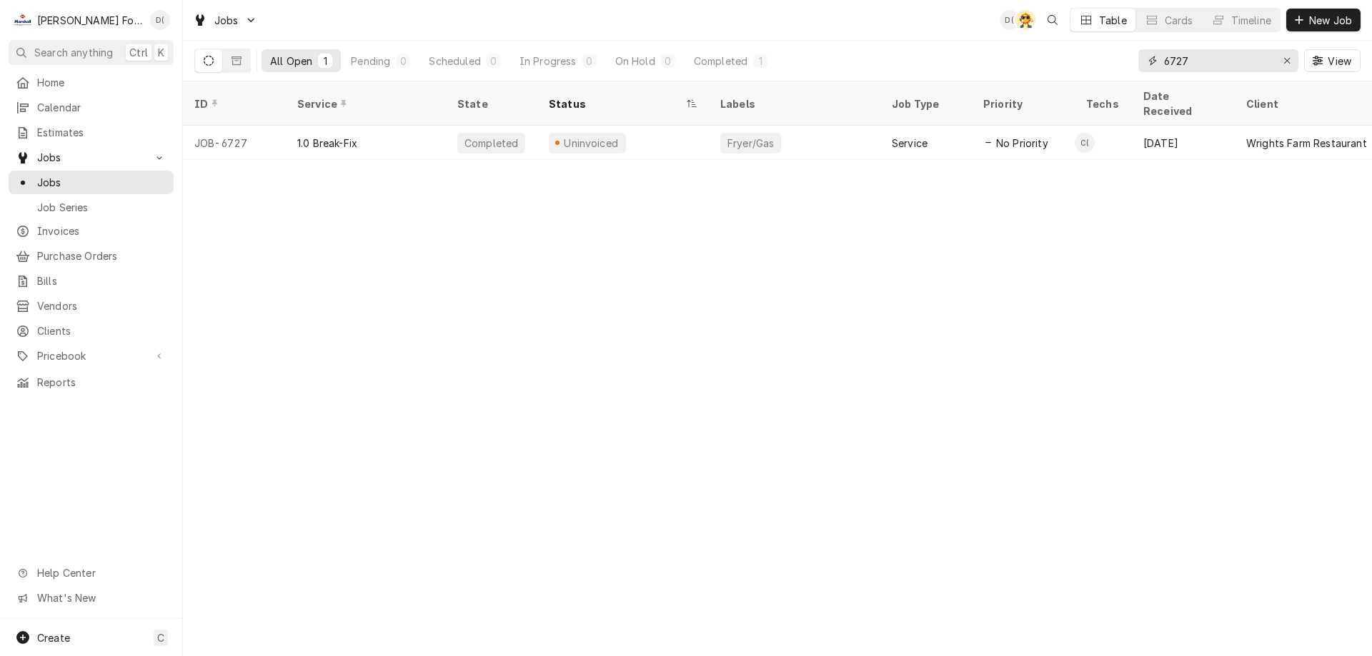
click at [1212, 66] on input "6727" at bounding box center [1217, 60] width 107 height 23
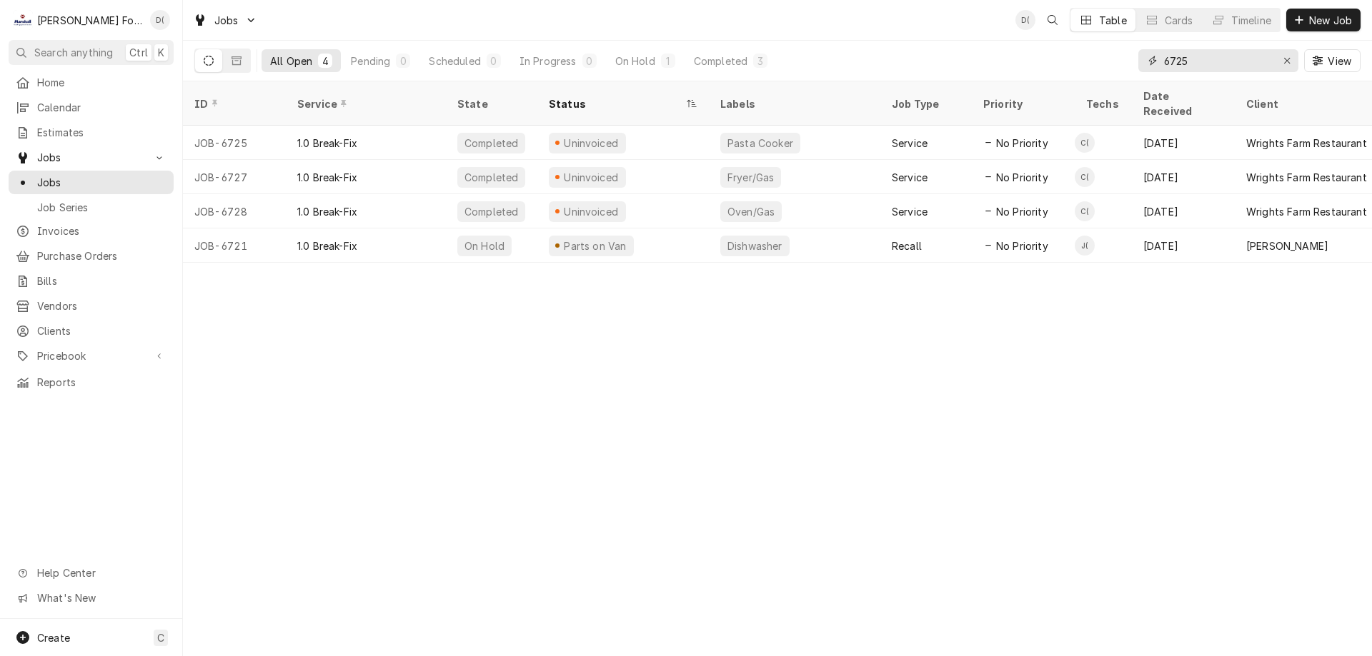
type input "6725"
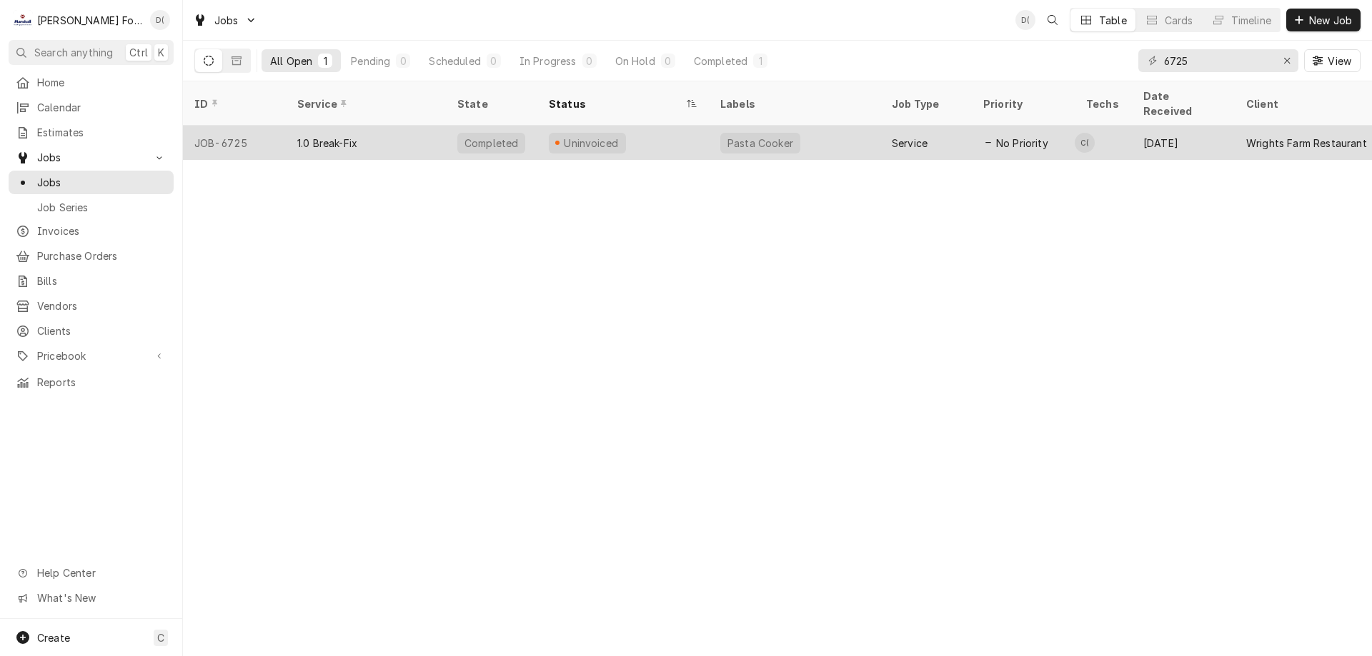
click at [656, 131] on div "Uninvoiced" at bounding box center [622, 143] width 171 height 34
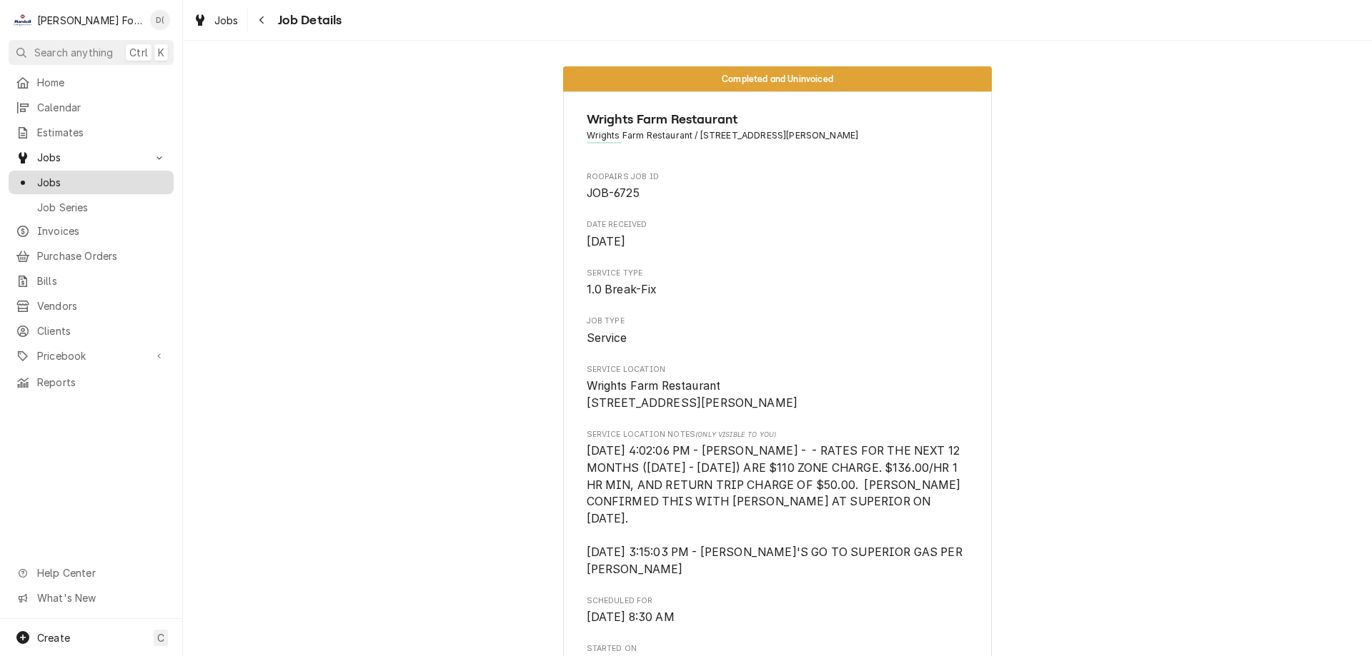
click at [133, 176] on span "Jobs" at bounding box center [101, 182] width 129 height 15
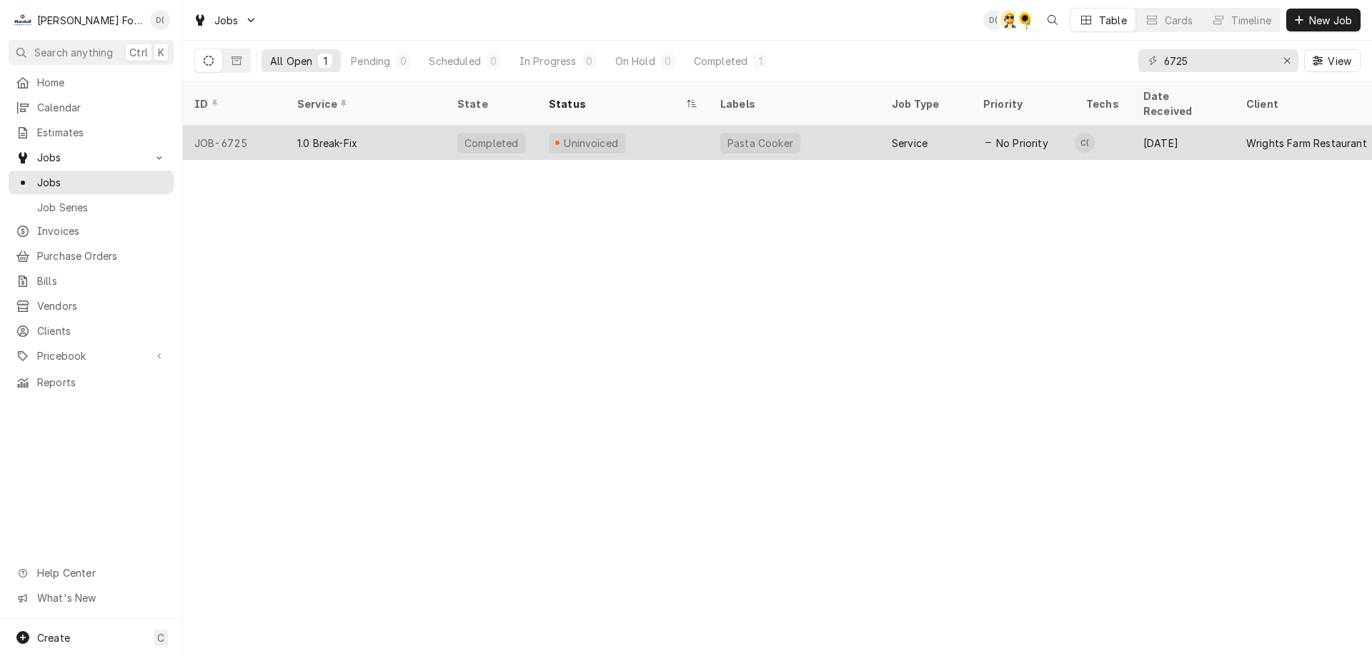
click at [824, 126] on div "Pasta Cooker" at bounding box center [794, 143] width 171 height 34
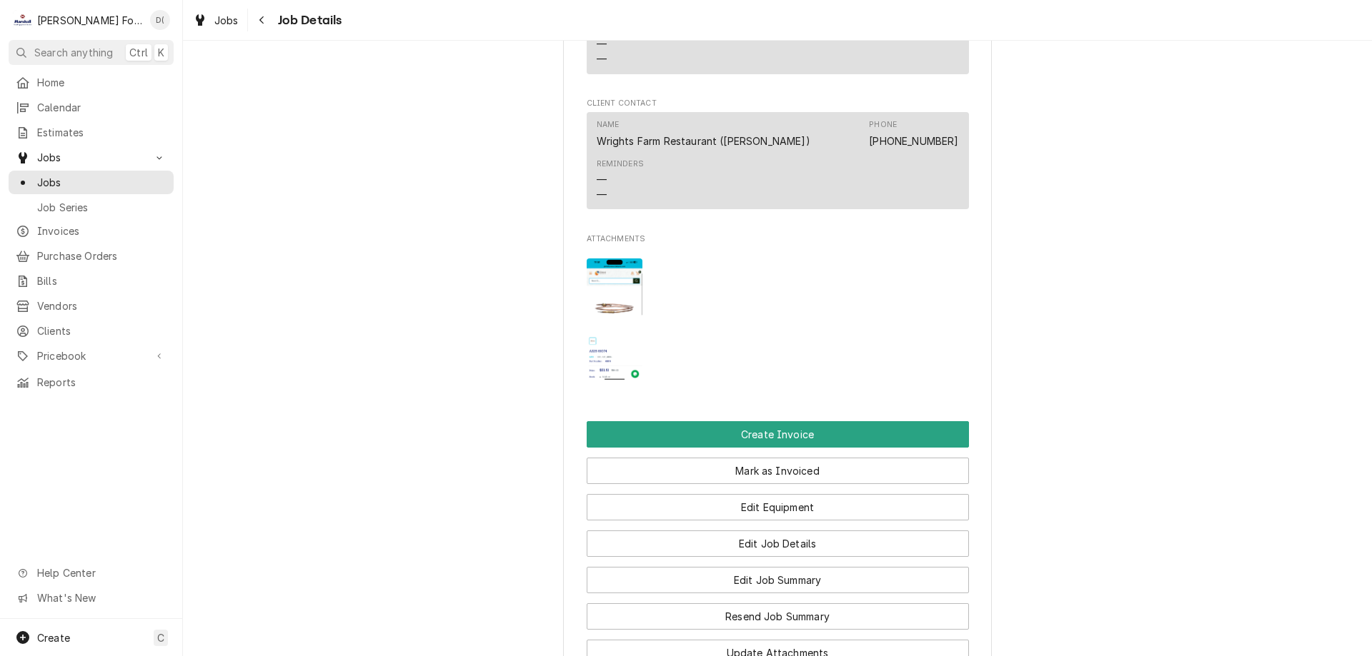
scroll to position [1214, 0]
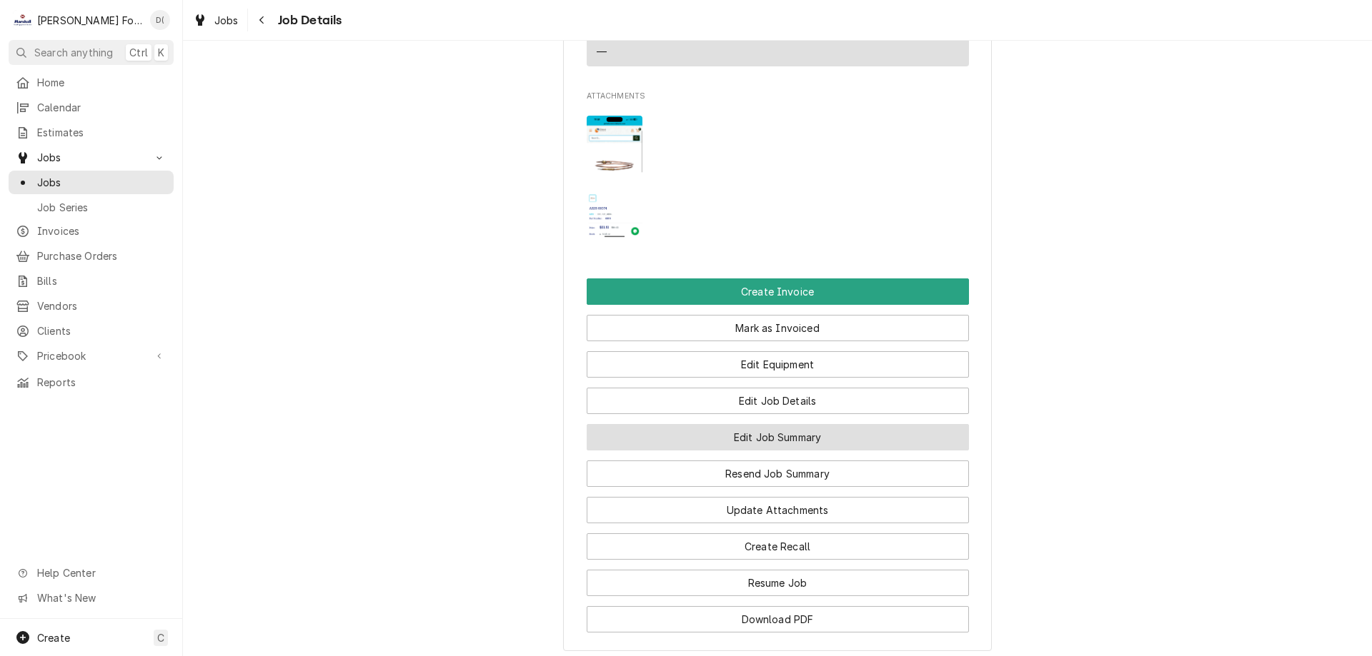
click at [761, 437] on button "Edit Job Summary" at bounding box center [777, 437] width 382 height 26
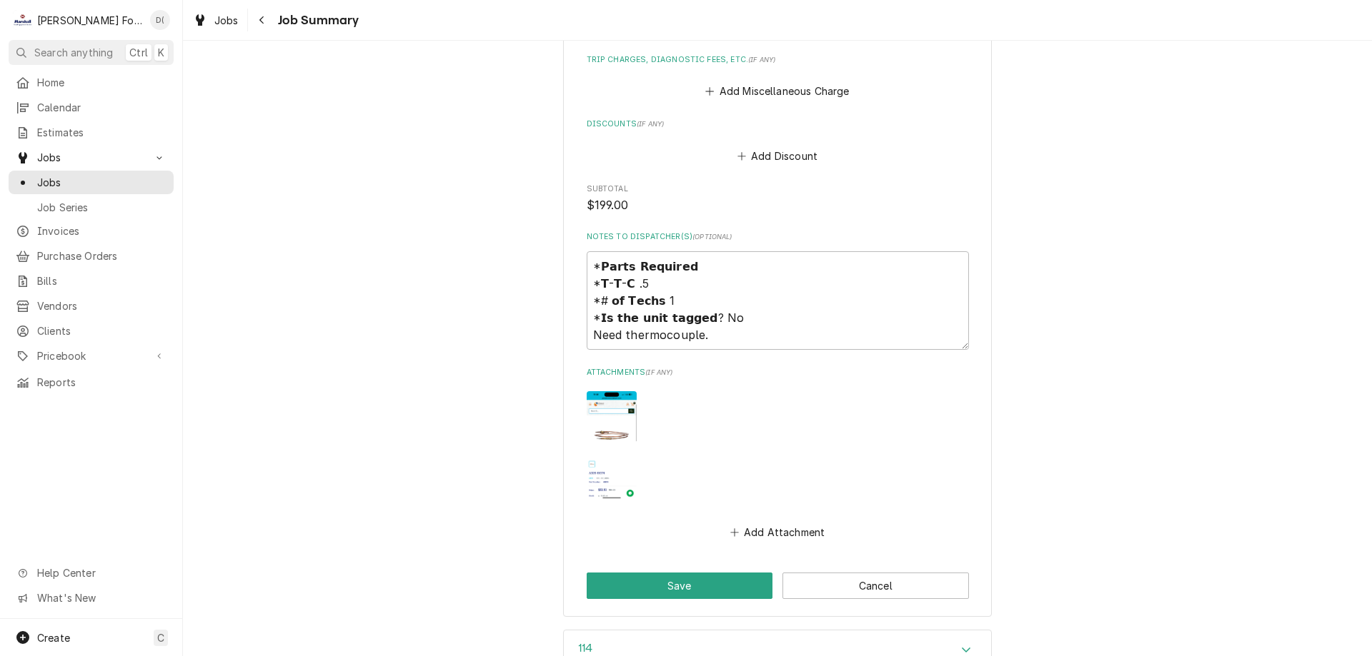
scroll to position [1643, 0]
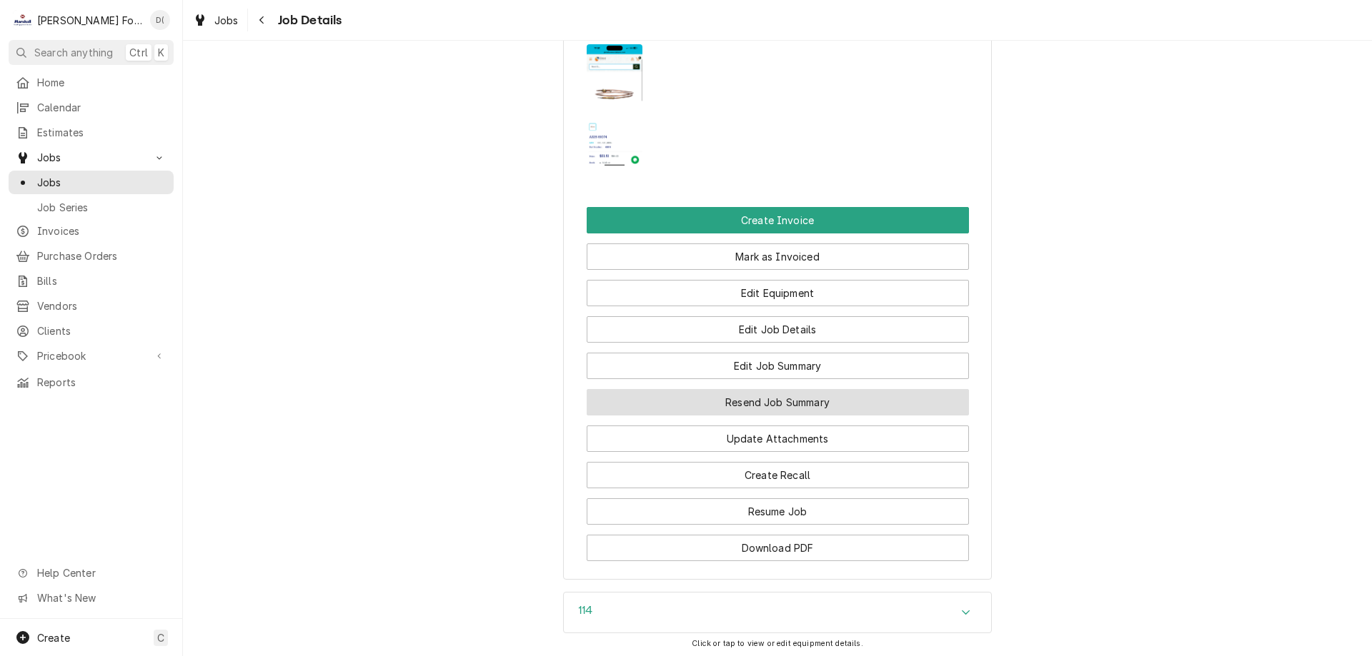
scroll to position [1492, 0]
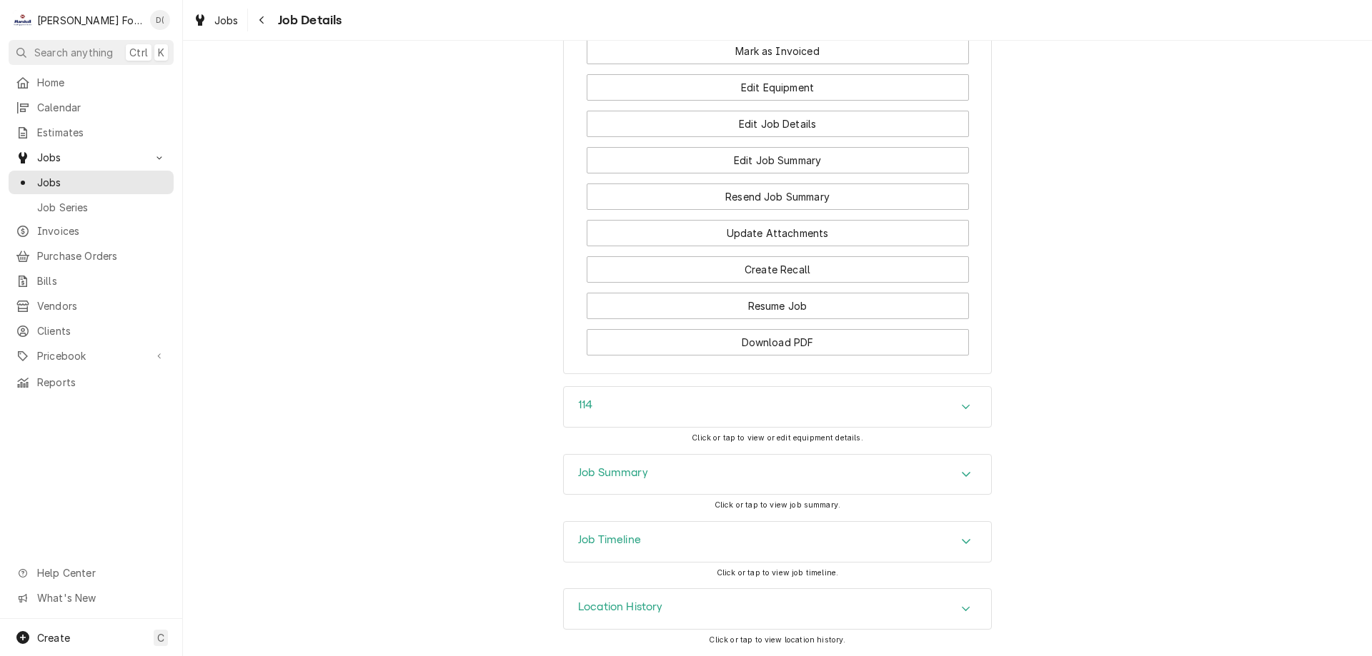
click at [668, 539] on div "Job Timeline" at bounding box center [777, 542] width 427 height 40
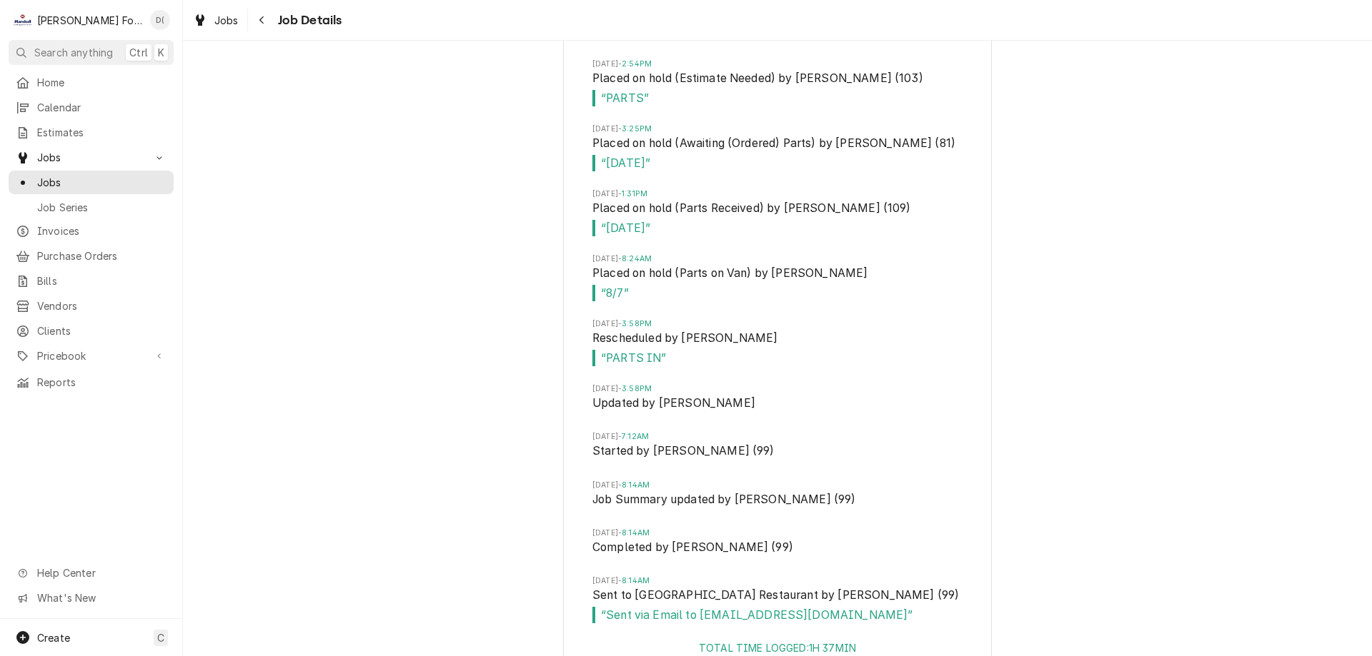
scroll to position [2432, 0]
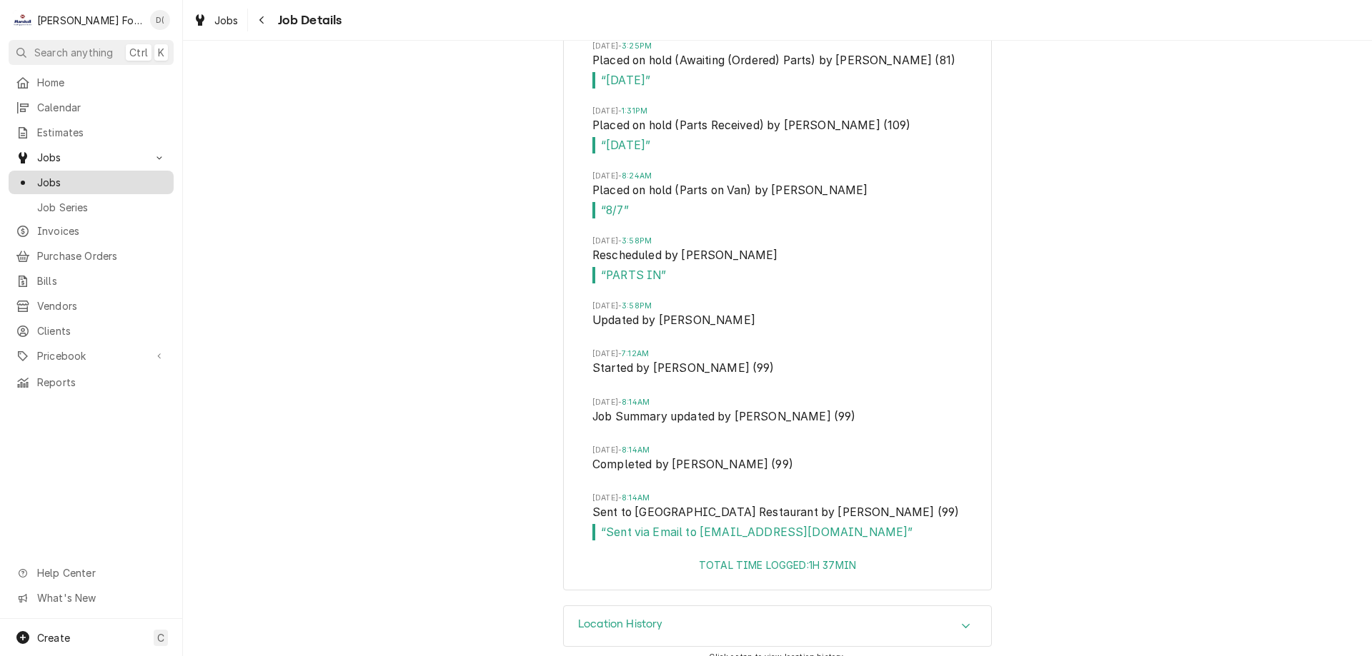
click at [140, 186] on link "Jobs" at bounding box center [91, 183] width 165 height 24
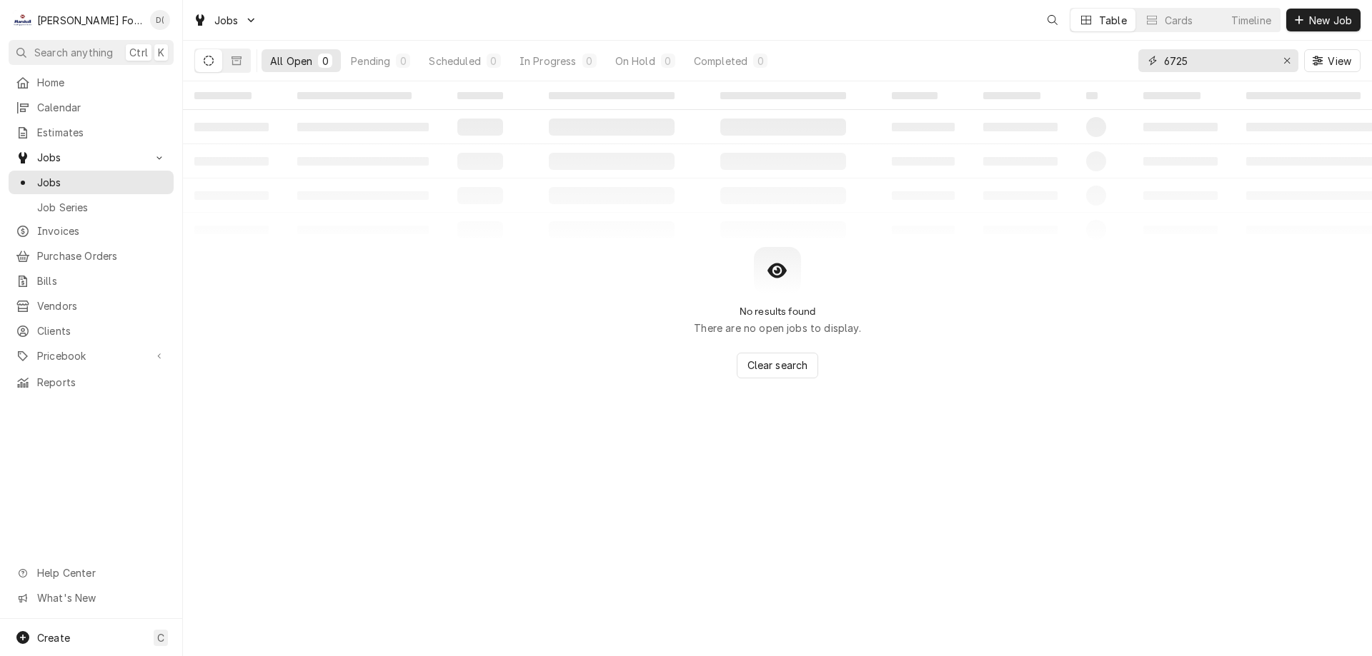
click at [1225, 56] on input "6725" at bounding box center [1217, 60] width 107 height 23
type input "6"
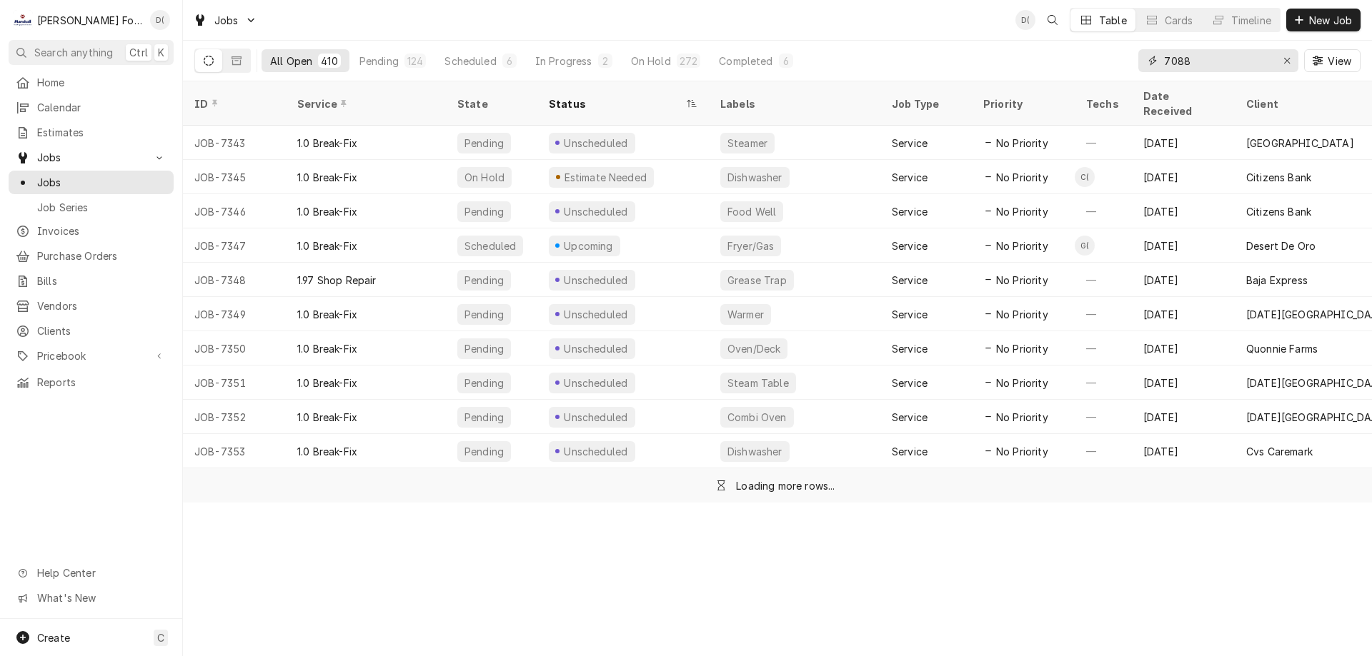
type input "7088"
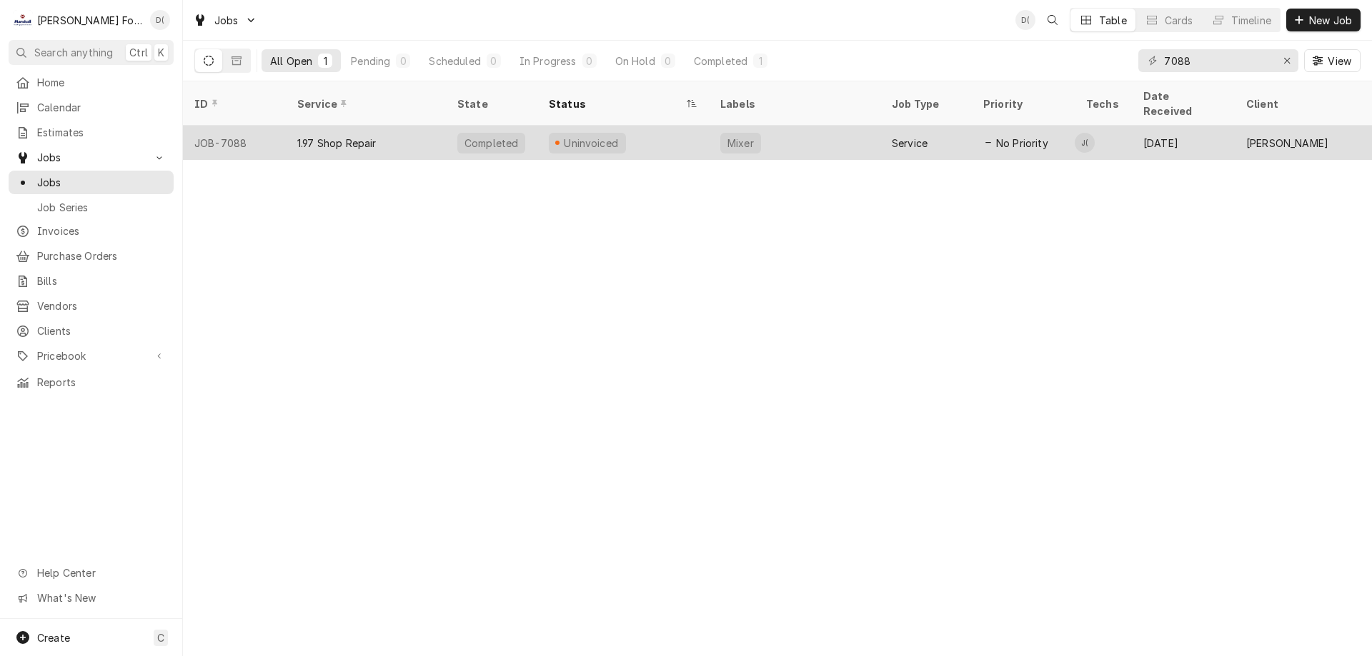
click at [678, 126] on div "Uninvoiced" at bounding box center [622, 143] width 171 height 34
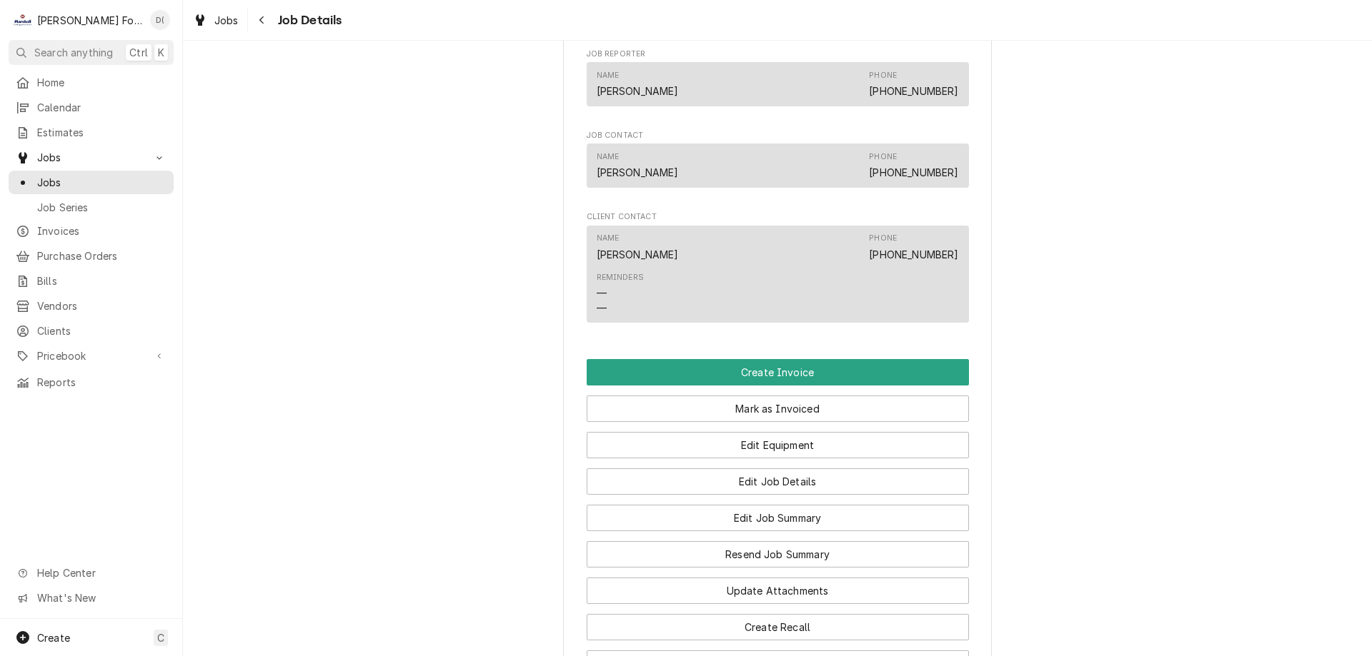
scroll to position [1072, 0]
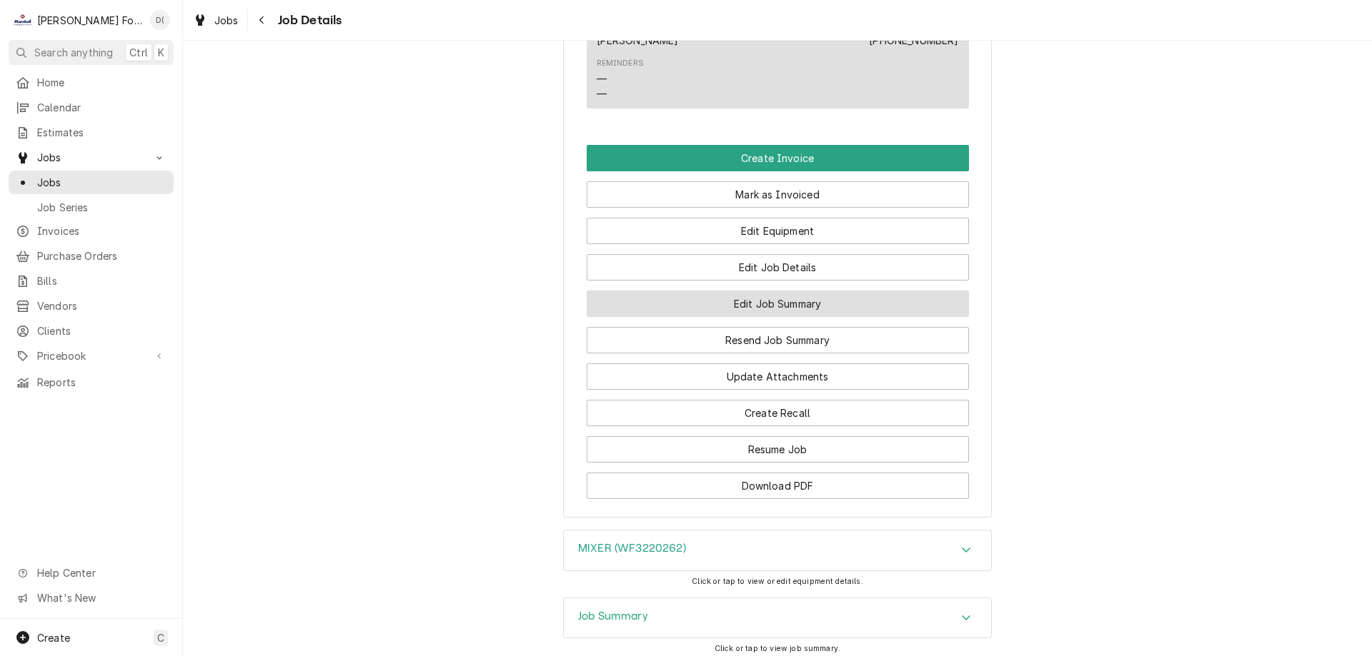
click at [766, 317] on button "Edit Job Summary" at bounding box center [777, 304] width 382 height 26
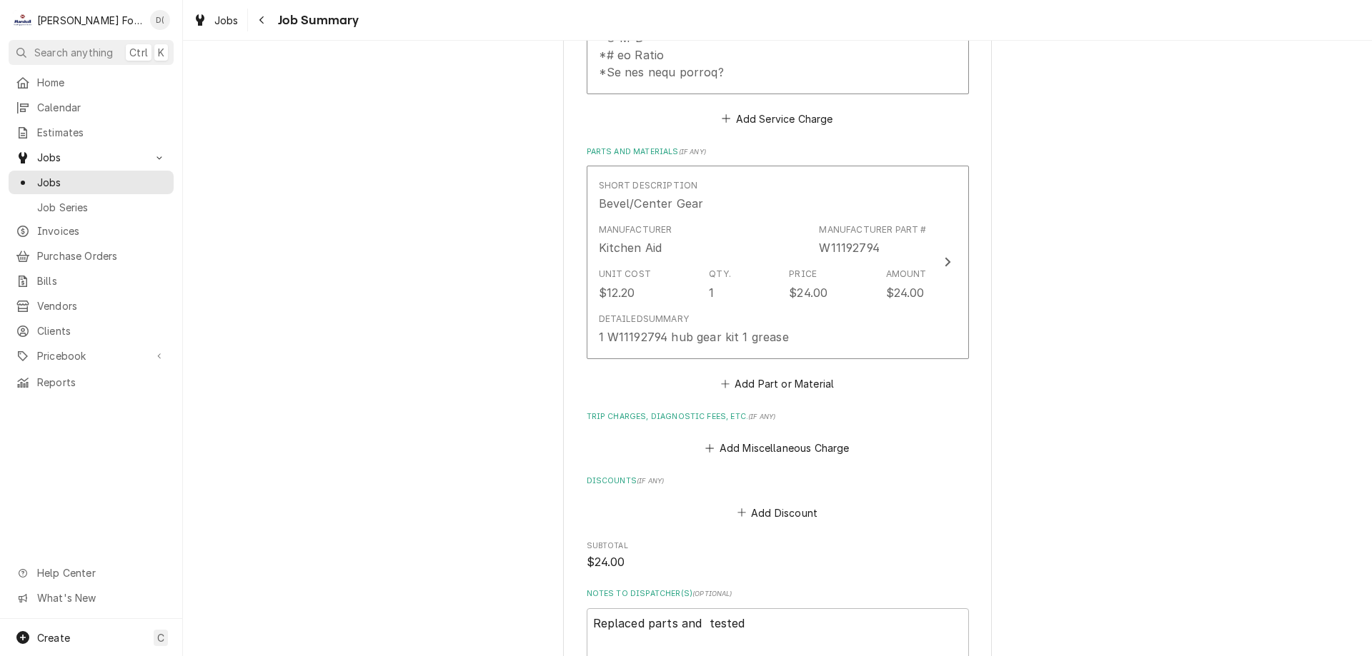
scroll to position [474, 0]
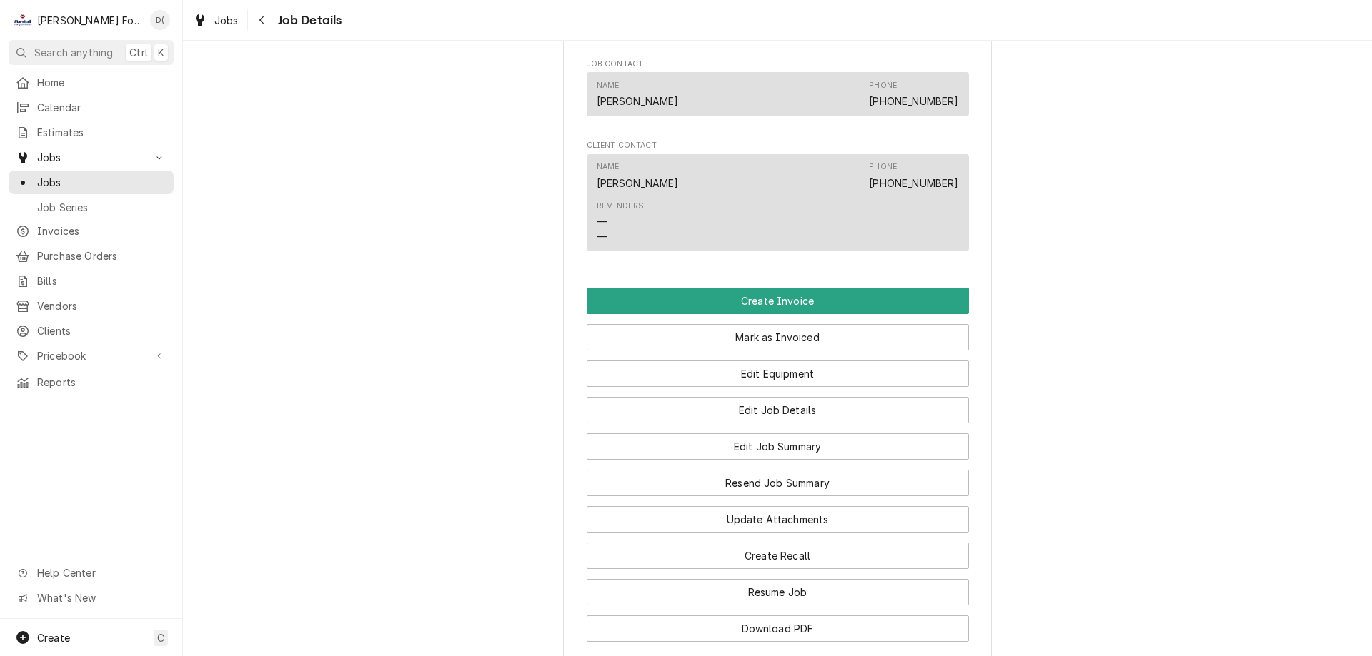
scroll to position [1143, 0]
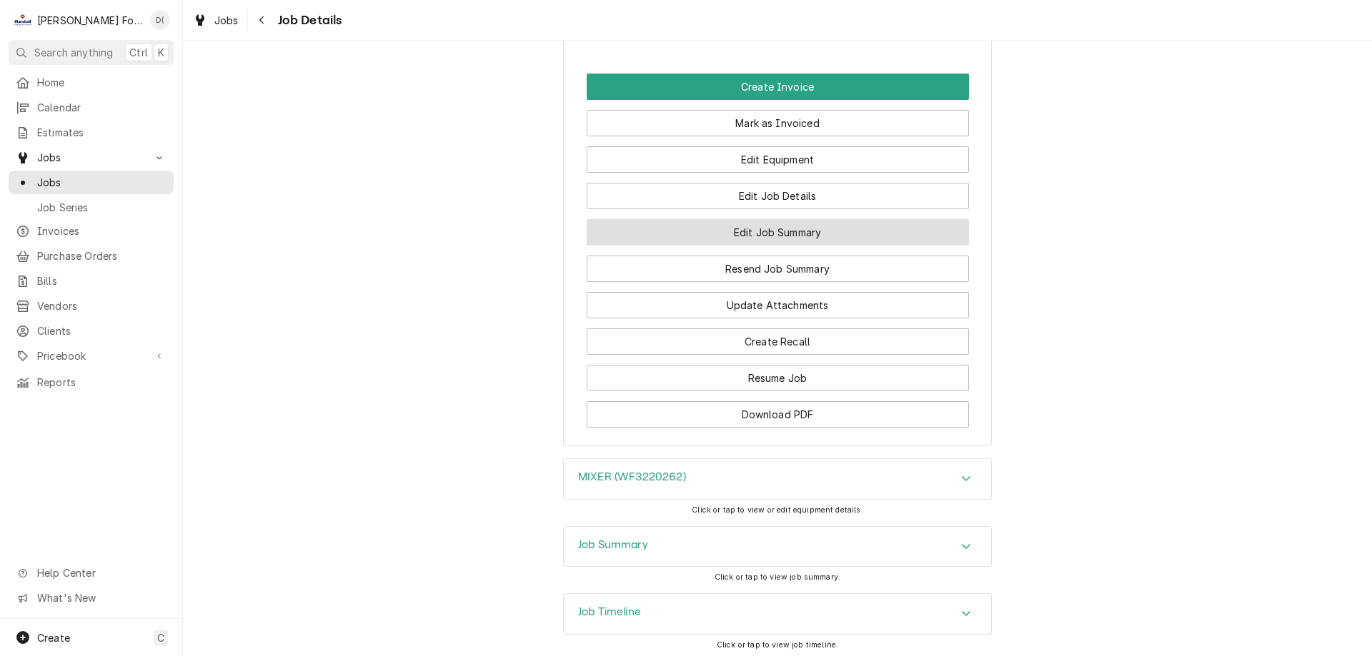
click at [725, 246] on button "Edit Job Summary" at bounding box center [777, 232] width 382 height 26
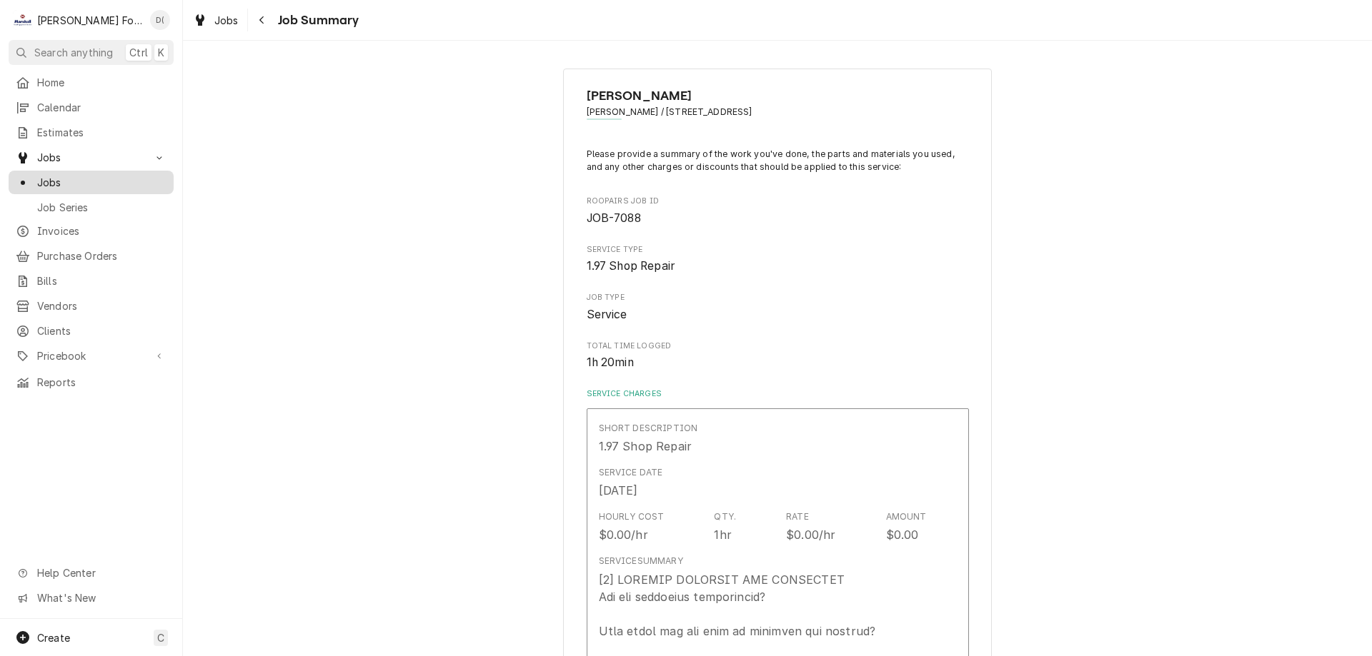
click at [96, 181] on span "Jobs" at bounding box center [101, 182] width 129 height 15
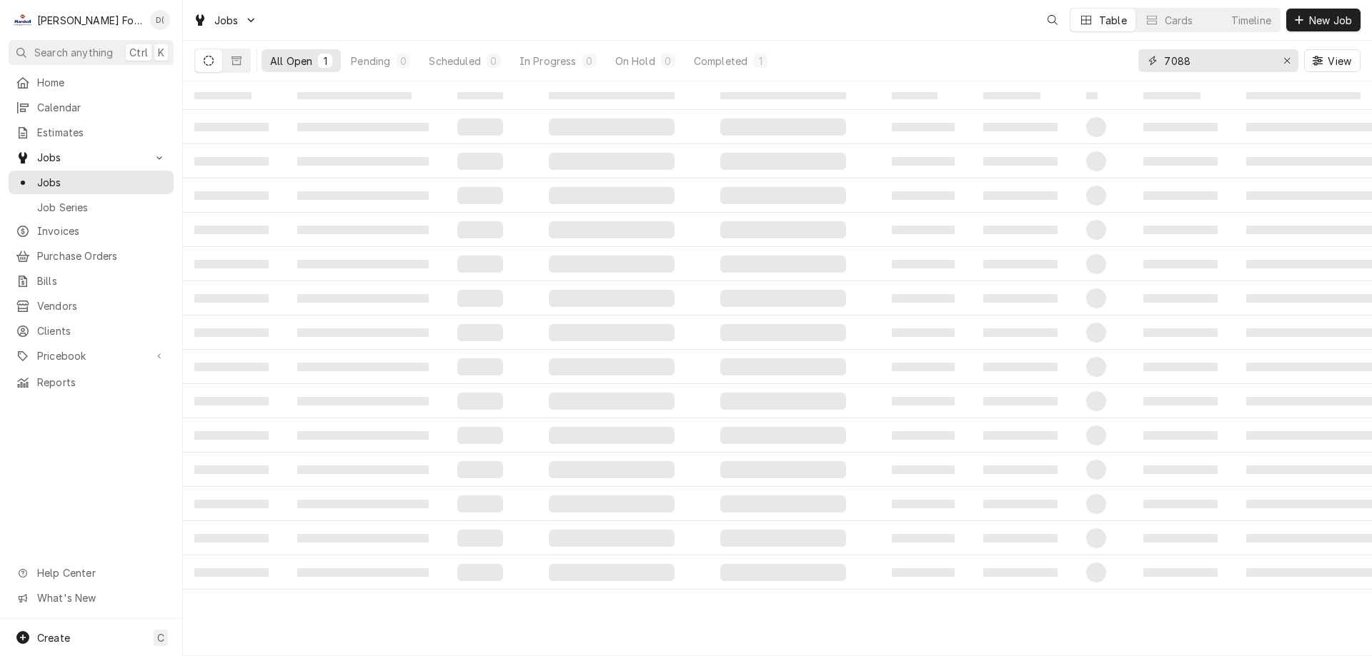
click at [1210, 61] on input "7088" at bounding box center [1217, 60] width 107 height 23
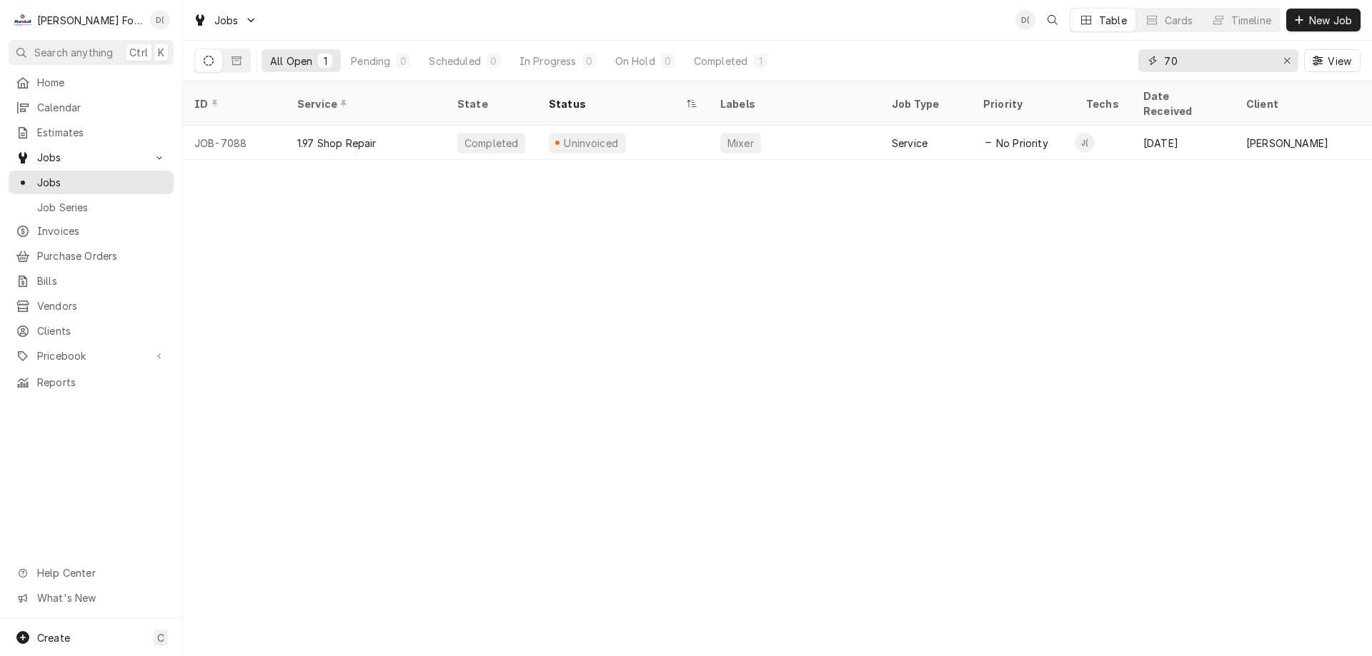
type input "7"
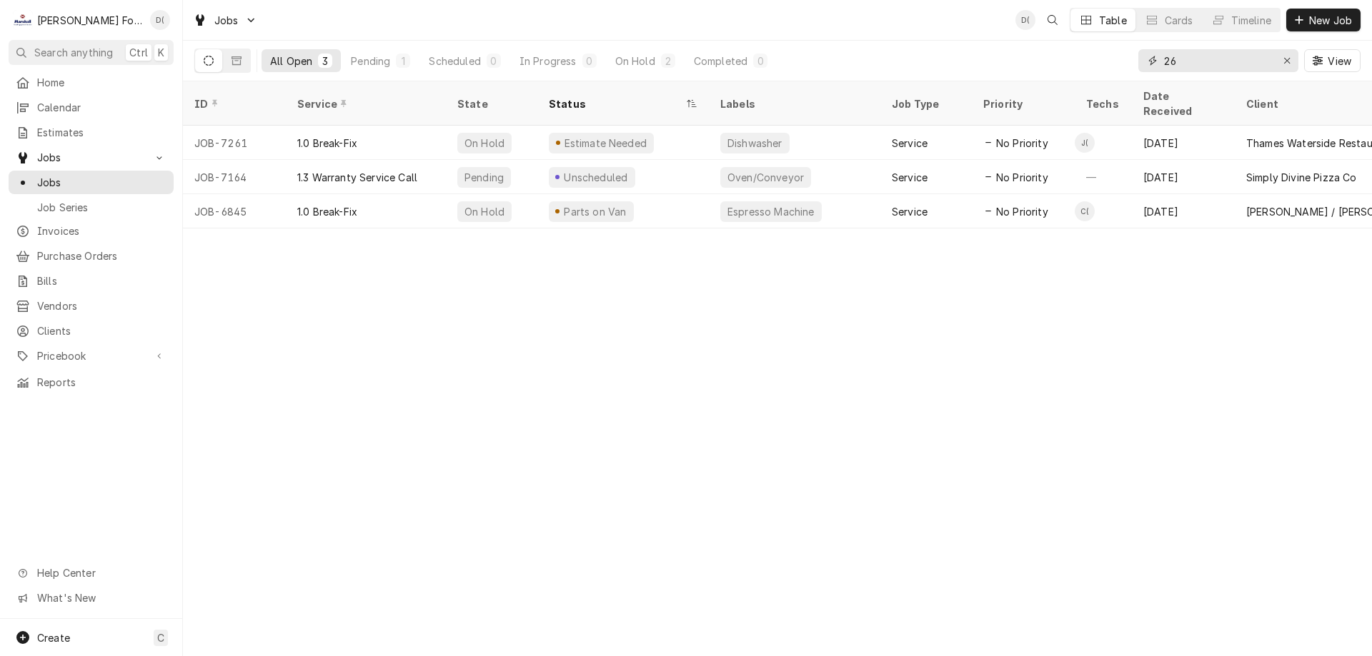
type input "2"
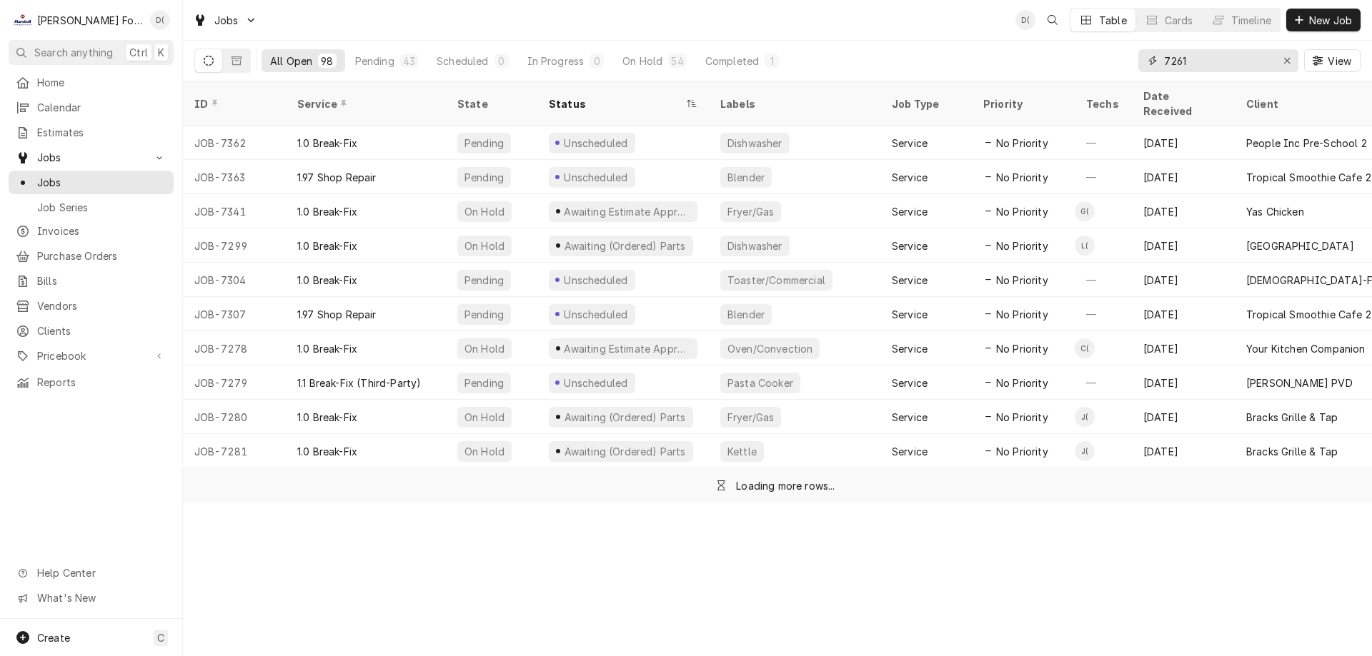
type input "7261"
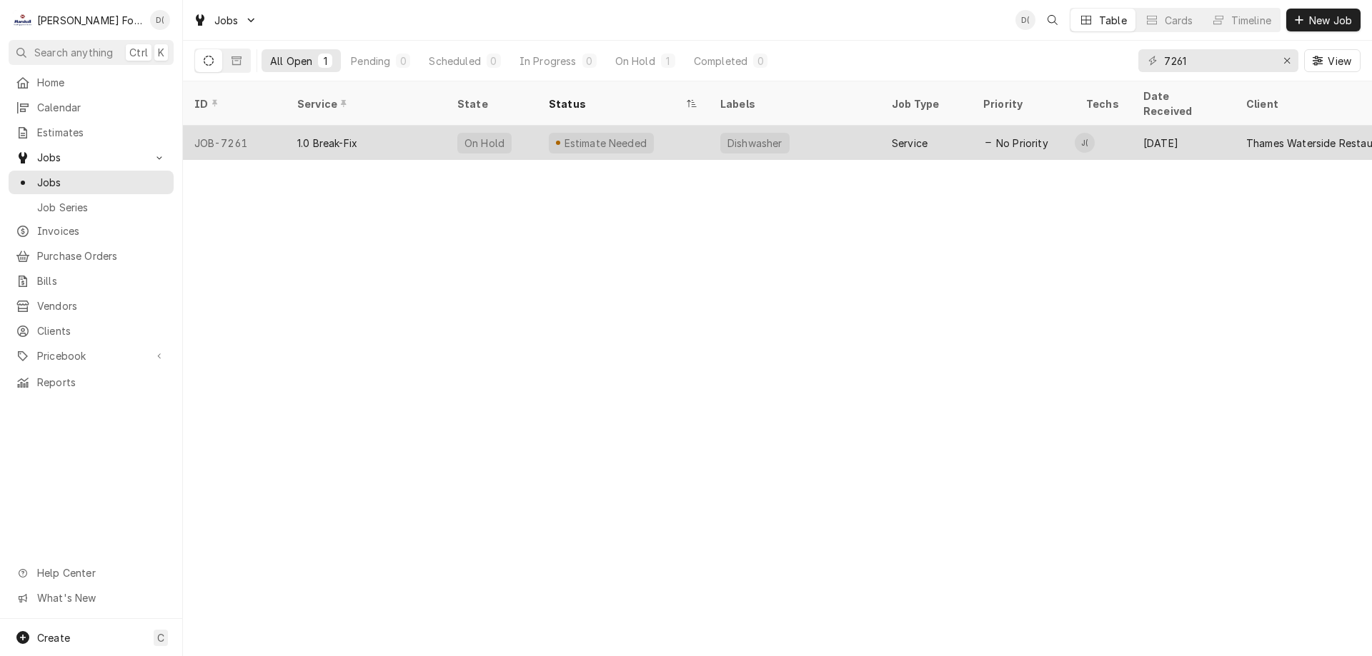
click at [679, 132] on div "Estimate Needed" at bounding box center [622, 143] width 171 height 34
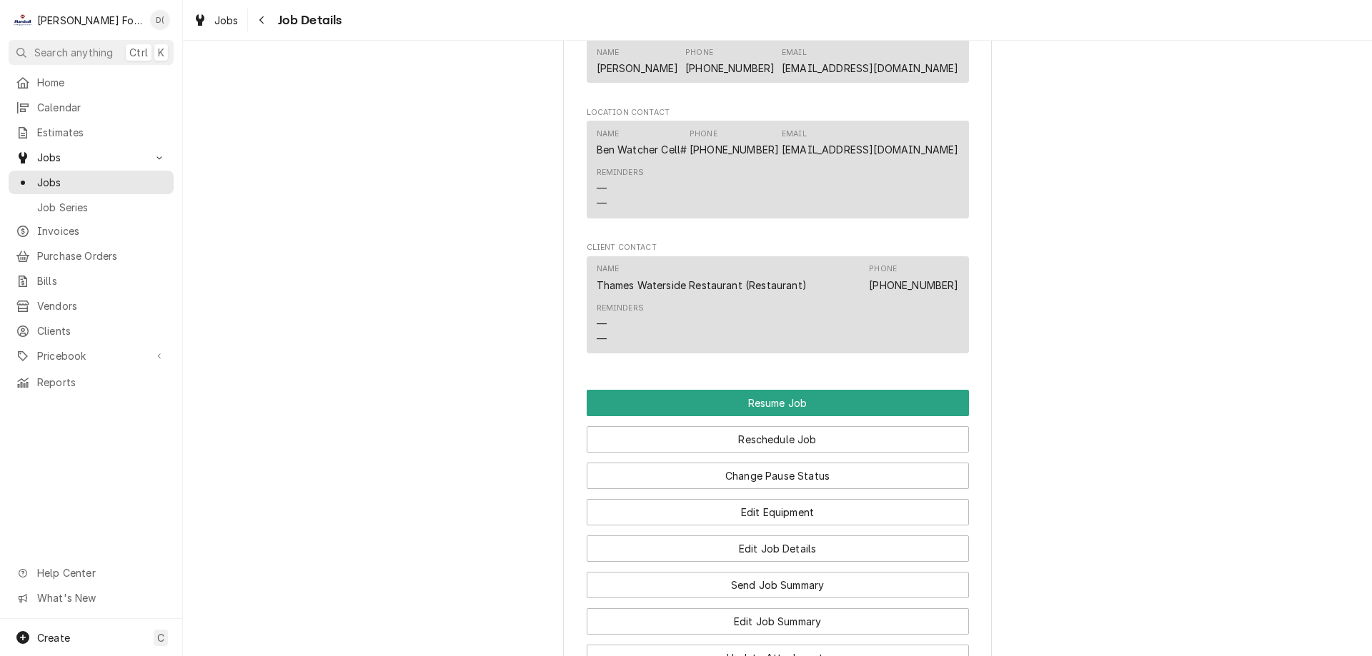
scroll to position [1500, 0]
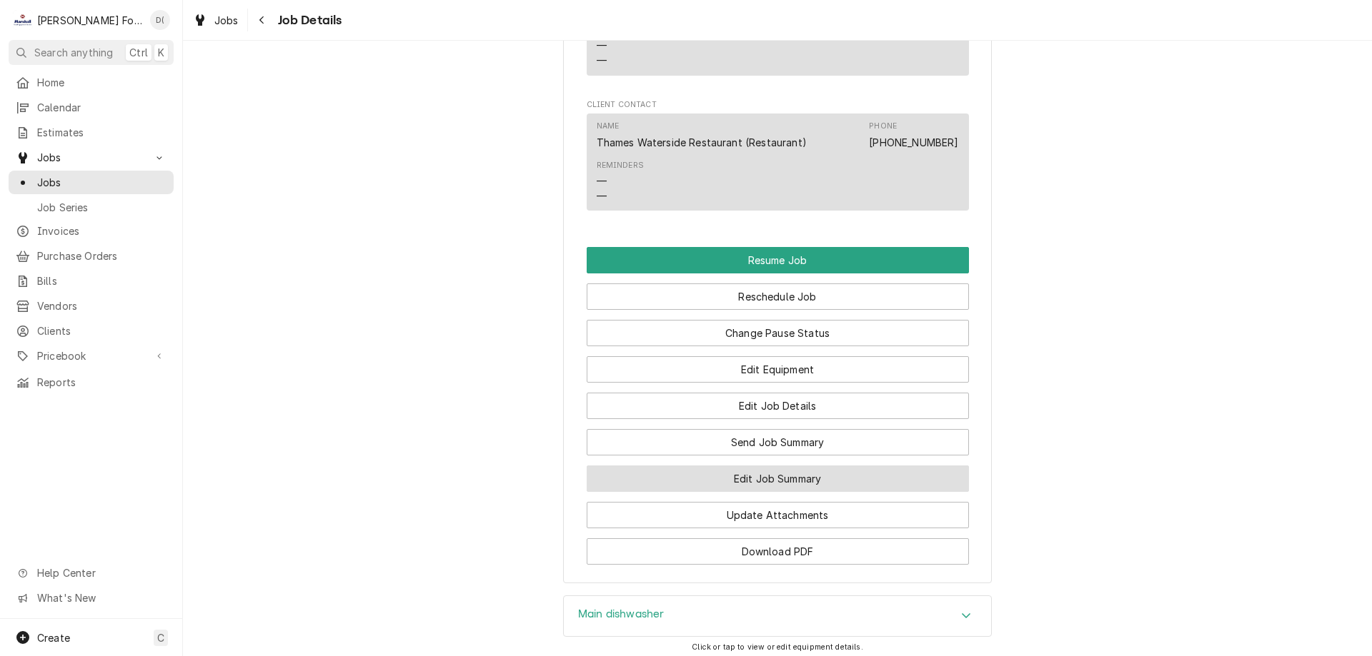
click at [722, 490] on button "Edit Job Summary" at bounding box center [777, 479] width 382 height 26
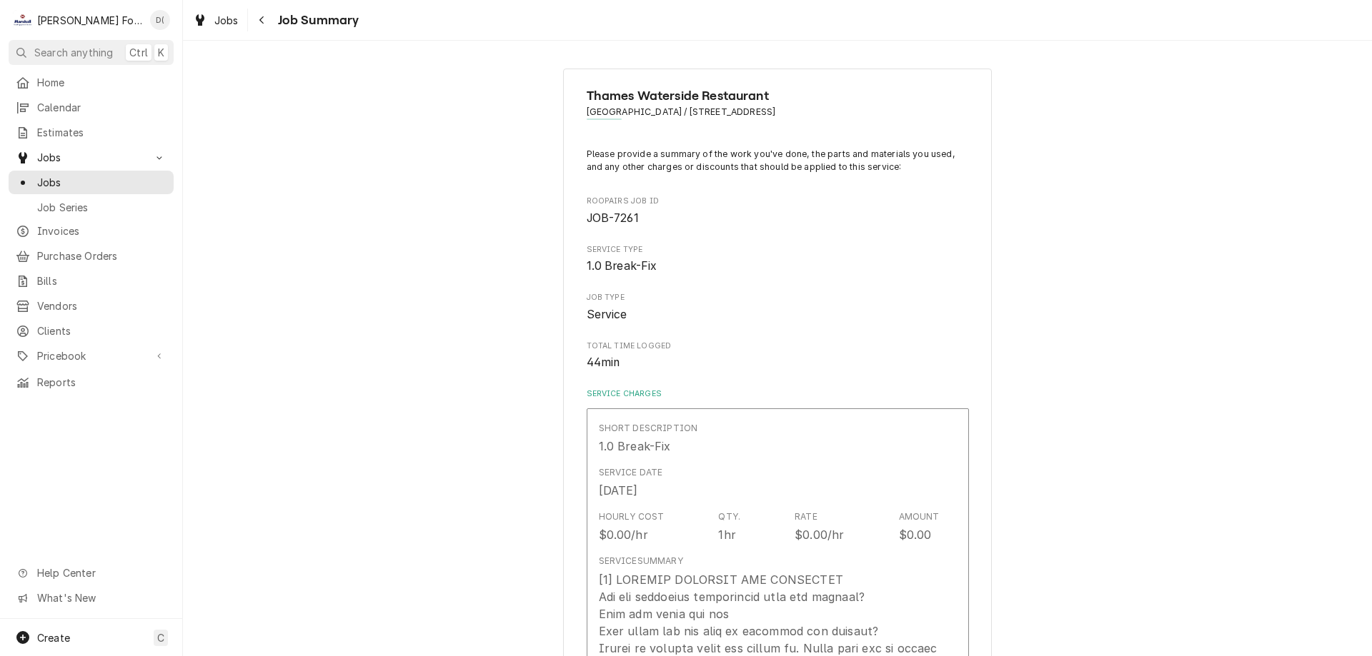
type textarea "x"
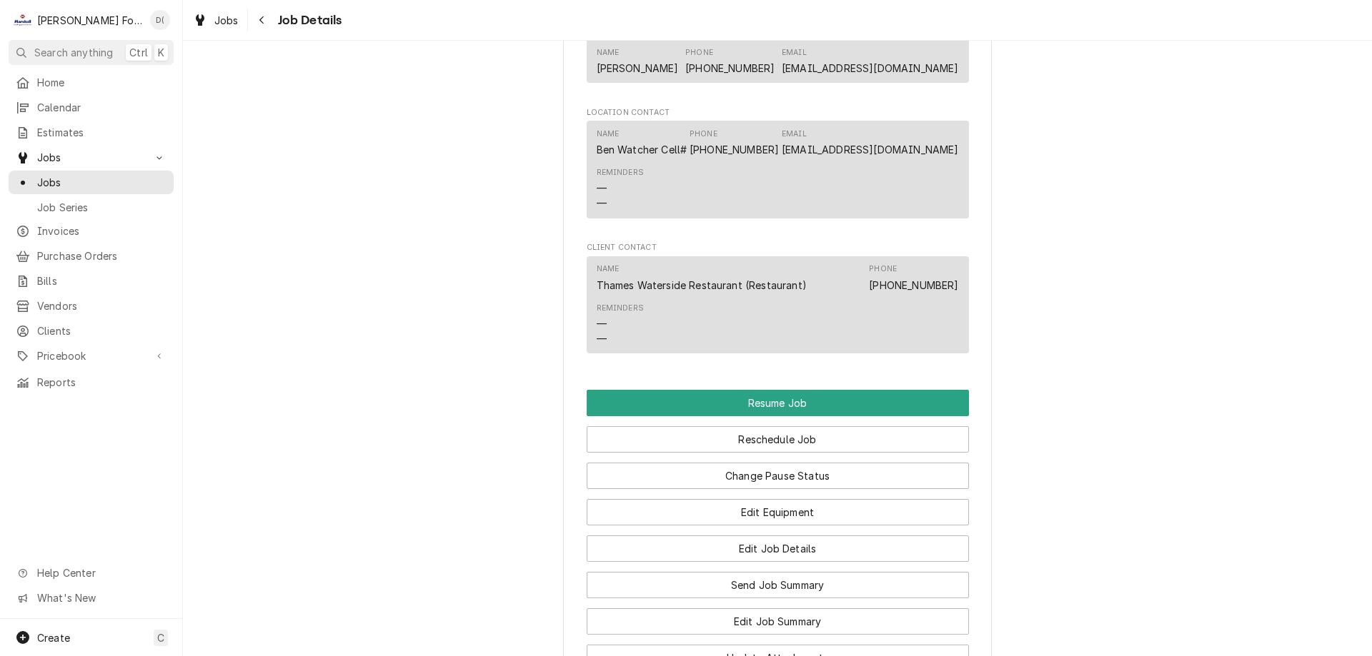
scroll to position [1572, 0]
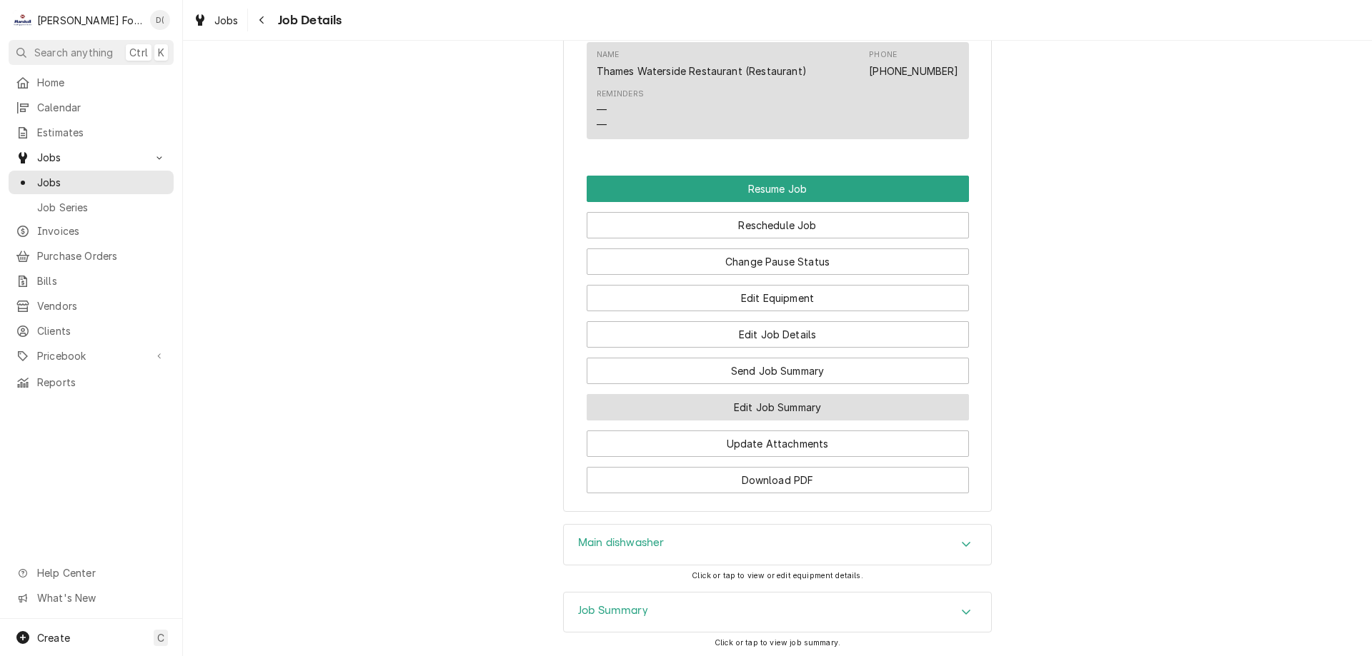
click at [745, 421] on button "Edit Job Summary" at bounding box center [777, 407] width 382 height 26
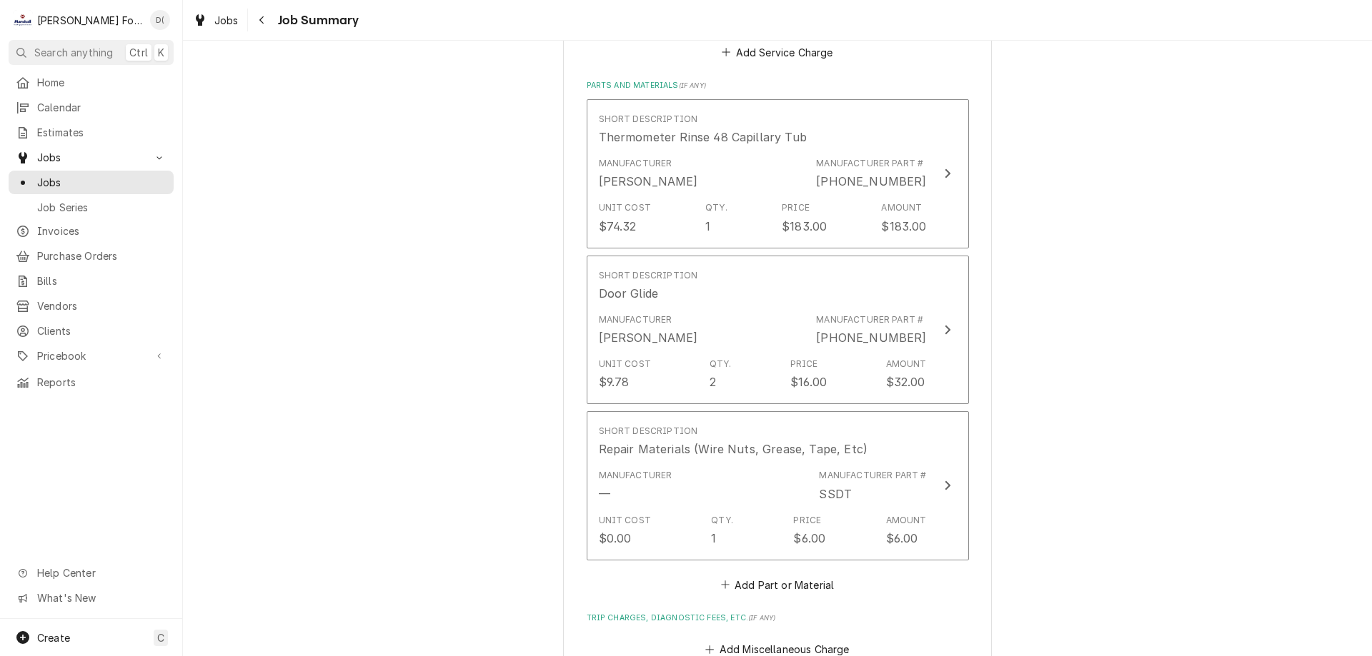
scroll to position [1357, 0]
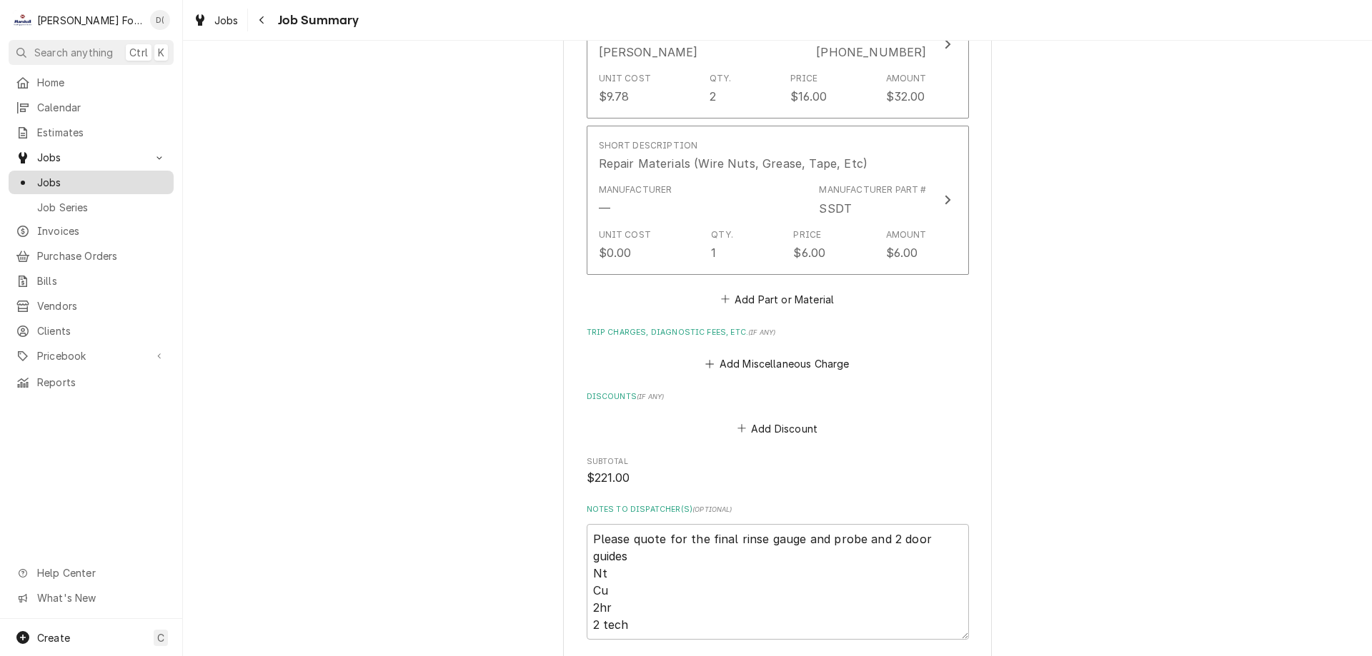
click at [111, 177] on span "Jobs" at bounding box center [101, 182] width 129 height 15
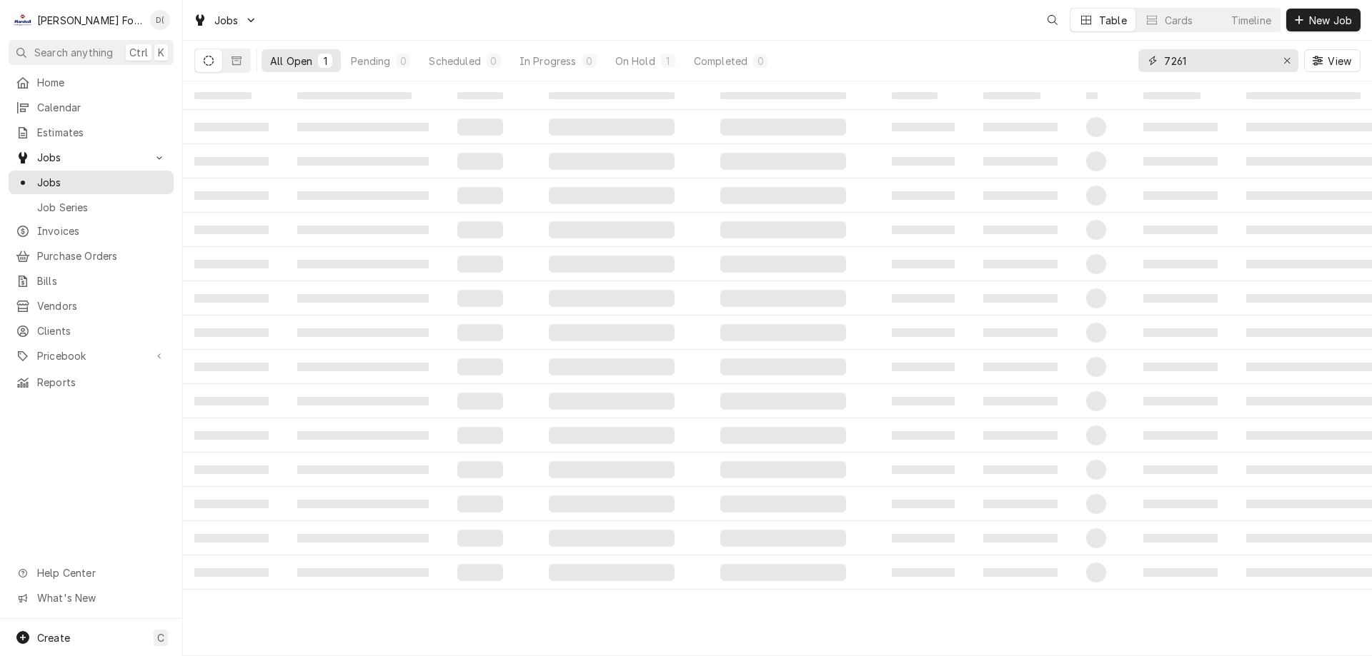
click at [1194, 64] on input "7261" at bounding box center [1217, 60] width 107 height 23
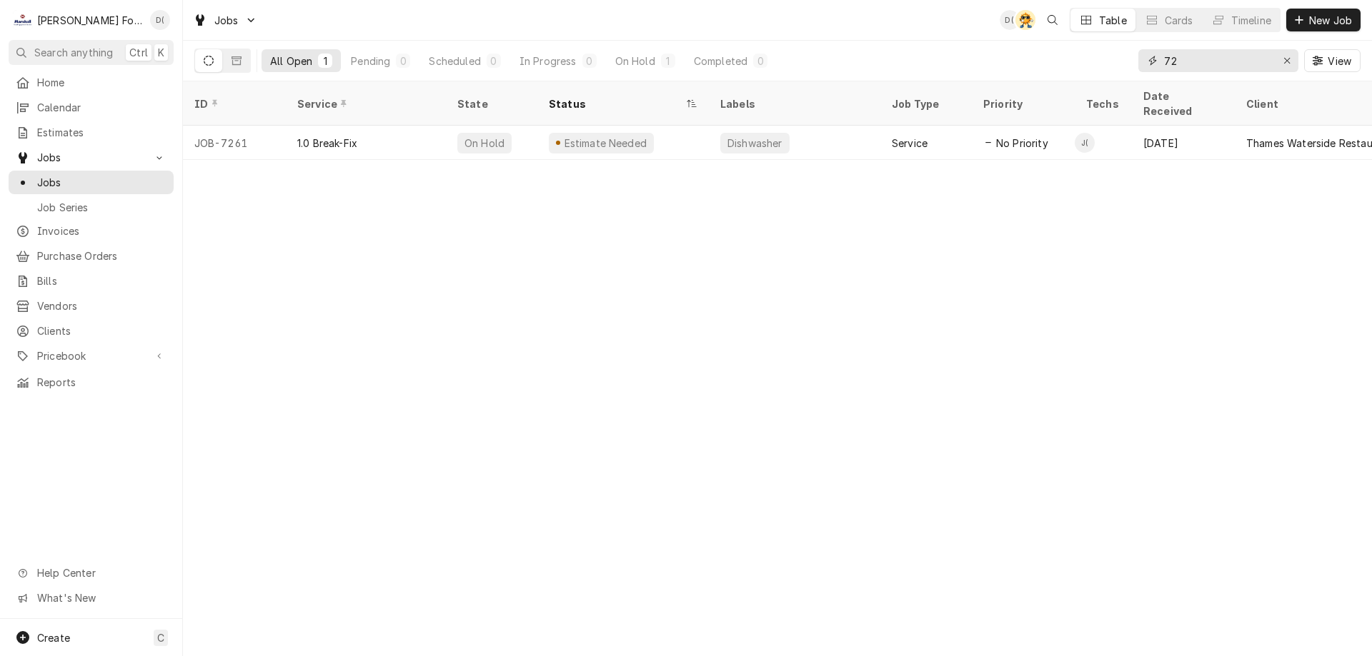
type input "7"
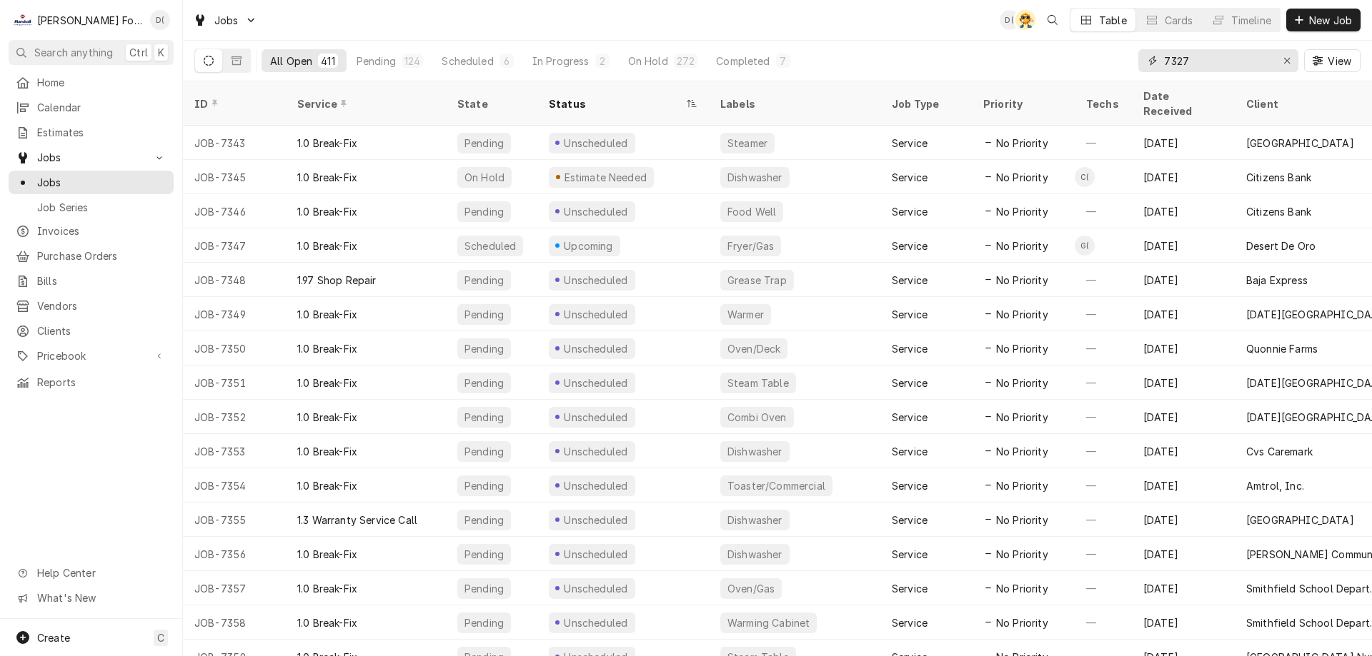
type input "7327"
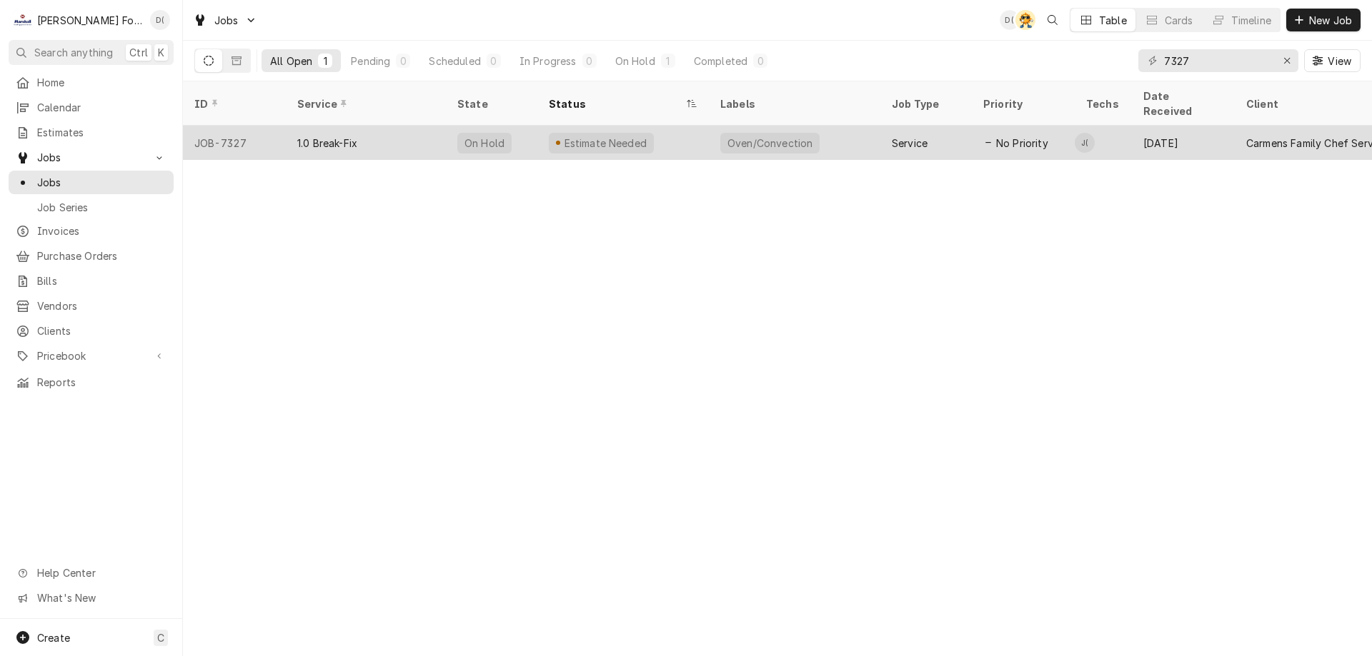
click at [729, 133] on div "Oven/Convection" at bounding box center [769, 143] width 99 height 21
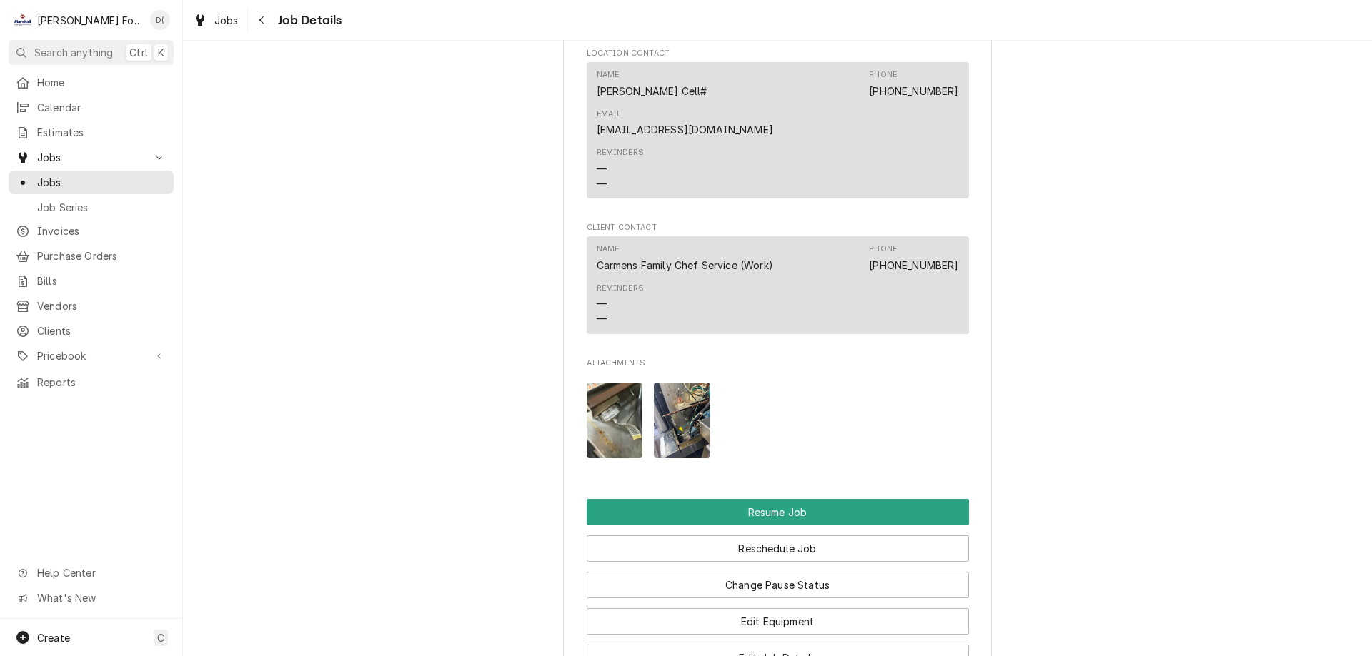
scroll to position [1643, 0]
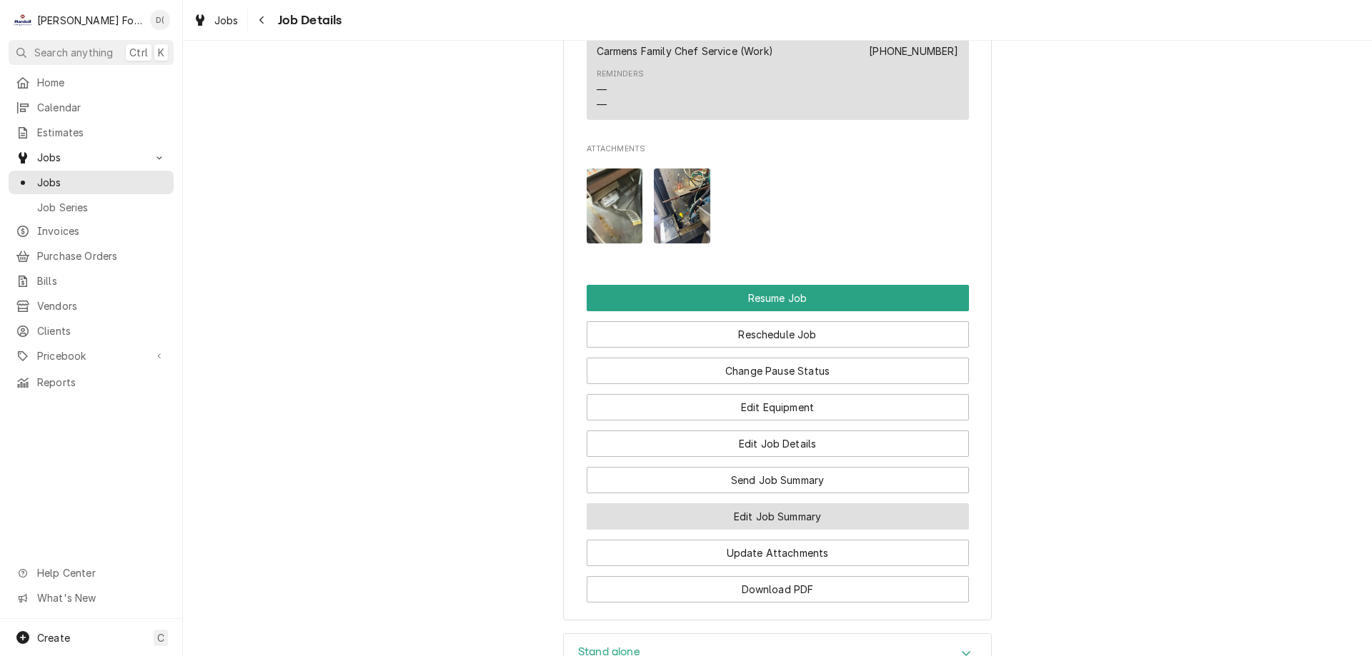
click at [744, 504] on button "Edit Job Summary" at bounding box center [777, 517] width 382 height 26
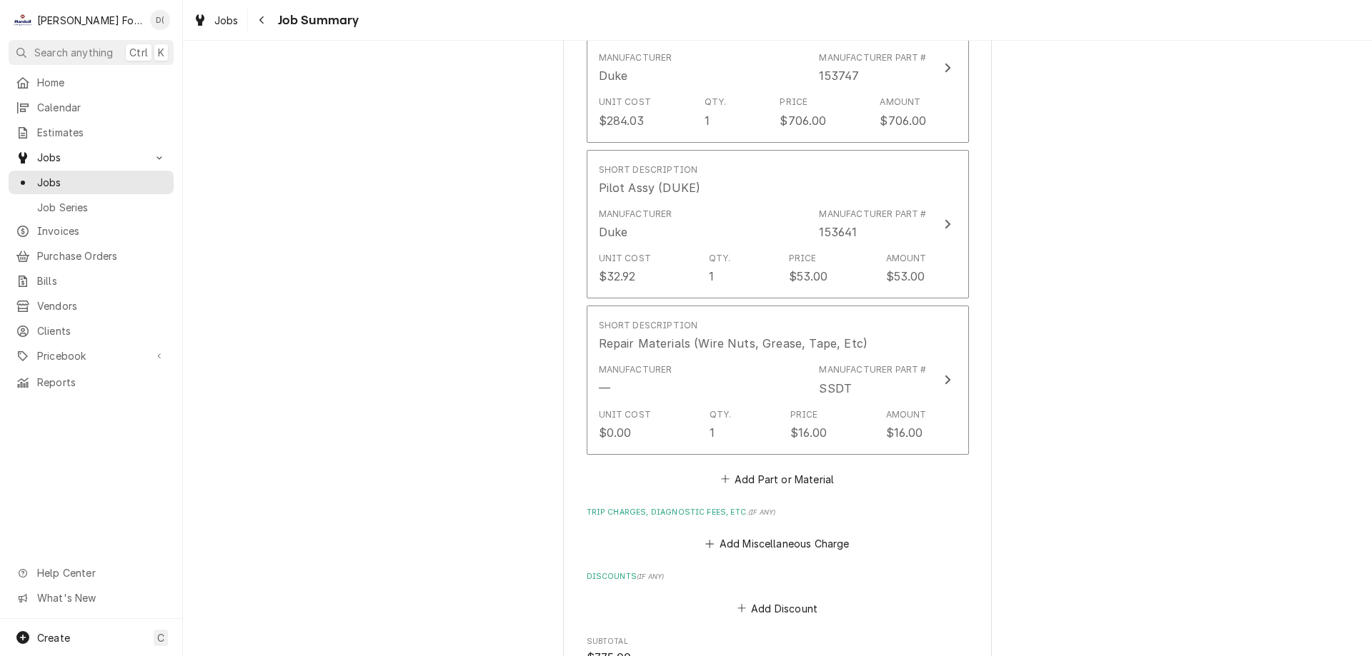
scroll to position [1357, 0]
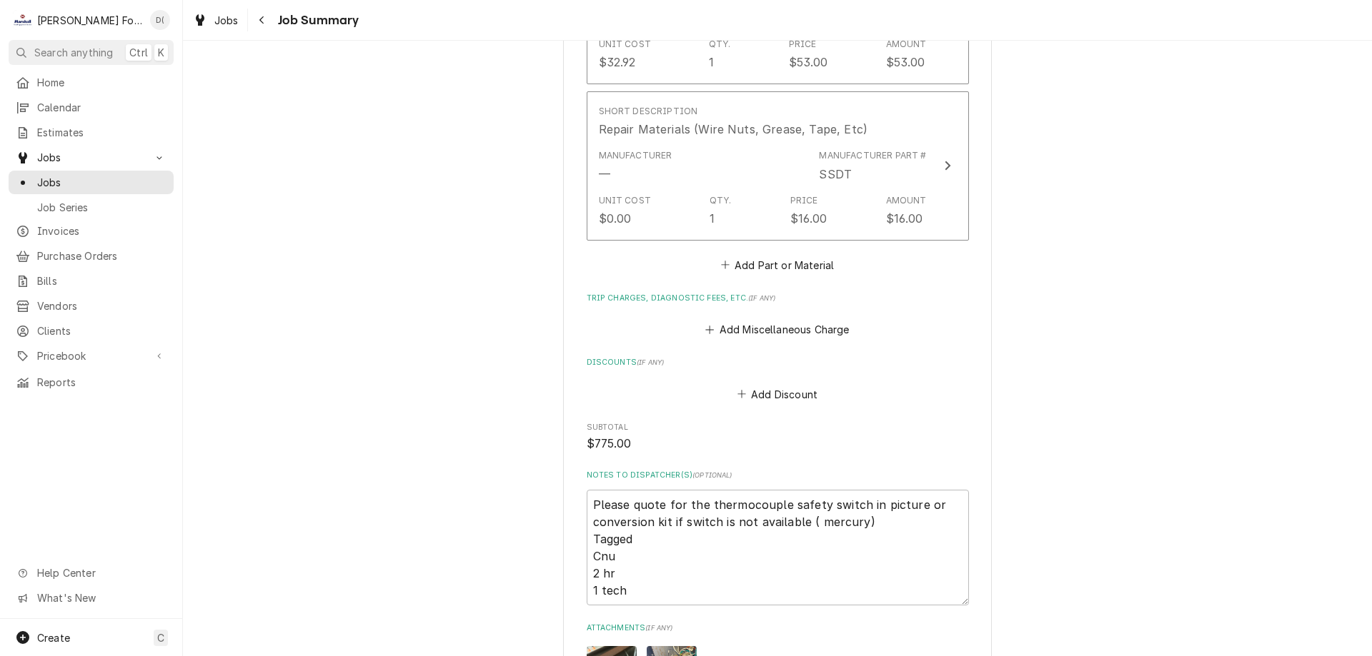
click at [34, 164] on div "Jobs Jobs Job Series" at bounding box center [91, 182] width 165 height 72
click at [42, 175] on span "Jobs" at bounding box center [101, 182] width 129 height 15
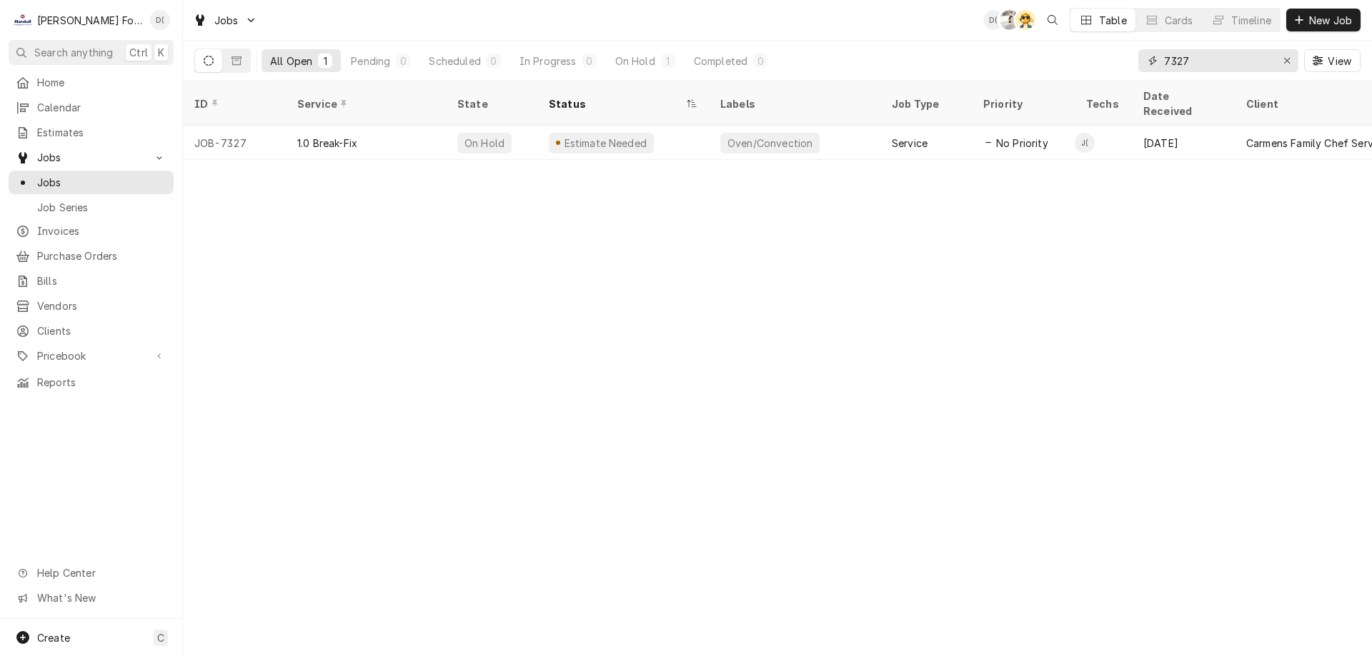
click at [1209, 59] on input "7327" at bounding box center [1217, 60] width 107 height 23
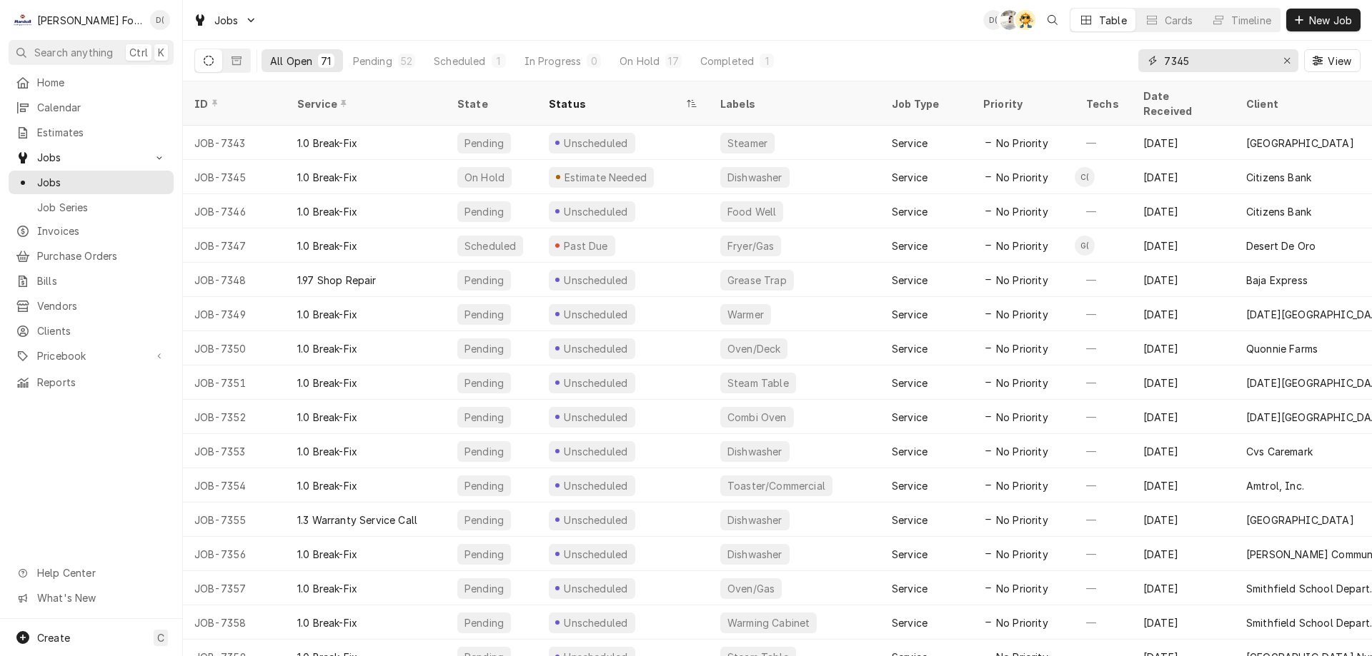
type input "7345"
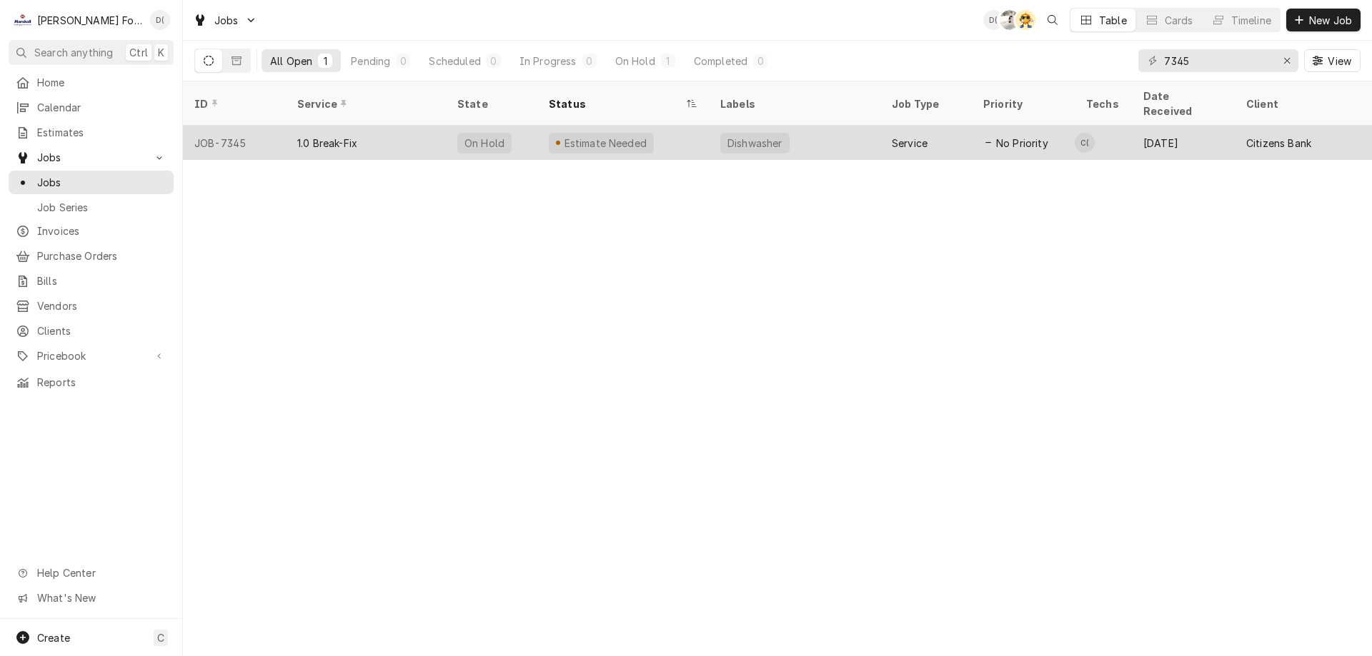
click at [678, 128] on div "Estimate Needed" at bounding box center [622, 143] width 171 height 34
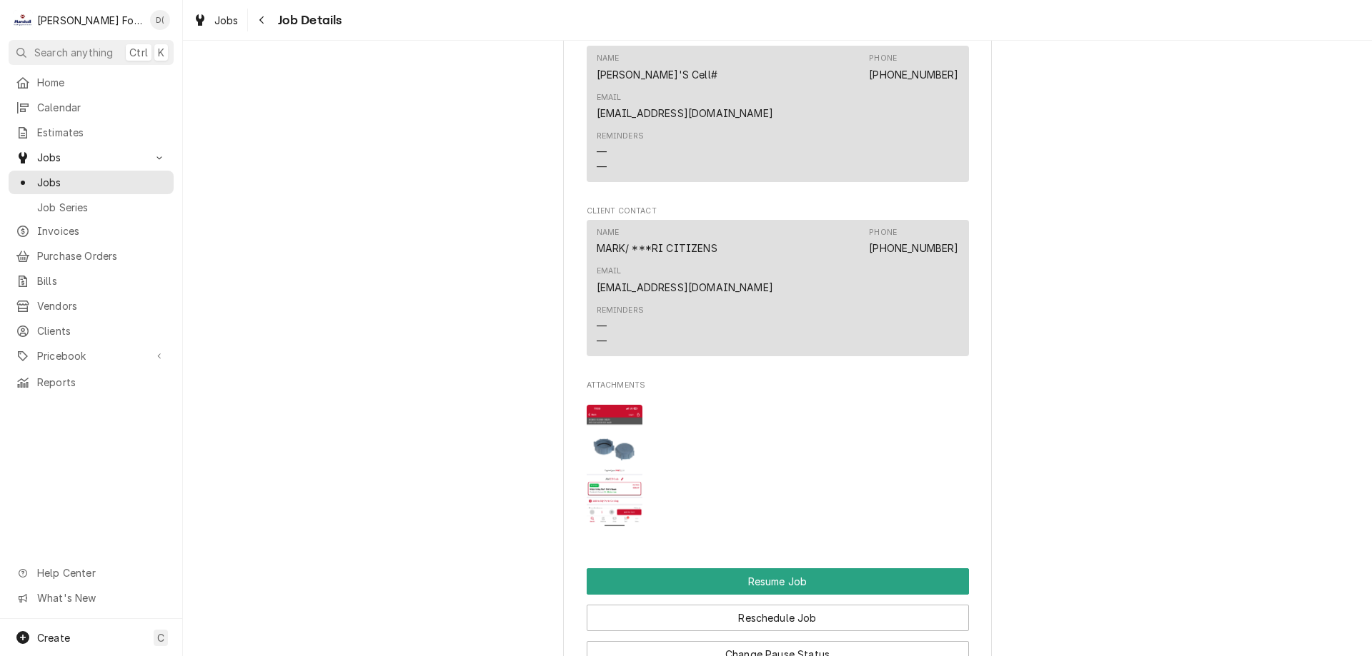
scroll to position [1786, 0]
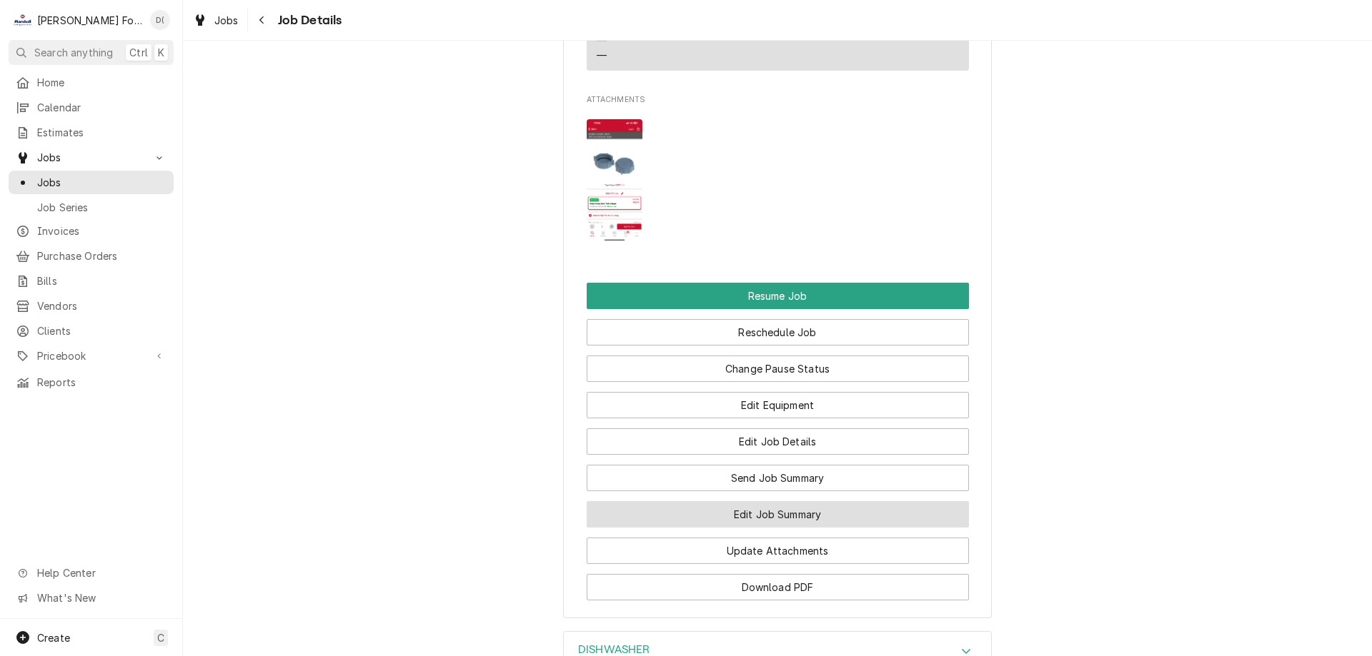
click at [748, 501] on button "Edit Job Summary" at bounding box center [777, 514] width 382 height 26
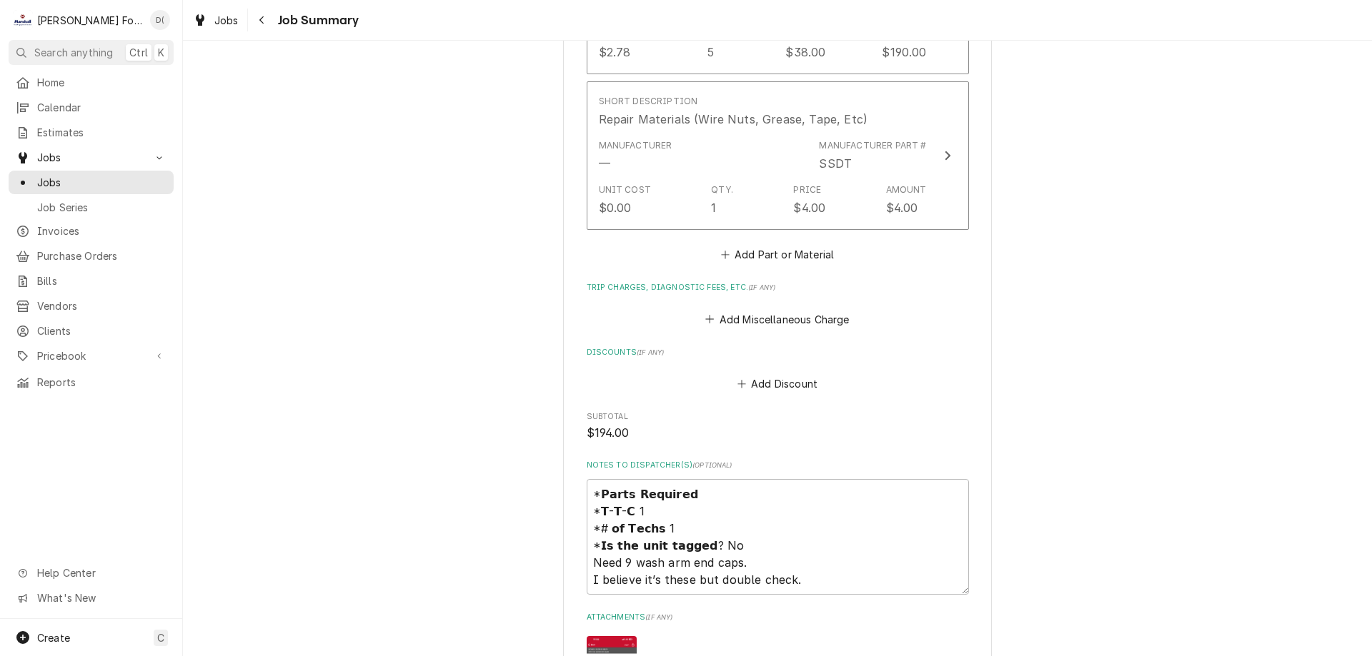
scroll to position [1286, 0]
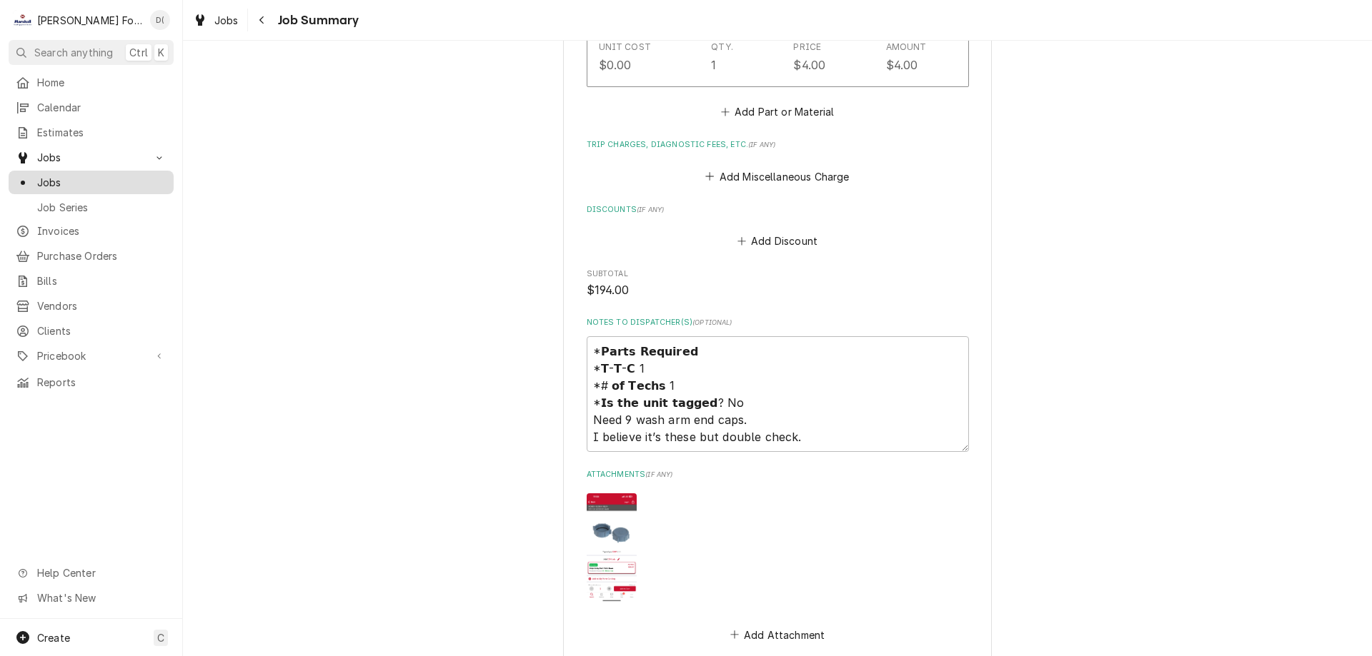
click at [85, 179] on span "Jobs" at bounding box center [101, 182] width 129 height 15
